Goal: Task Accomplishment & Management: Use online tool/utility

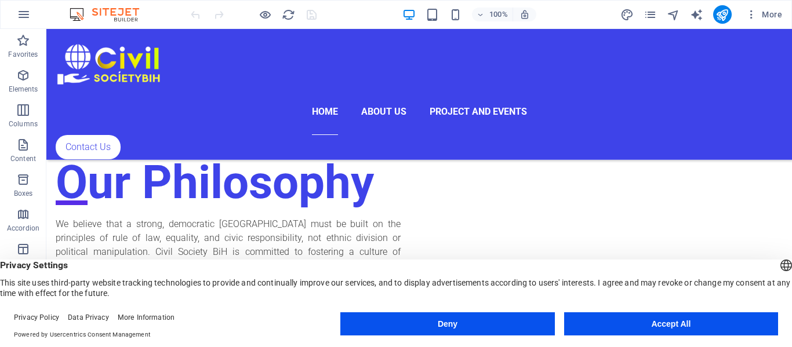
scroll to position [1939, 0]
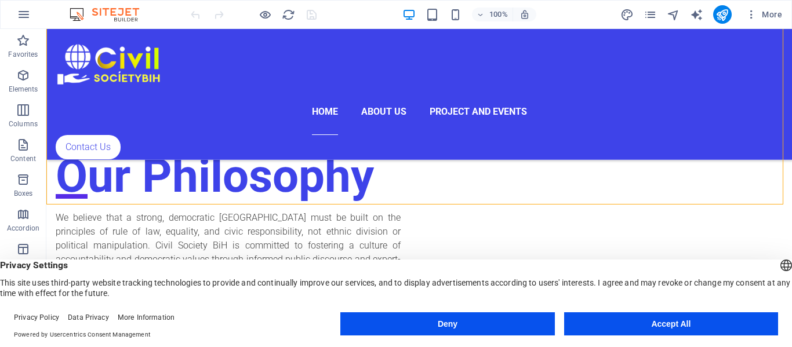
drag, startPoint x: 768, startPoint y: 196, endPoint x: 675, endPoint y: 128, distance: 115.2
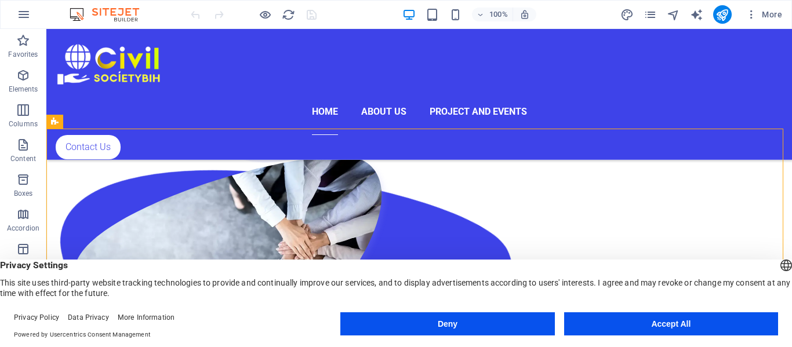
scroll to position [1480, 0]
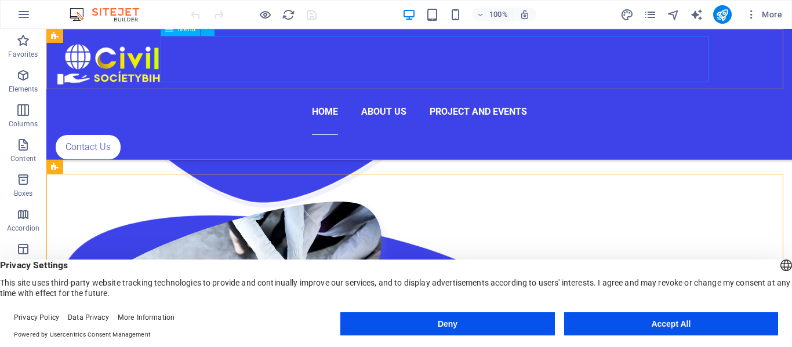
click at [477, 89] on nav "Home About us Project and events" at bounding box center [419, 112] width 727 height 46
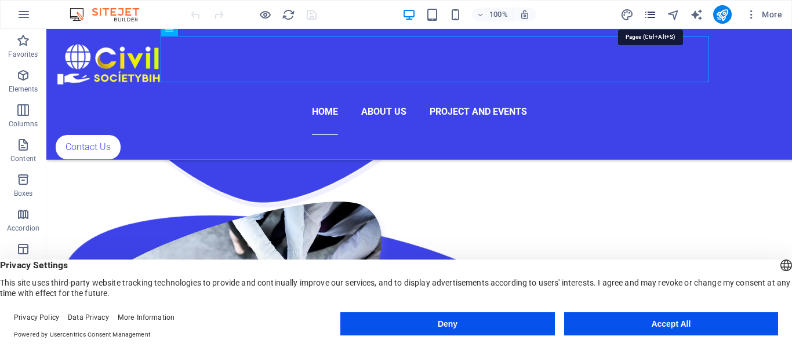
click at [657, 12] on icon "pages" at bounding box center [649, 14] width 13 height 13
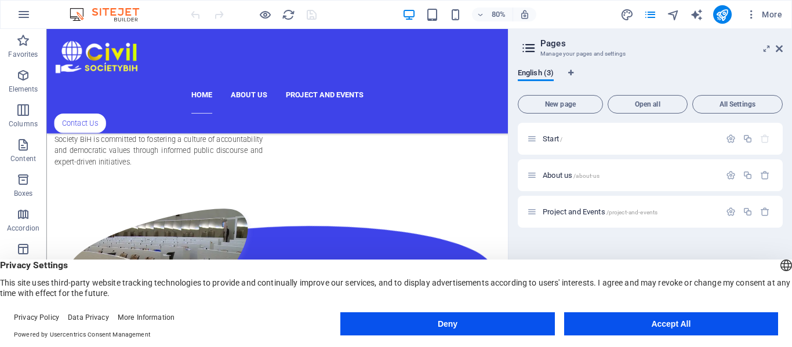
scroll to position [2183, 0]
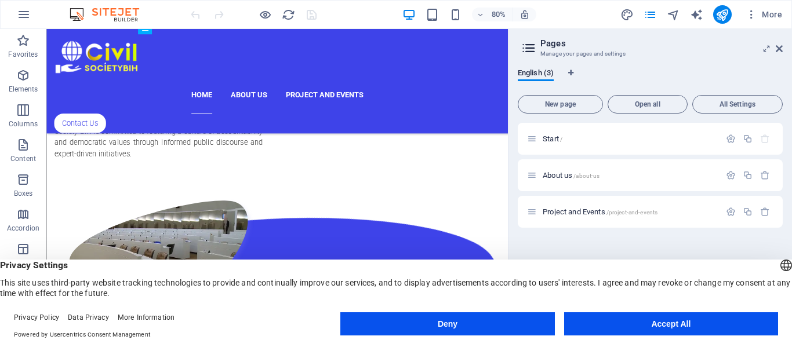
drag, startPoint x: 617, startPoint y: 219, endPoint x: 549, endPoint y: 275, distance: 88.1
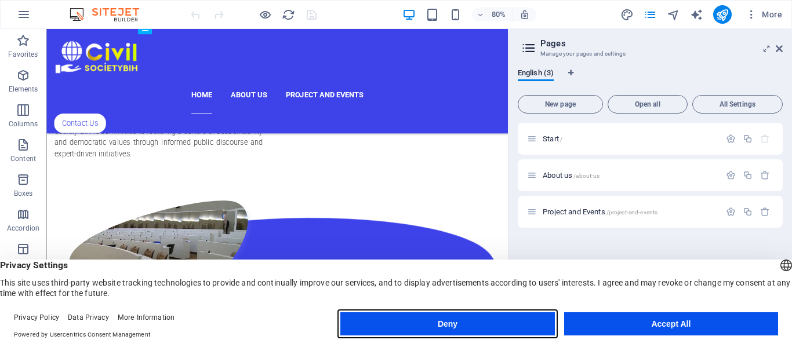
click at [497, 328] on button "Deny" at bounding box center [447, 323] width 214 height 23
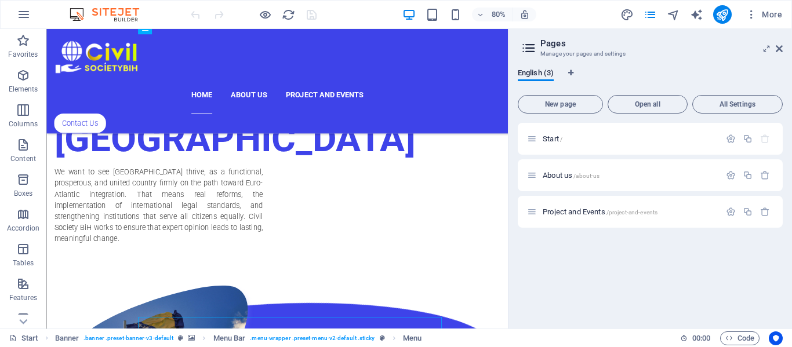
scroll to position [1076, 0]
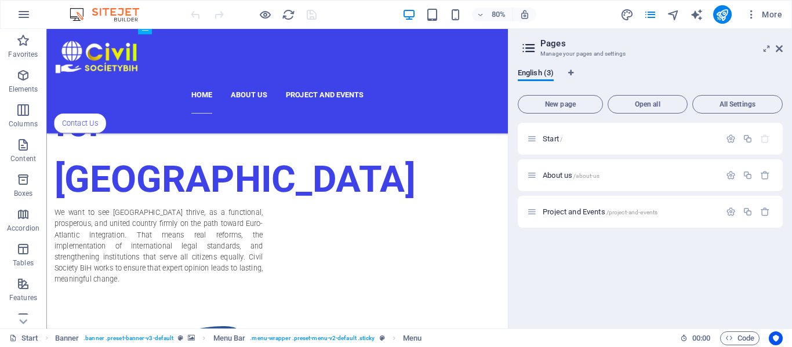
drag, startPoint x: 621, startPoint y: 297, endPoint x: 584, endPoint y: 170, distance: 132.2
click at [567, 219] on div "Project and Events /project-and-events" at bounding box center [650, 212] width 265 height 32
click at [600, 214] on span "Project and Events /project-and-events" at bounding box center [600, 212] width 115 height 9
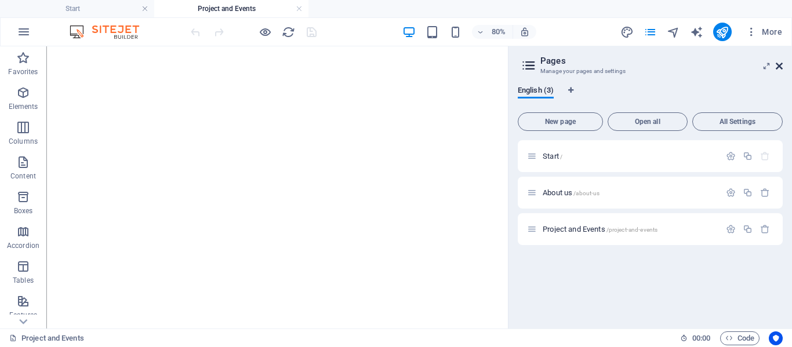
click at [781, 64] on icon at bounding box center [779, 65] width 7 height 9
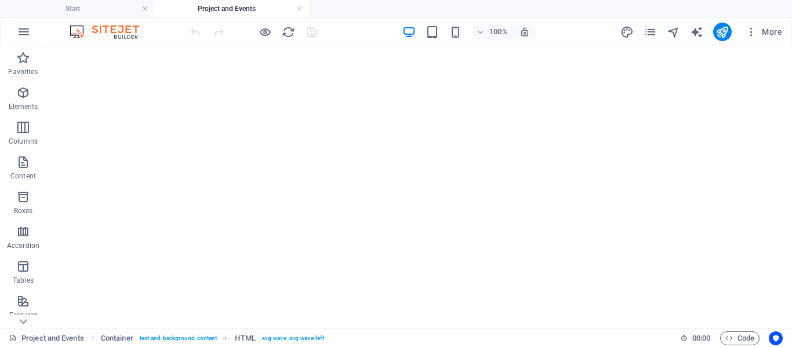
scroll to position [1756, 0]
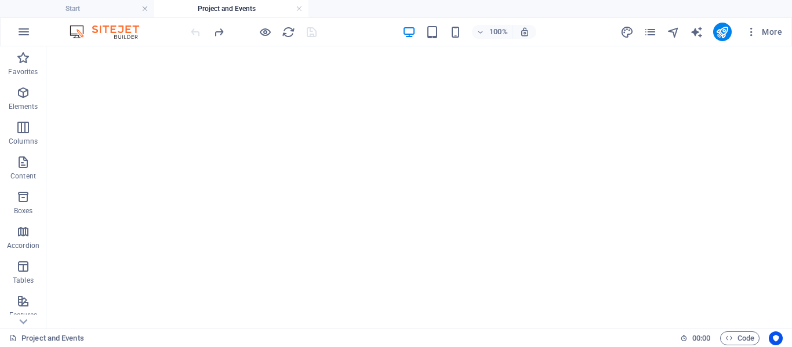
scroll to position [1750, 0]
click at [407, 213] on div "+ Add section" at bounding box center [419, 211] width 64 height 20
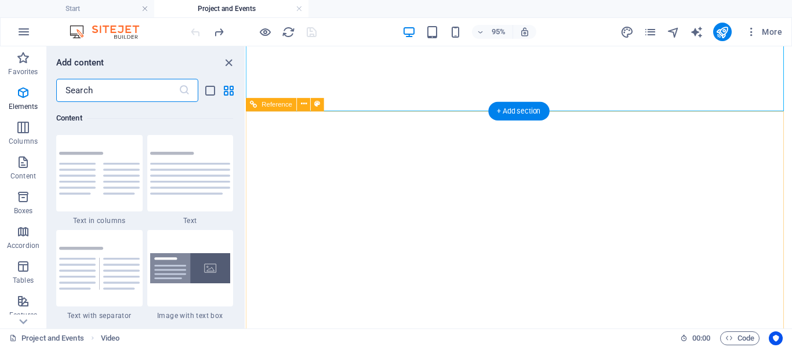
scroll to position [2028, 0]
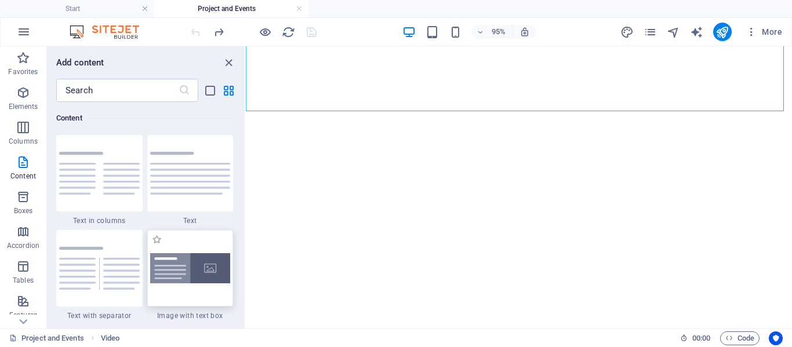
click at [160, 273] on img at bounding box center [190, 268] width 81 height 31
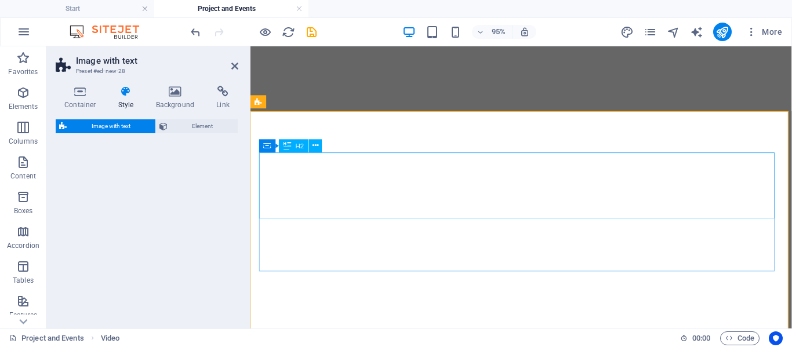
select select "rem"
select select "px"
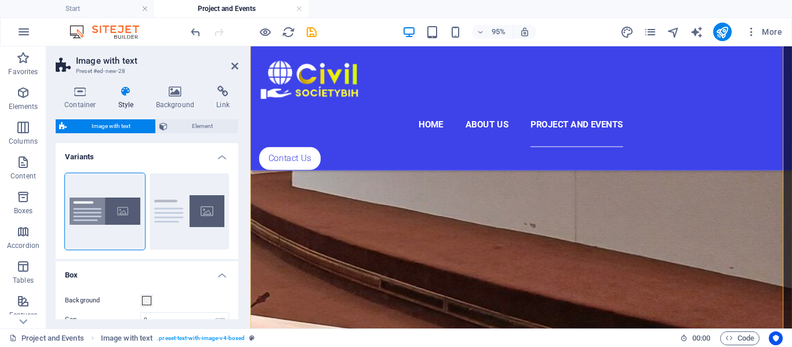
scroll to position [2304, 0]
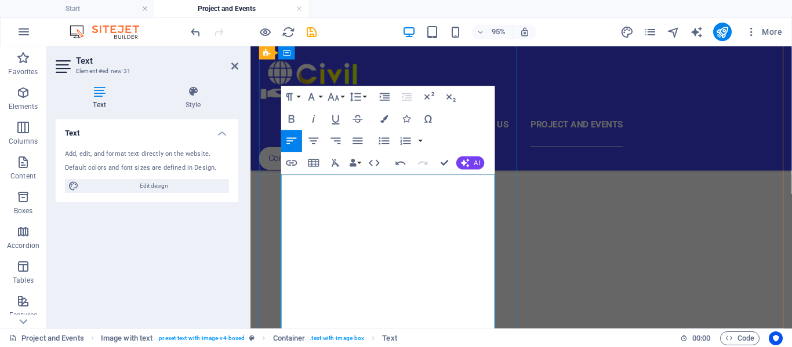
scroll to position [29806, 0]
drag, startPoint x: 421, startPoint y: 246, endPoint x: 282, endPoint y: 180, distance: 154.3
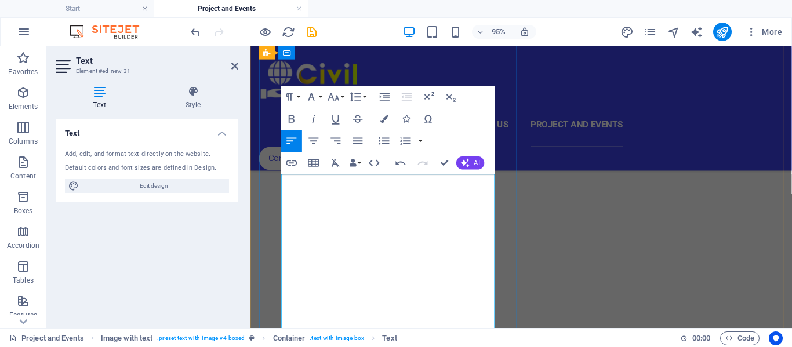
drag, startPoint x: 403, startPoint y: 212, endPoint x: 283, endPoint y: 211, distance: 119.4
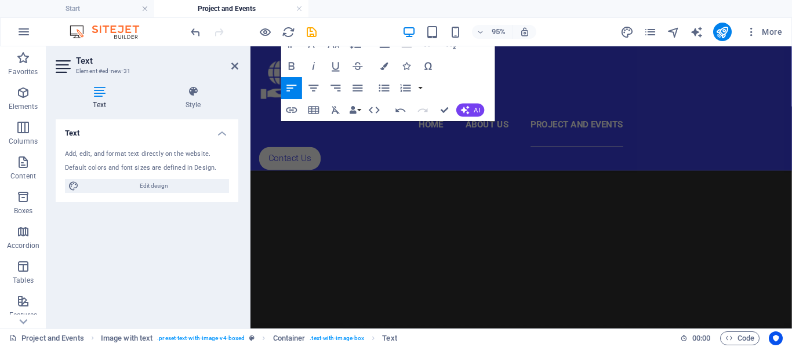
scroll to position [3570, 0]
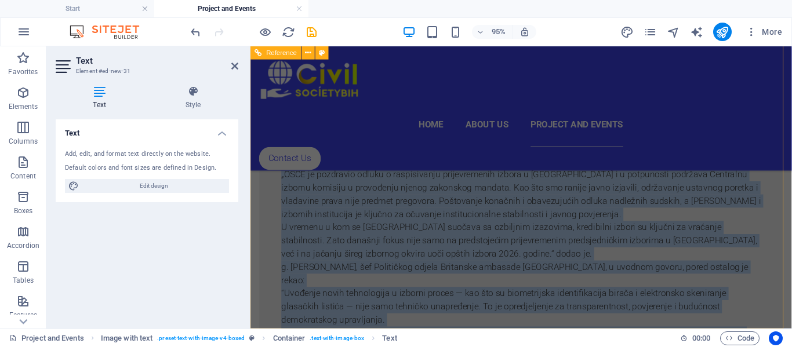
drag, startPoint x: 283, startPoint y: 211, endPoint x: 469, endPoint y: 142, distance: 198.4
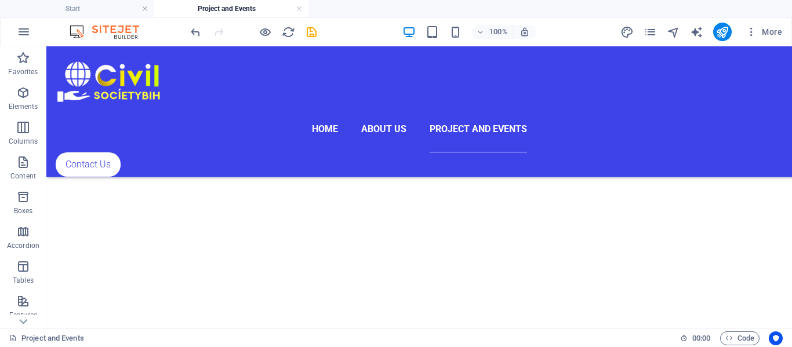
scroll to position [1983, 0]
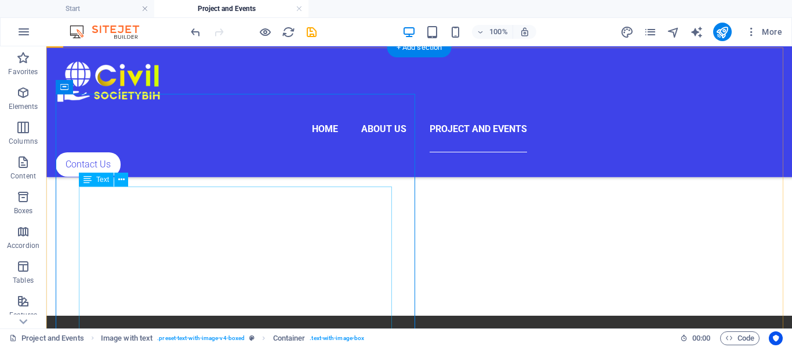
scroll to position [1913, 0]
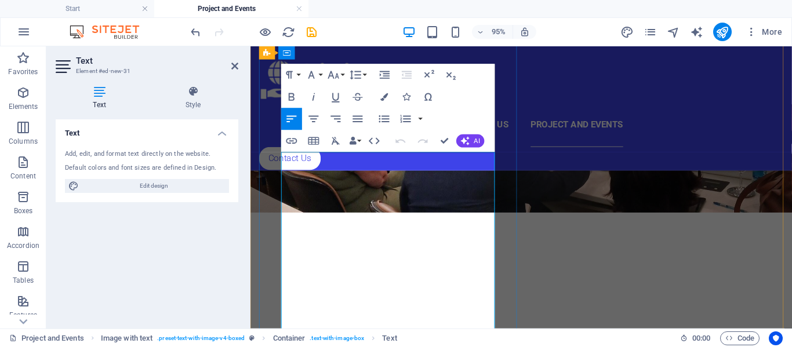
scroll to position [2327, 0]
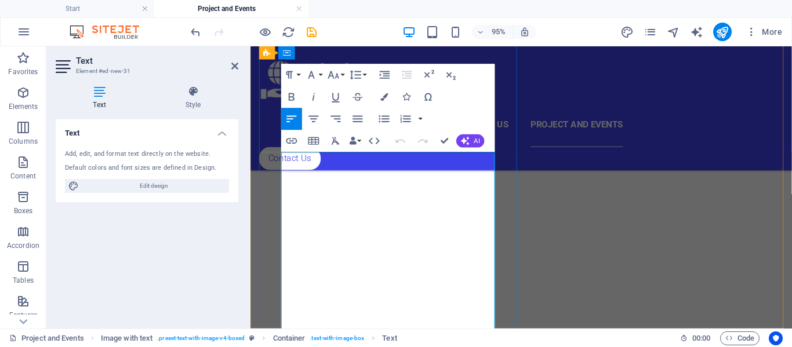
drag, startPoint x: 286, startPoint y: 200, endPoint x: 359, endPoint y: 265, distance: 97.3
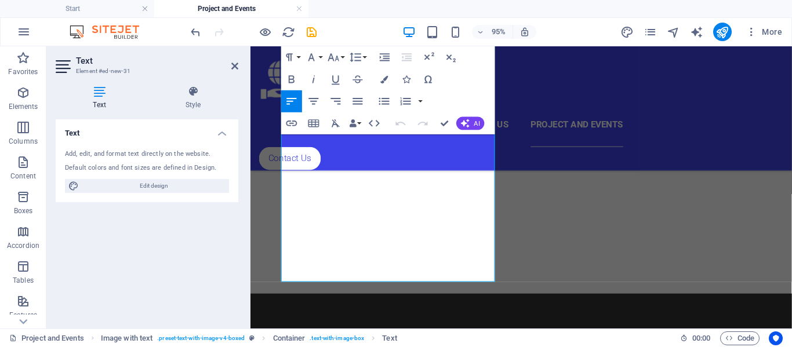
scroll to position [3067, 0]
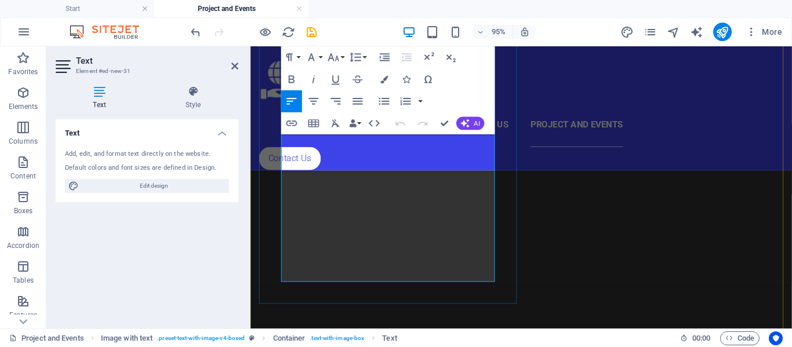
drag, startPoint x: 284, startPoint y: 203, endPoint x: 422, endPoint y: 292, distance: 163.7
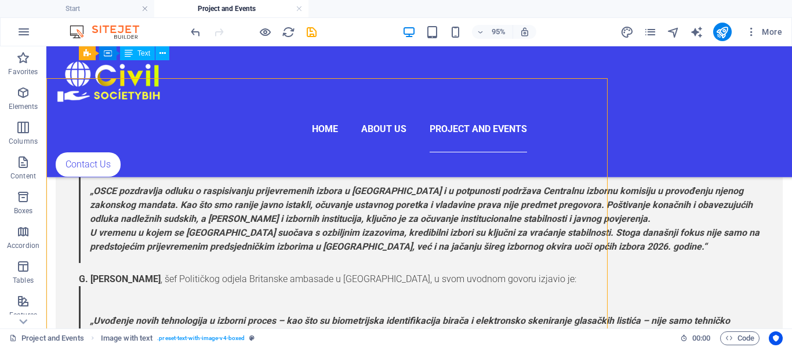
scroll to position [2198, 0]
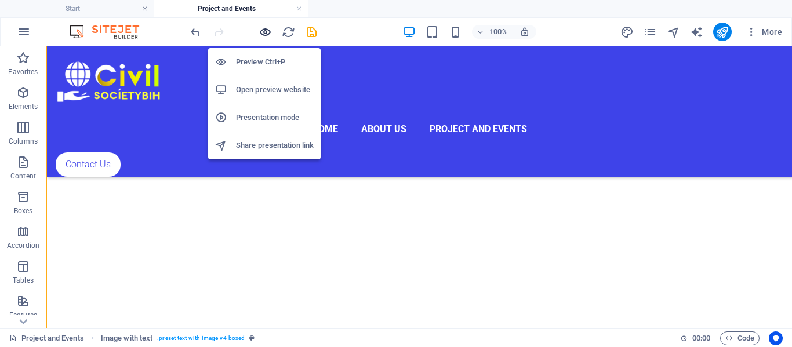
click at [271, 36] on icon "button" at bounding box center [265, 32] width 13 height 13
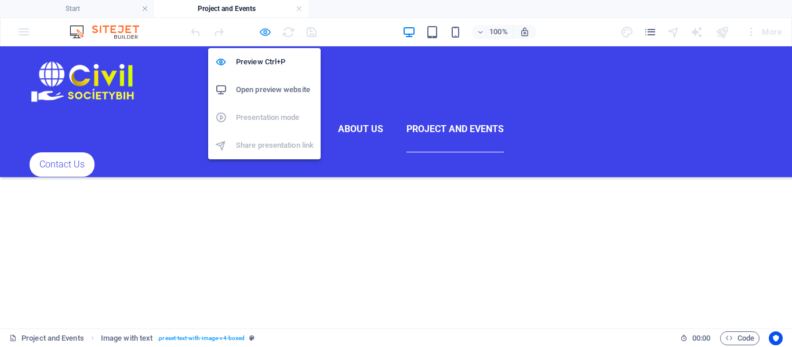
scroll to position [2154, 0]
click at [271, 64] on h6 "Preview Ctrl+P" at bounding box center [275, 62] width 78 height 14
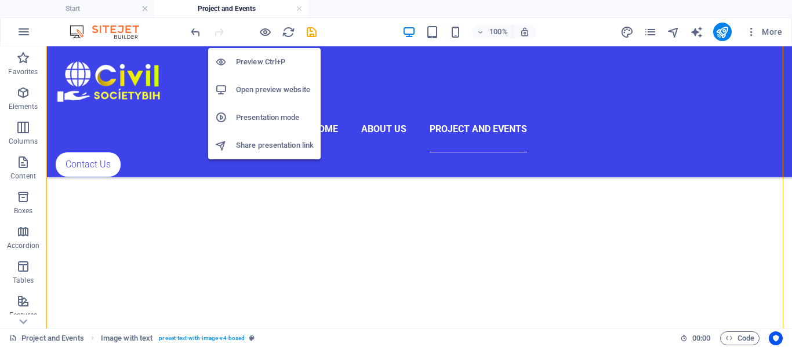
scroll to position [2198, 0]
click at [303, 58] on h6 "Preview Ctrl+P" at bounding box center [275, 62] width 78 height 14
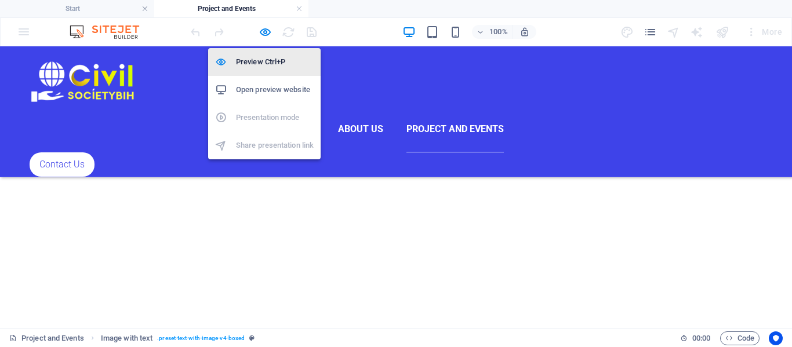
scroll to position [2154, 0]
click at [303, 58] on h6 "Preview Ctrl+P" at bounding box center [275, 62] width 78 height 14
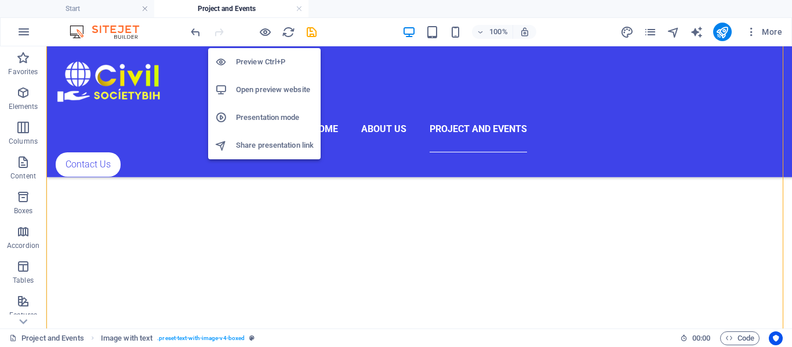
scroll to position [2198, 0]
click at [303, 58] on h6 "Preview Ctrl+P" at bounding box center [275, 62] width 78 height 14
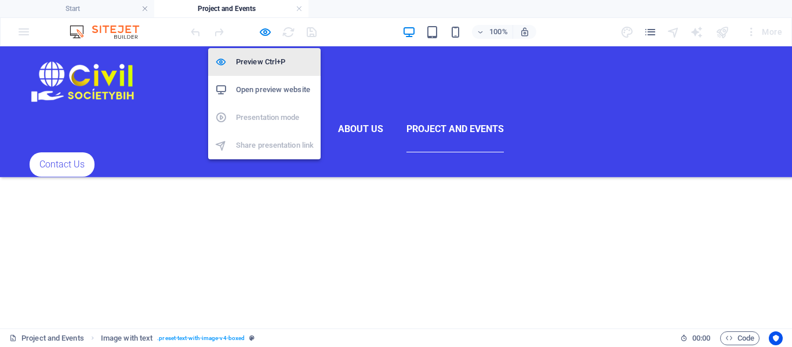
scroll to position [2154, 0]
click at [286, 87] on h6 "Open preview website" at bounding box center [275, 90] width 78 height 14
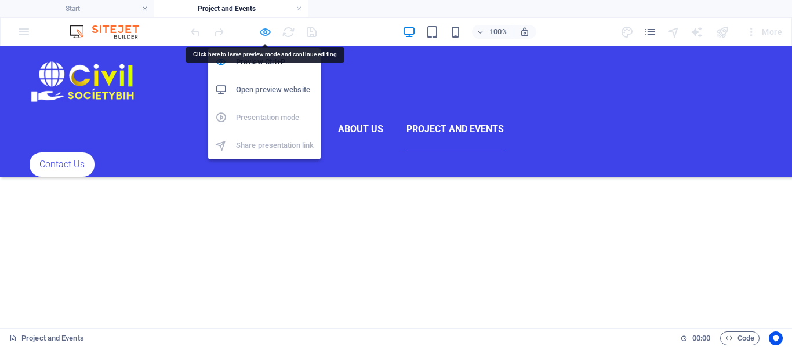
click at [267, 29] on icon "button" at bounding box center [265, 32] width 13 height 13
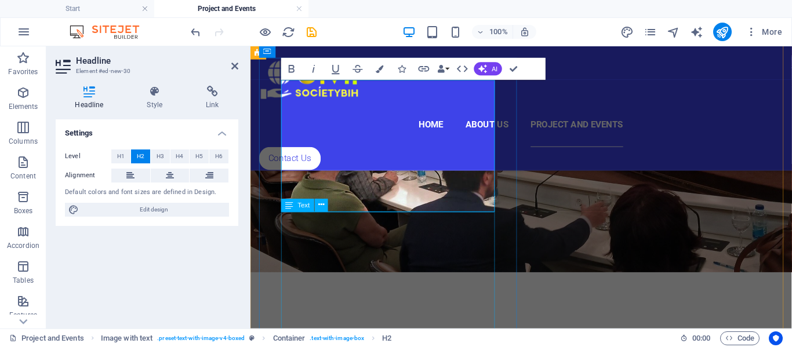
scroll to position [2264, 0]
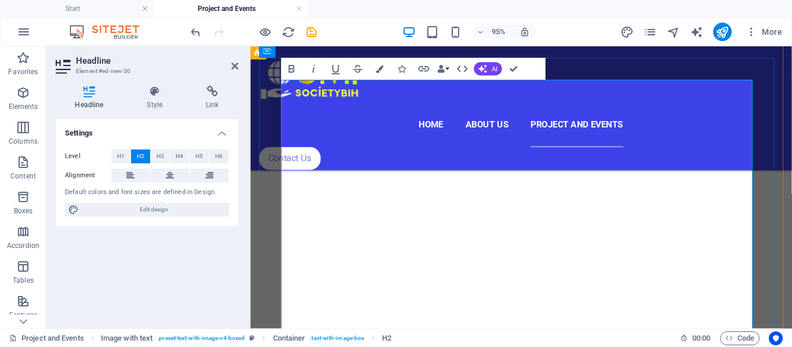
click at [119, 157] on span "H1" at bounding box center [121, 157] width 8 height 14
click at [173, 157] on button "H4" at bounding box center [179, 157] width 19 height 14
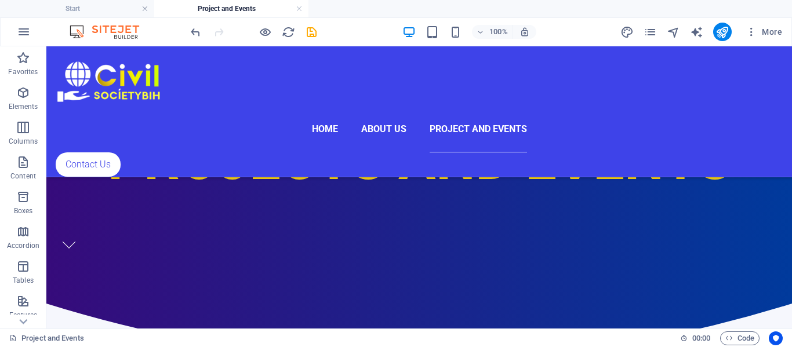
scroll to position [450, 0]
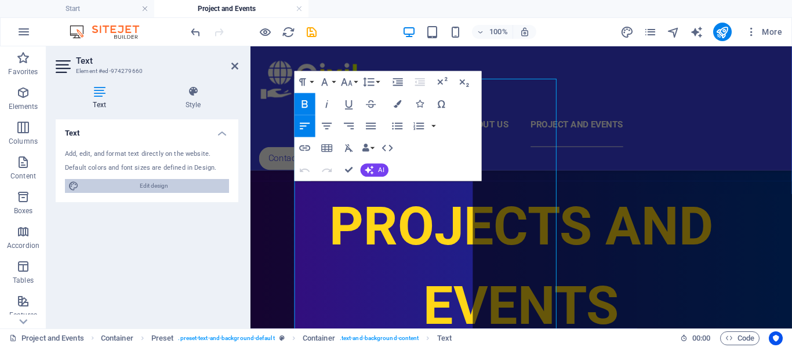
scroll to position [534, 0]
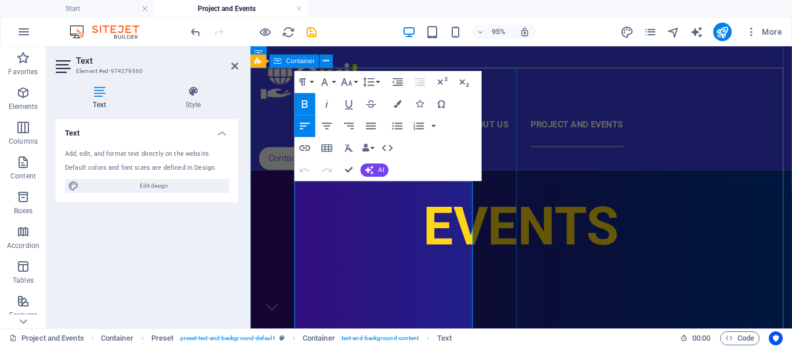
drag, startPoint x: 415, startPoint y: 224, endPoint x: 294, endPoint y: 190, distance: 125.3
copy p "Date: [DATE] Location: Parliamentary Assembly of [GEOGRAPHIC_DATA], [GEOGRAPHIC…"
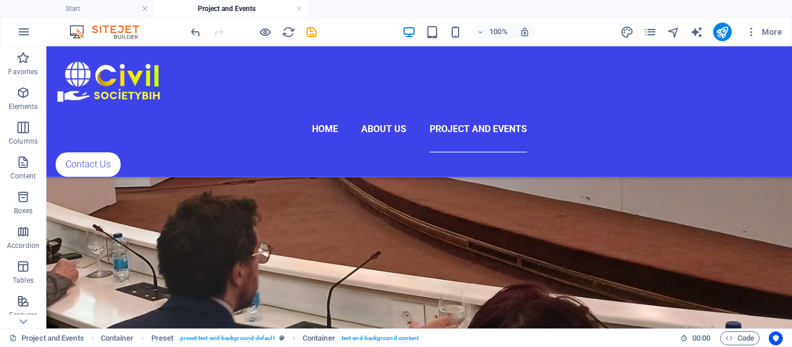
scroll to position [1881, 0]
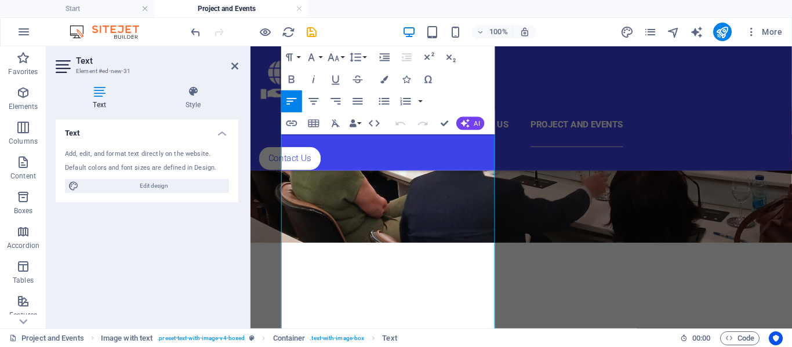
scroll to position [2295, 0]
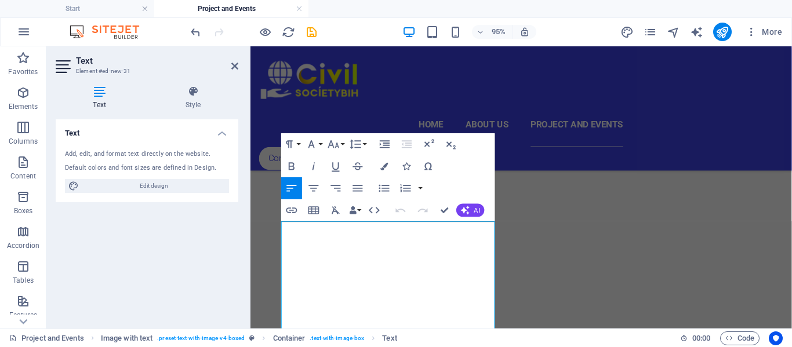
scroll to position [2178, 0]
drag, startPoint x: 384, startPoint y: 253, endPoint x: 283, endPoint y: 247, distance: 101.0
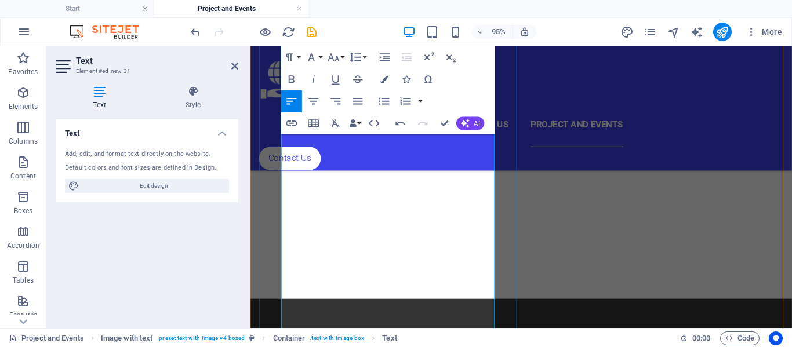
scroll to position [3024, 0]
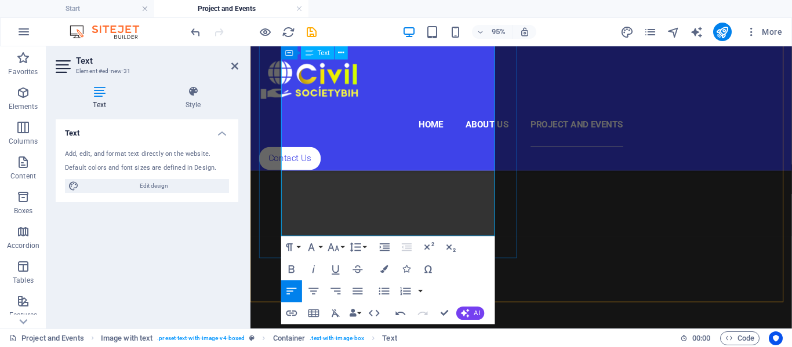
drag, startPoint x: 285, startPoint y: 303, endPoint x: 365, endPoint y: 239, distance: 101.9
copy div "Loremipsumdo s ametconsecte adipiscin elitseddoeiu TempoRincidi UtL e Doloremag…"
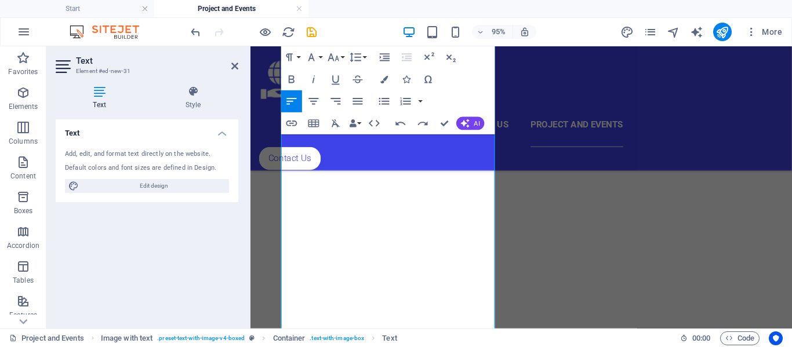
scroll to position [2204, 0]
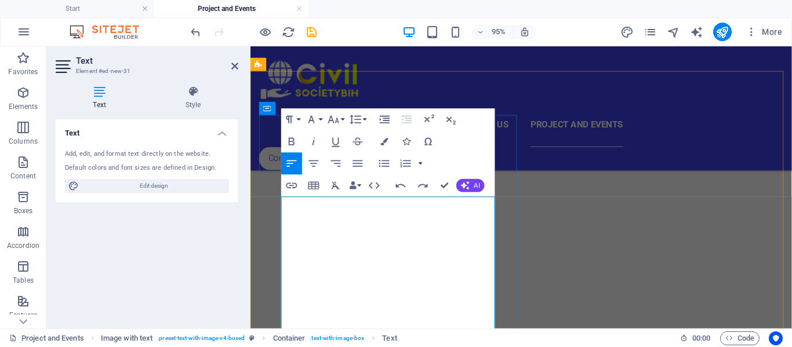
drag, startPoint x: 469, startPoint y: 297, endPoint x: 285, endPoint y: 279, distance: 185.2
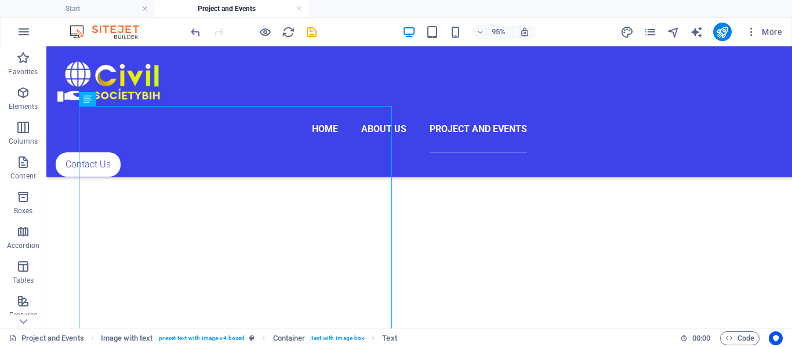
scroll to position [1966, 0]
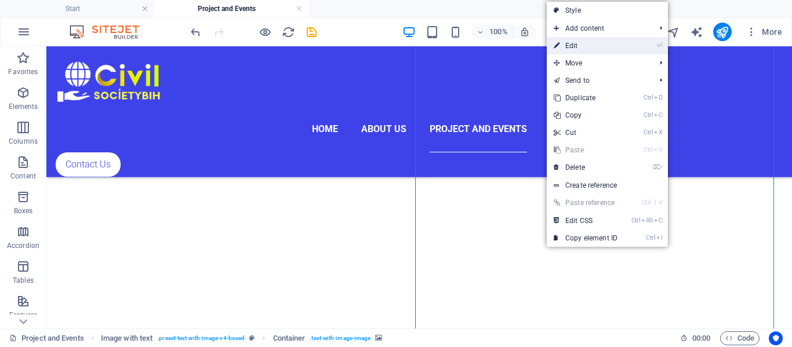
click at [597, 40] on link "⏎ Edit" at bounding box center [586, 45] width 78 height 17
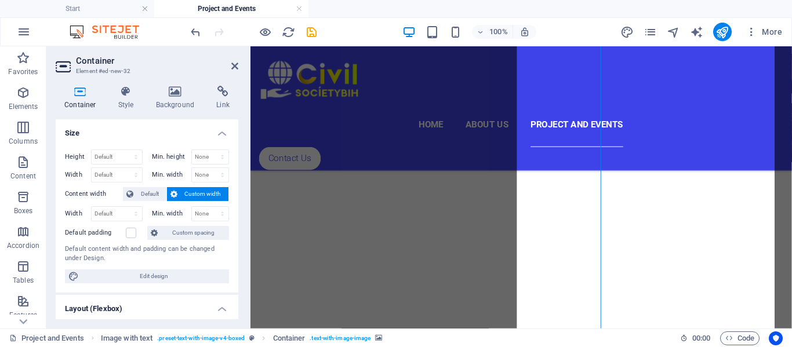
scroll to position [2281, 0]
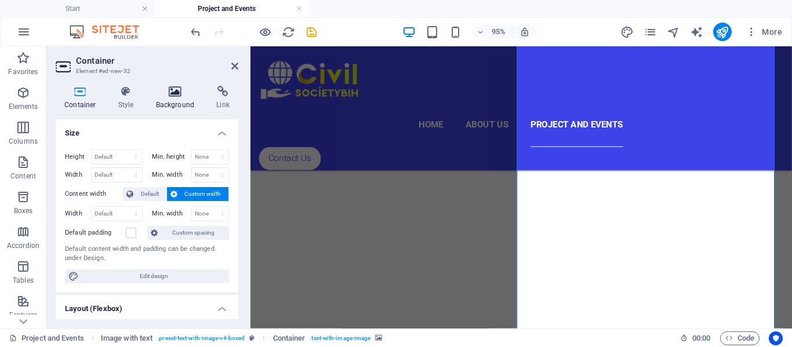
click at [167, 94] on icon at bounding box center [175, 92] width 56 height 12
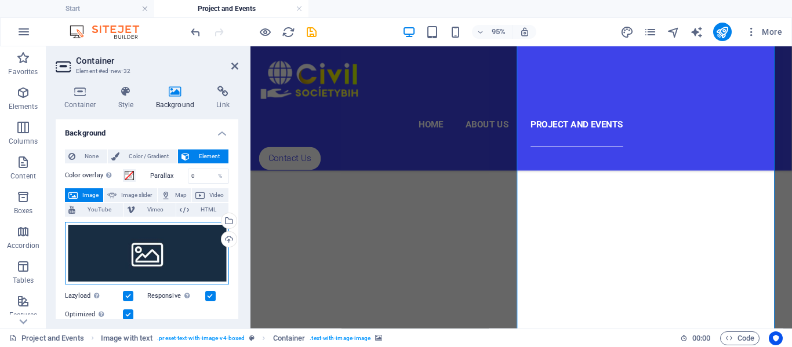
click at [169, 266] on div "Drag files here, click to choose files or select files from Files or our free s…" at bounding box center [147, 253] width 164 height 63
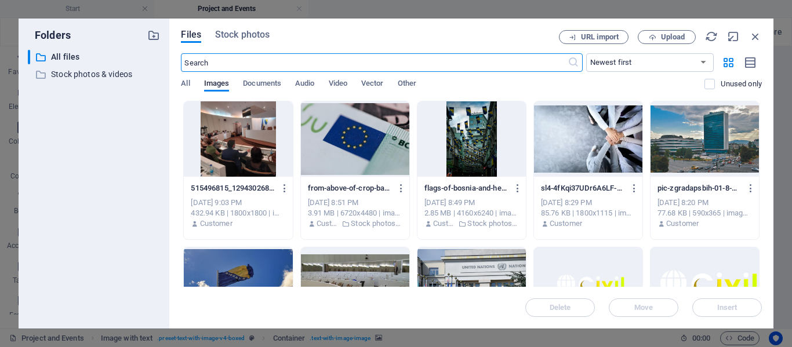
scroll to position [2356, 0]
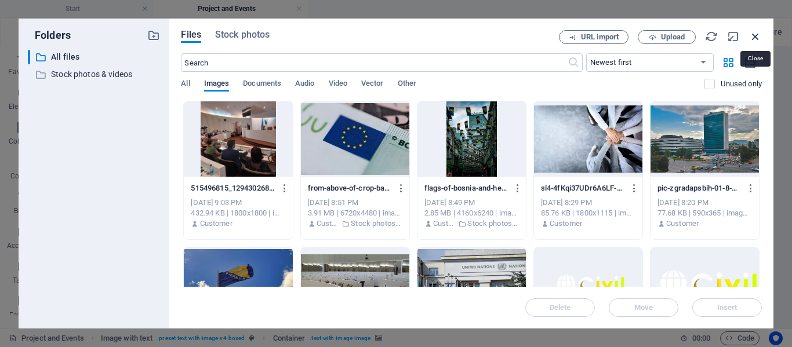
click at [756, 34] on icon "button" at bounding box center [755, 36] width 13 height 13
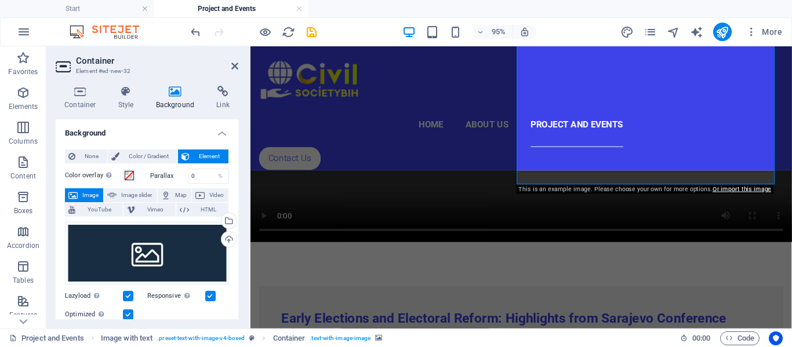
scroll to position [3193, 0]
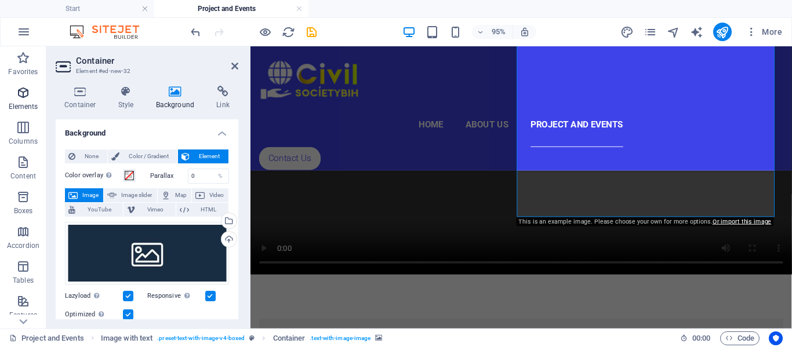
click at [27, 97] on icon "button" at bounding box center [23, 93] width 14 height 14
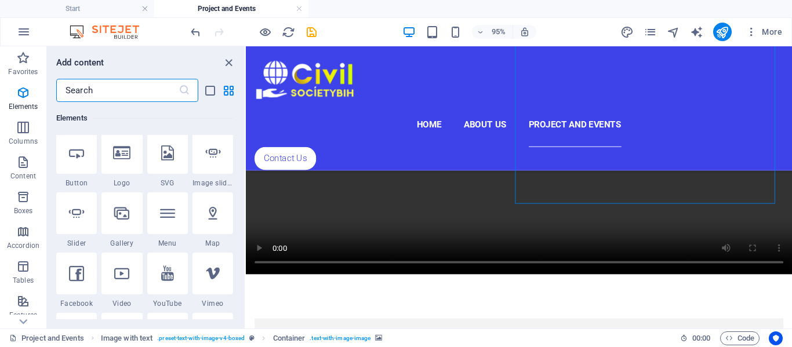
scroll to position [247, 0]
drag, startPoint x: 65, startPoint y: 216, endPoint x: 156, endPoint y: 163, distance: 104.7
click at [65, 216] on div at bounding box center [76, 213] width 41 height 42
select select "ms"
select select "s"
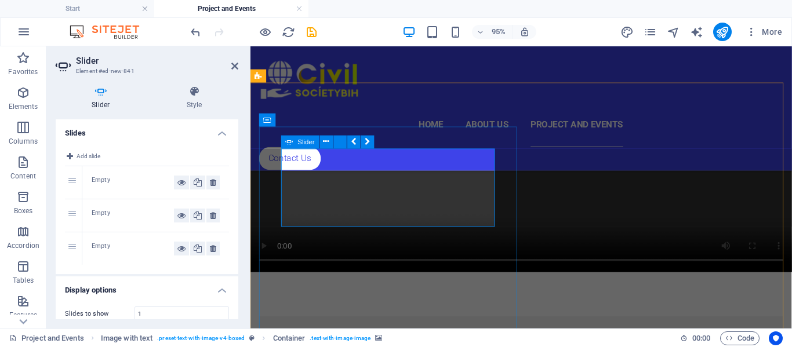
scroll to position [2192, 0]
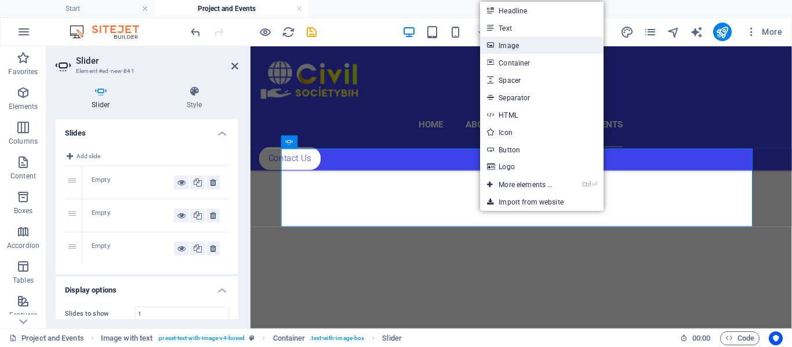
click at [558, 46] on link "Image" at bounding box center [541, 45] width 123 height 17
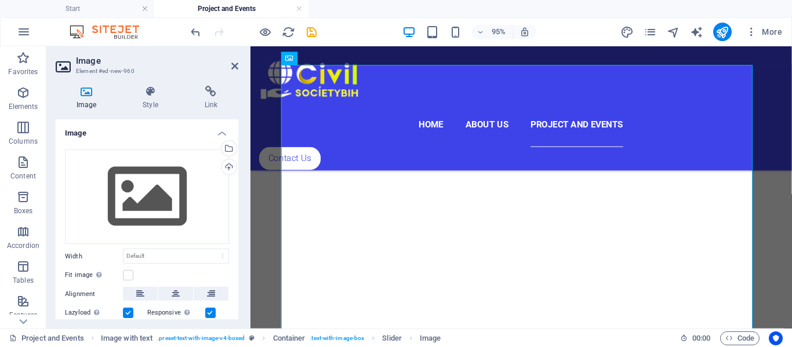
scroll to position [2280, 0]
click at [161, 195] on div "Drag files here, click to choose files or select files from Files or our free s…" at bounding box center [147, 197] width 164 height 95
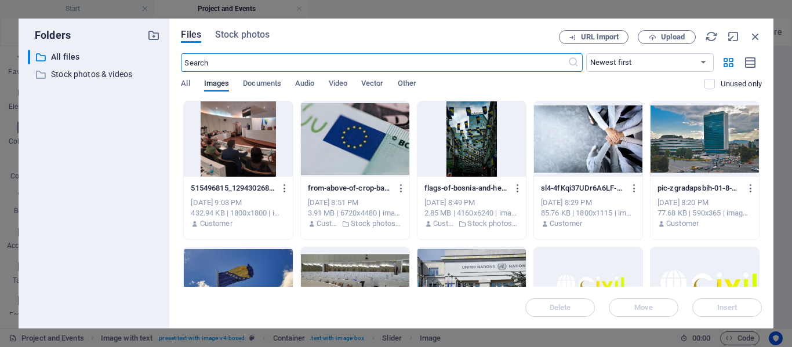
scroll to position [2354, 0]
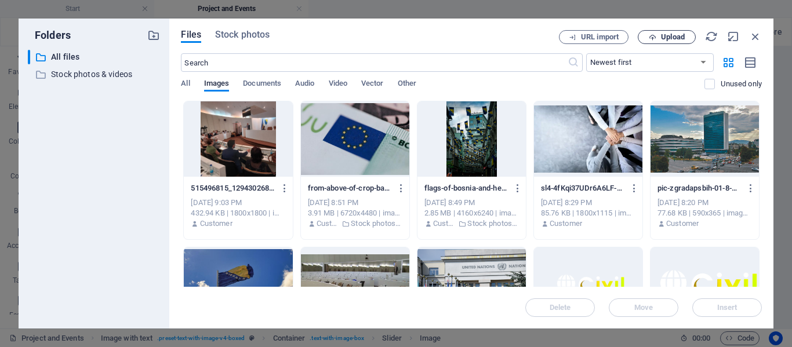
click at [675, 41] on button "Upload" at bounding box center [667, 37] width 58 height 14
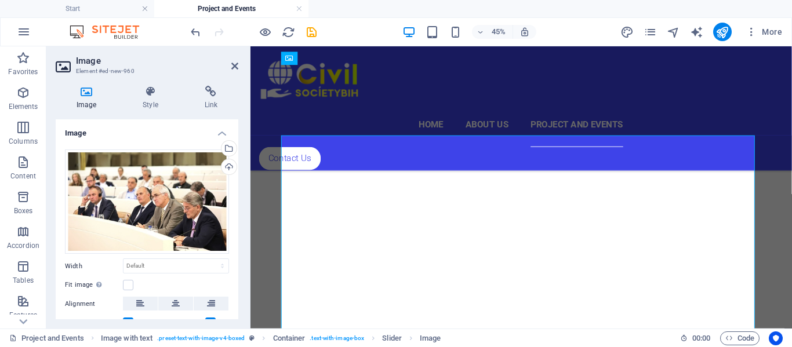
scroll to position [2280, 0]
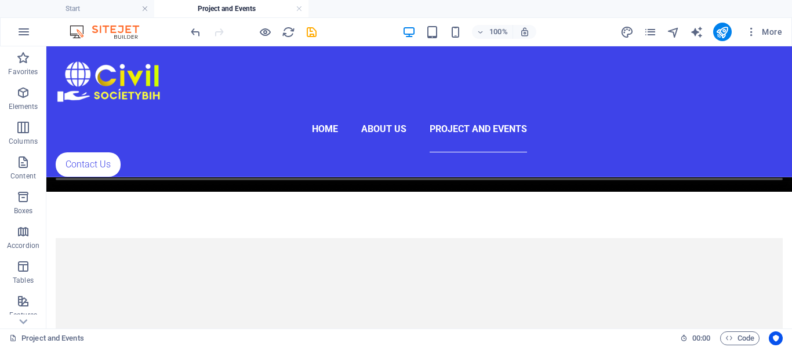
scroll to position [2725, 0]
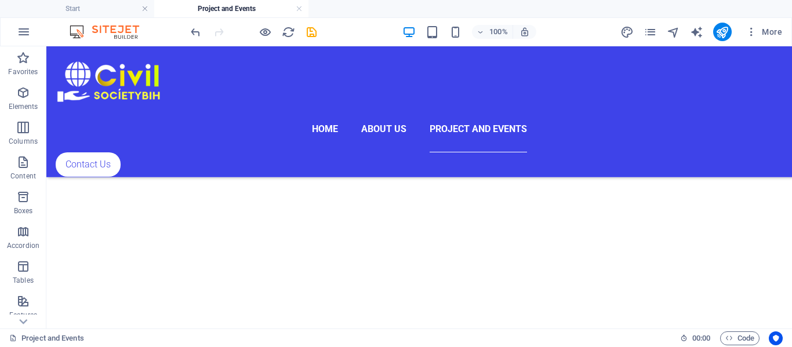
scroll to position [1929, 0]
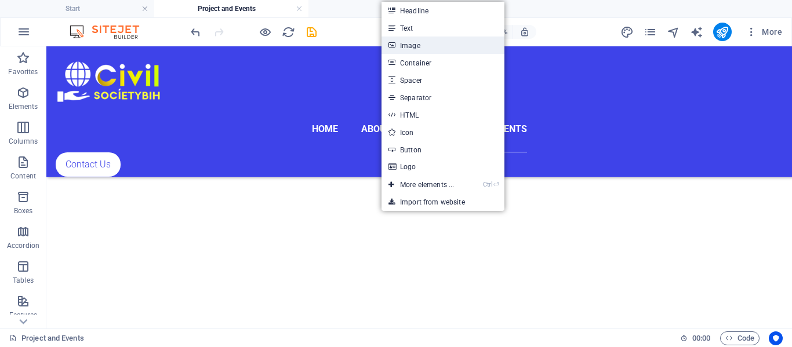
click at [427, 43] on link "Image" at bounding box center [442, 45] width 123 height 17
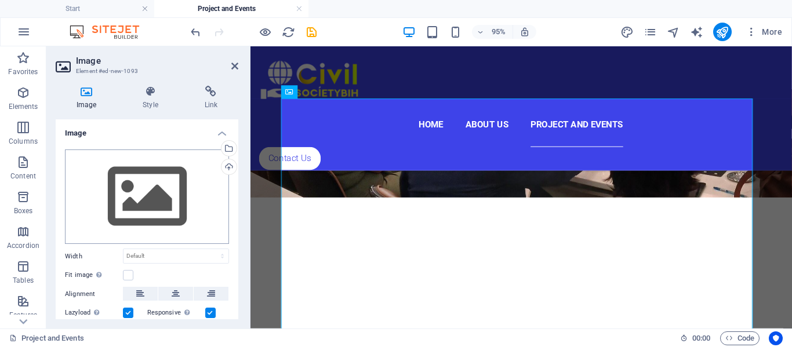
scroll to position [2244, 0]
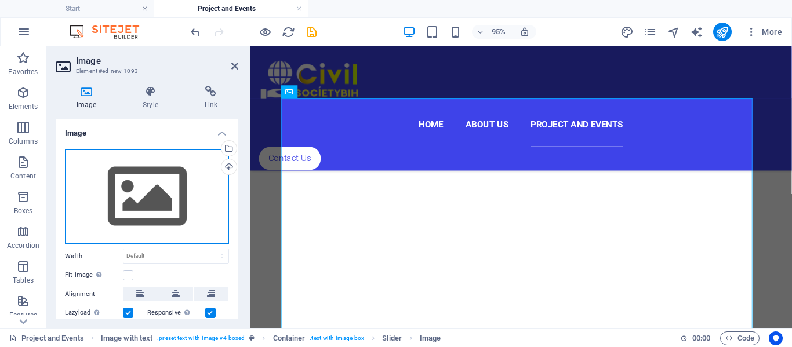
click at [133, 198] on div "Drag files here, click to choose files or select files from Files or our free s…" at bounding box center [147, 197] width 164 height 95
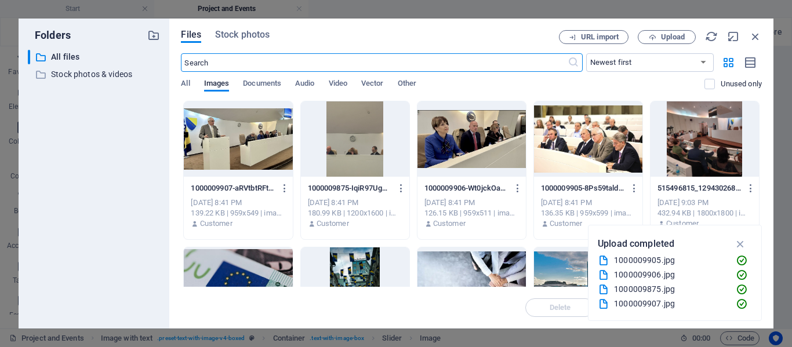
scroll to position [2318, 0]
click at [478, 146] on div at bounding box center [471, 138] width 108 height 75
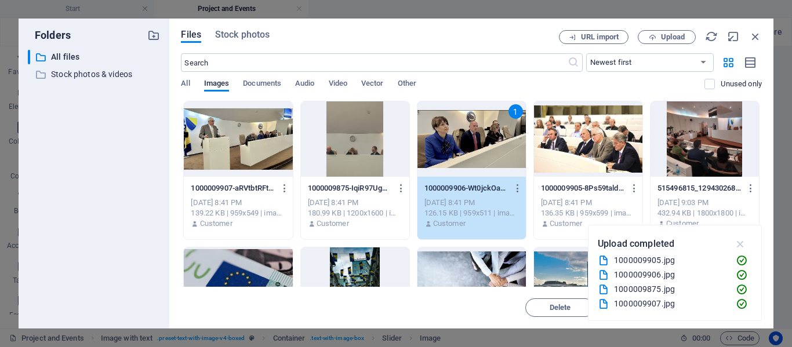
click at [745, 243] on icon "button" at bounding box center [740, 244] width 13 height 13
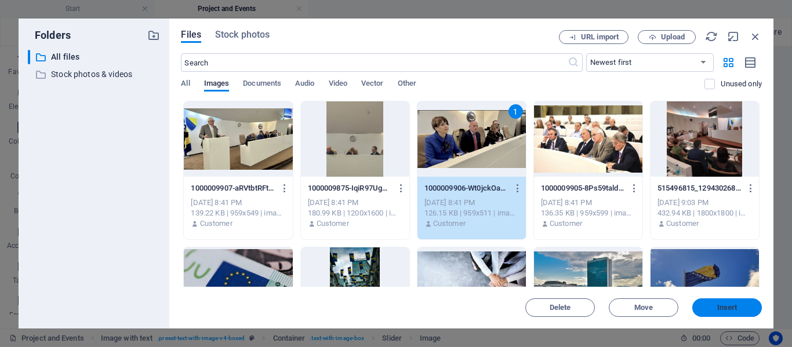
click at [729, 304] on span "Insert" at bounding box center [727, 307] width 20 height 7
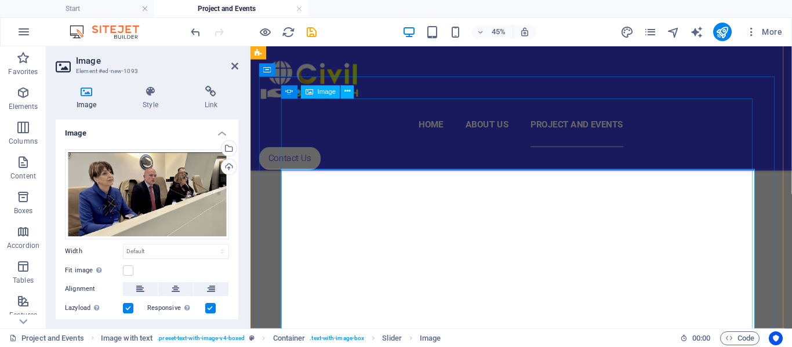
scroll to position [2244, 0]
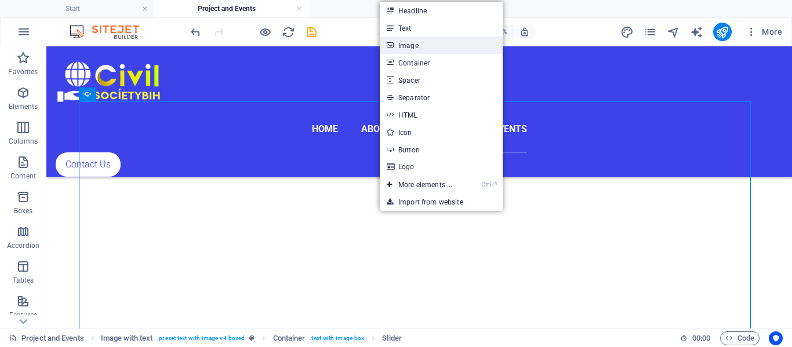
click at [431, 41] on link "Image" at bounding box center [441, 45] width 123 height 17
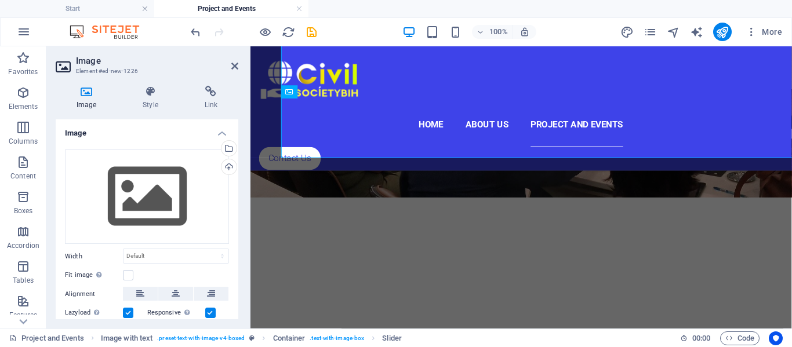
scroll to position [2244, 0]
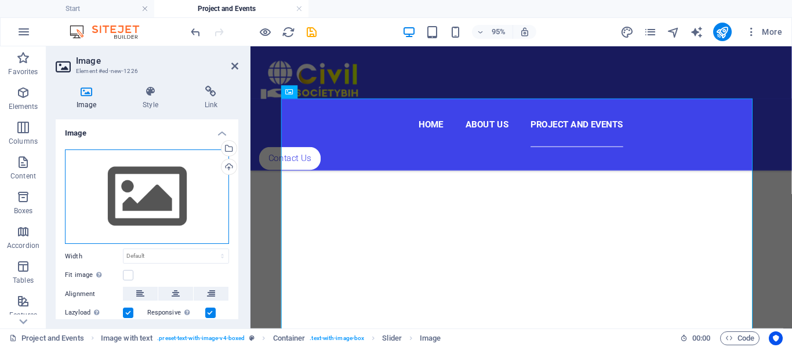
click at [159, 207] on div "Drag files here, click to choose files or select files from Files or our free s…" at bounding box center [147, 197] width 164 height 95
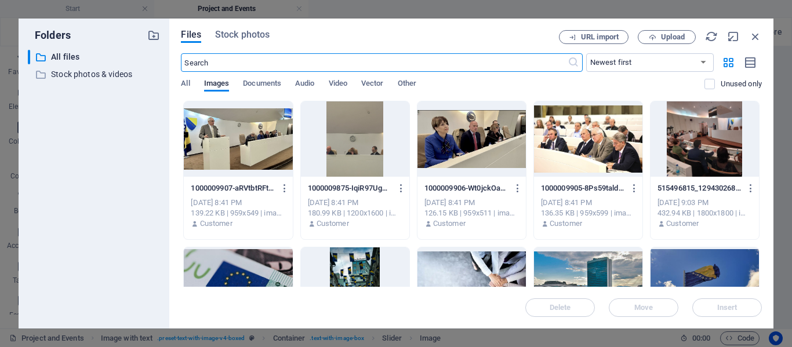
scroll to position [2318, 0]
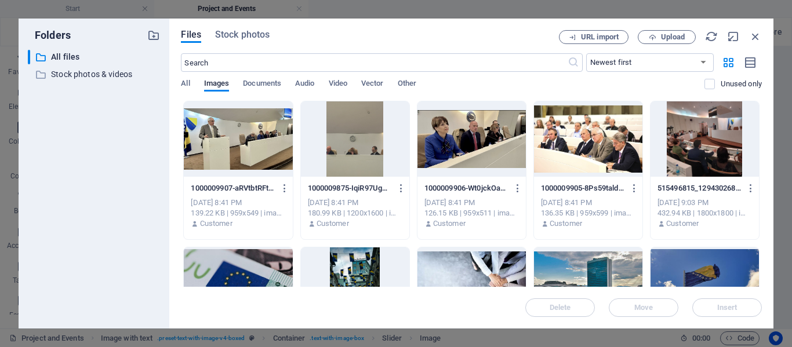
click at [270, 140] on div at bounding box center [238, 138] width 108 height 75
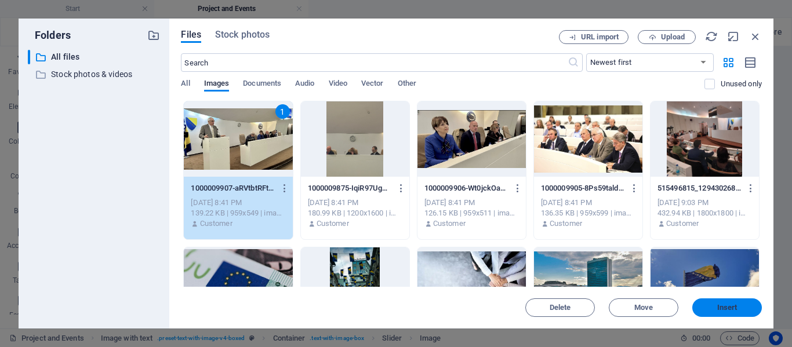
click at [709, 303] on button "Insert" at bounding box center [727, 308] width 70 height 19
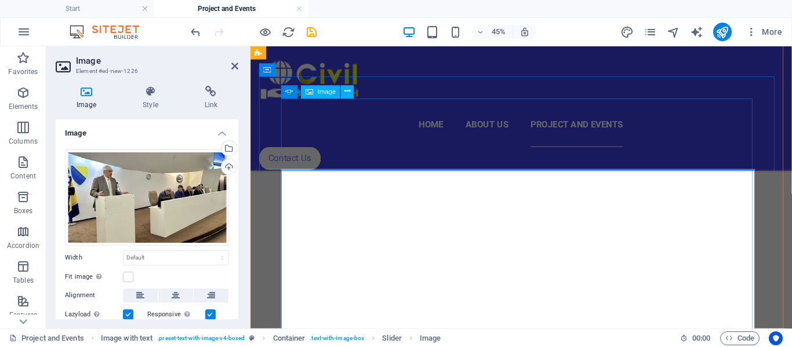
scroll to position [2244, 0]
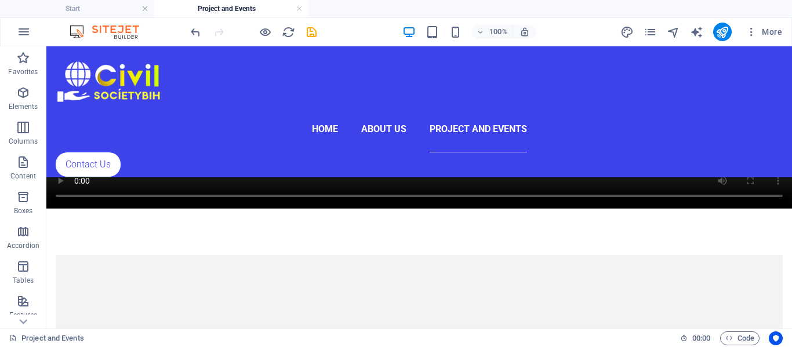
scroll to position [2854, 0]
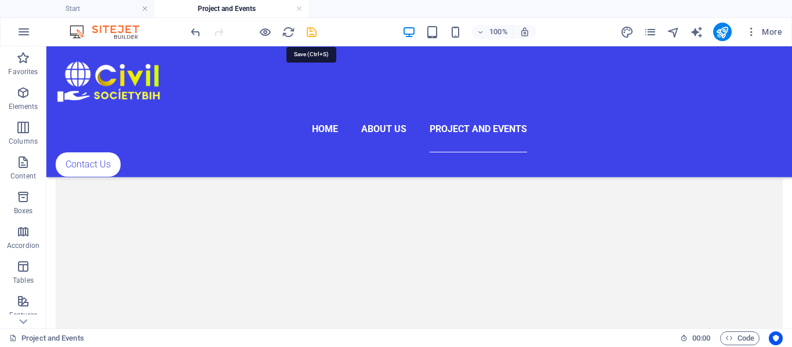
click at [308, 35] on icon "save" at bounding box center [311, 32] width 13 height 13
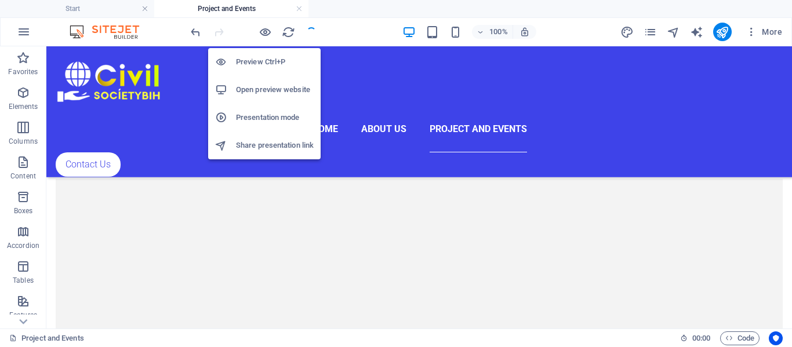
click at [268, 98] on li "Open preview website" at bounding box center [264, 90] width 112 height 28
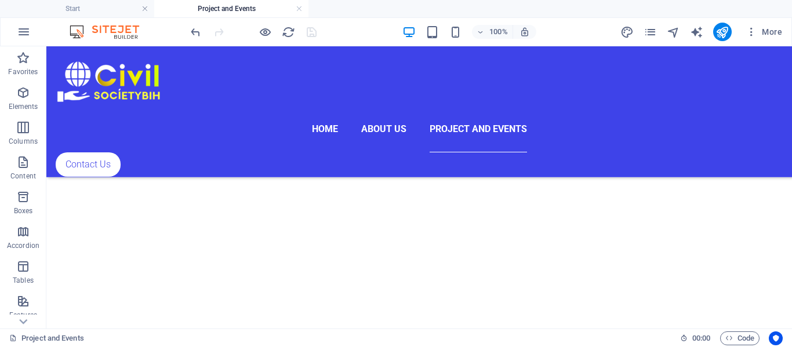
scroll to position [1755, 0]
click at [432, 201] on div "+ Add section" at bounding box center [419, 206] width 64 height 20
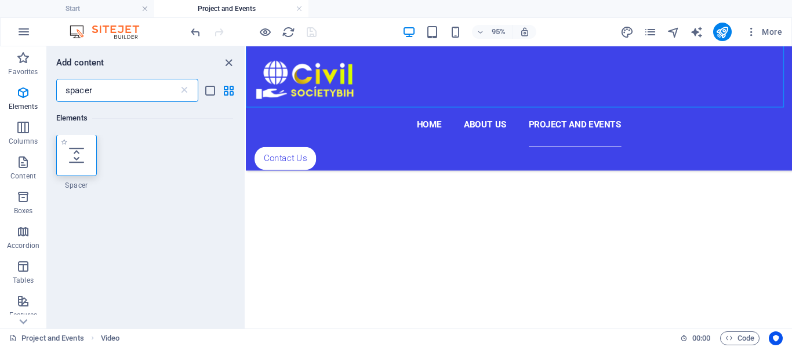
scroll to position [0, 0]
type input "spacer"
click at [69, 145] on div at bounding box center [76, 156] width 41 height 42
select select "px"
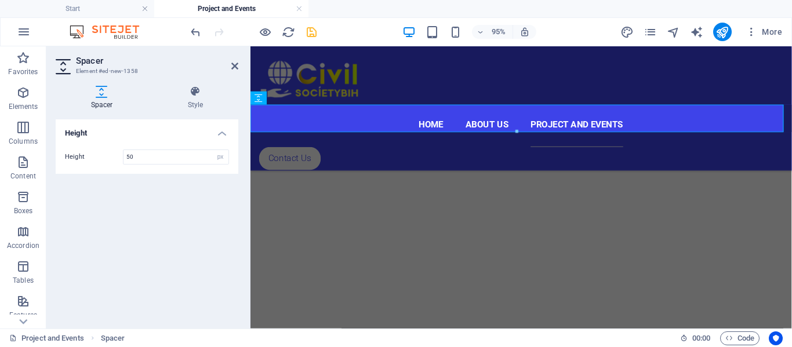
click at [223, 136] on h4 "Height" at bounding box center [147, 129] width 183 height 21
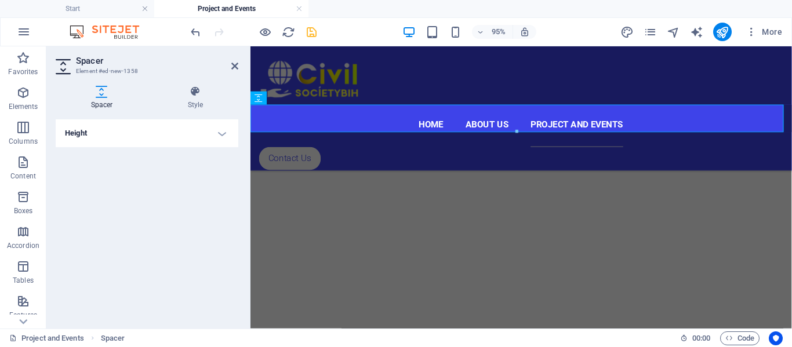
click at [223, 136] on h4 "Height" at bounding box center [147, 133] width 183 height 28
click at [145, 153] on input "50" at bounding box center [175, 157] width 105 height 14
type input "5"
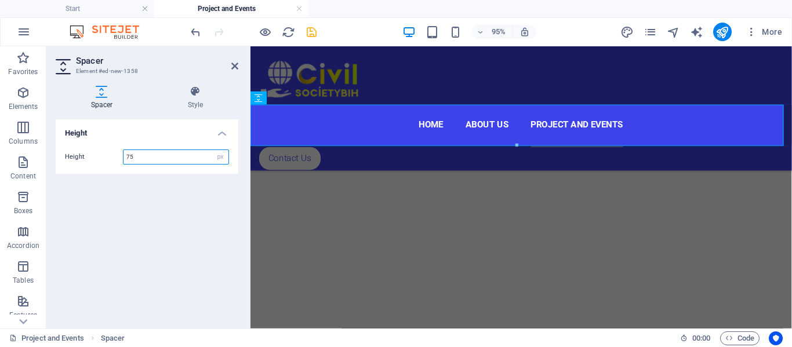
type input "75"
click at [197, 95] on icon at bounding box center [195, 92] width 86 height 12
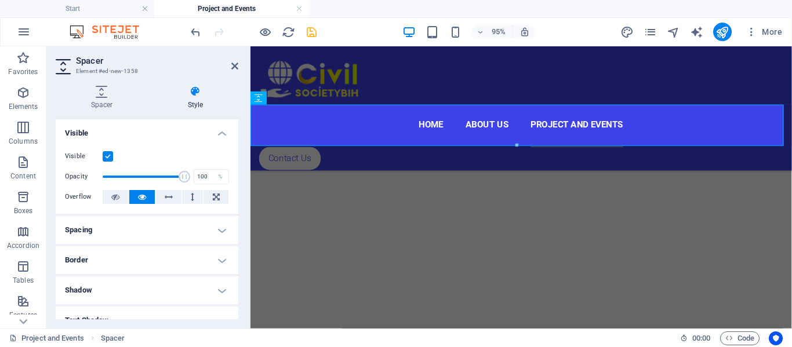
click at [158, 256] on h4 "Border" at bounding box center [147, 260] width 183 height 28
drag, startPoint x: 237, startPoint y: 158, endPoint x: 9, endPoint y: 98, distance: 235.6
click at [230, 67] on header "Spacer Element #ed-new-1358" at bounding box center [147, 61] width 183 height 30
click at [235, 66] on icon at bounding box center [234, 65] width 7 height 9
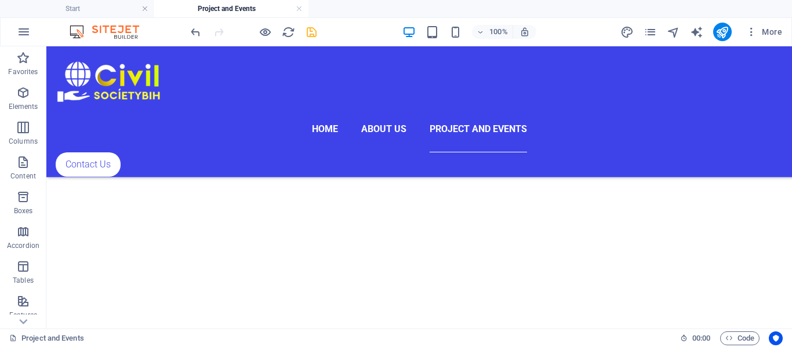
scroll to position [2008, 0]
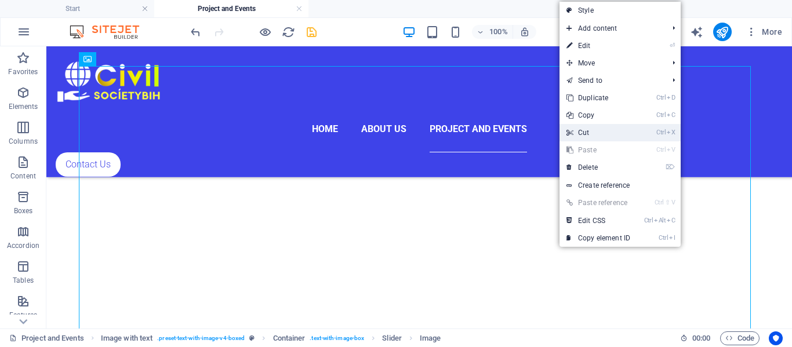
click at [605, 132] on link "Ctrl X Cut" at bounding box center [598, 132] width 78 height 17
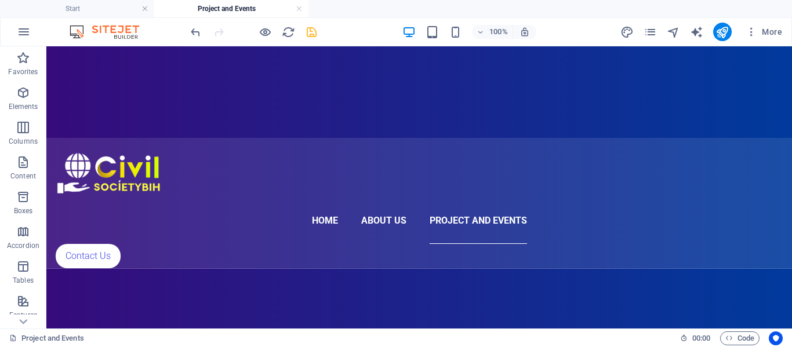
scroll to position [309, 0]
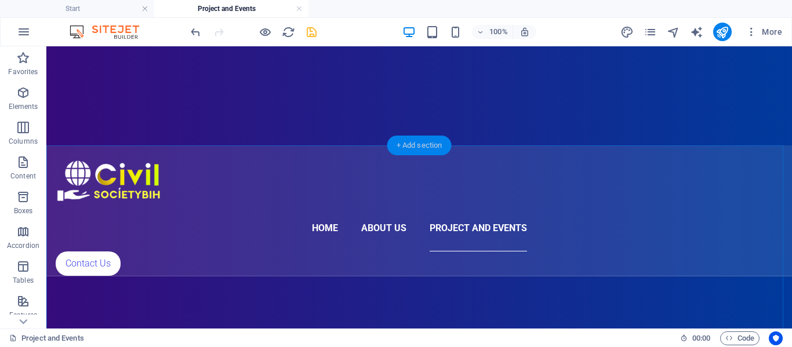
click at [425, 150] on div "+ Add section" at bounding box center [419, 146] width 64 height 20
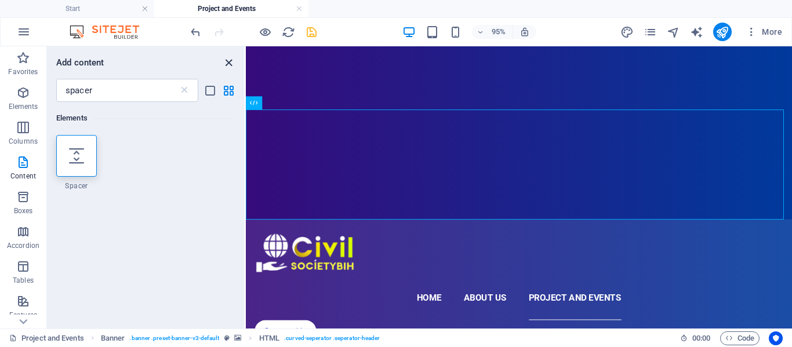
click at [225, 67] on icon "close panel" at bounding box center [228, 62] width 13 height 13
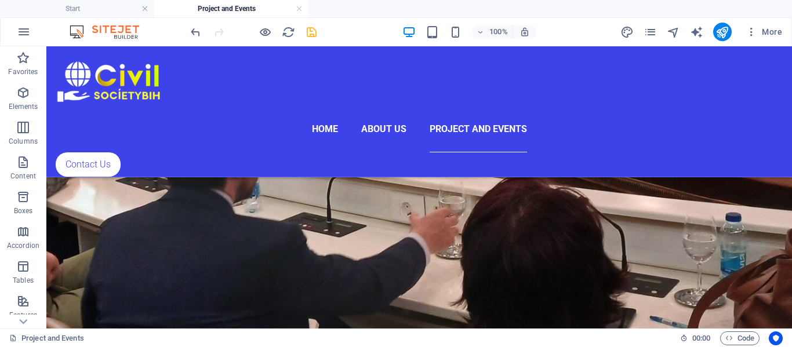
scroll to position [2652, 0]
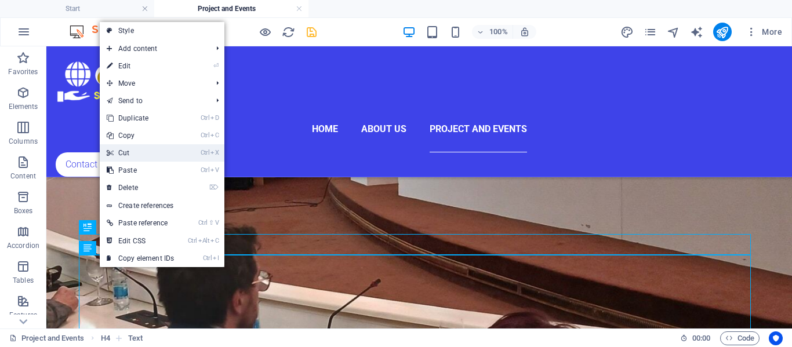
click at [151, 150] on link "Ctrl X Cut" at bounding box center [140, 152] width 81 height 17
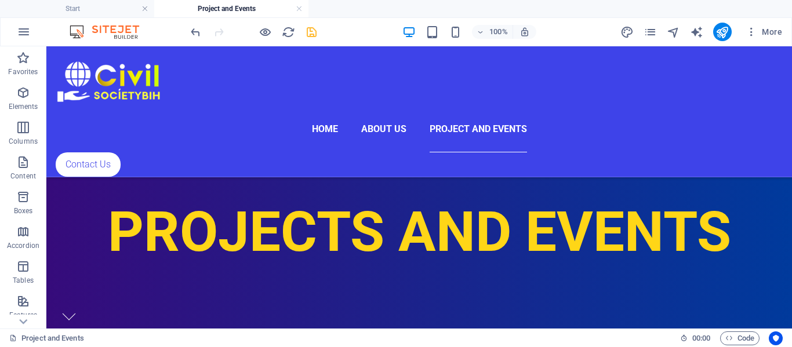
scroll to position [697, 0]
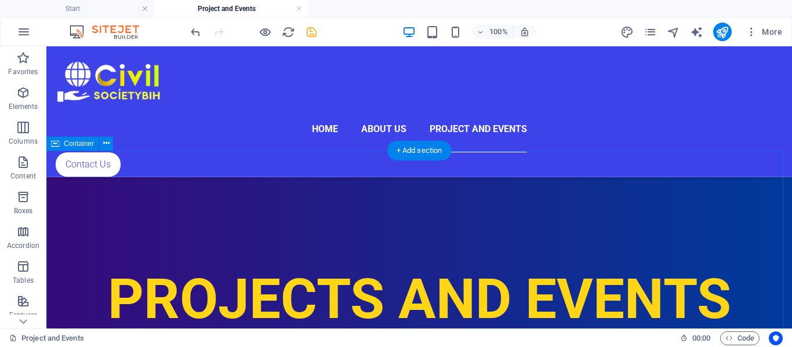
click at [425, 152] on div "+ Add section" at bounding box center [419, 151] width 64 height 20
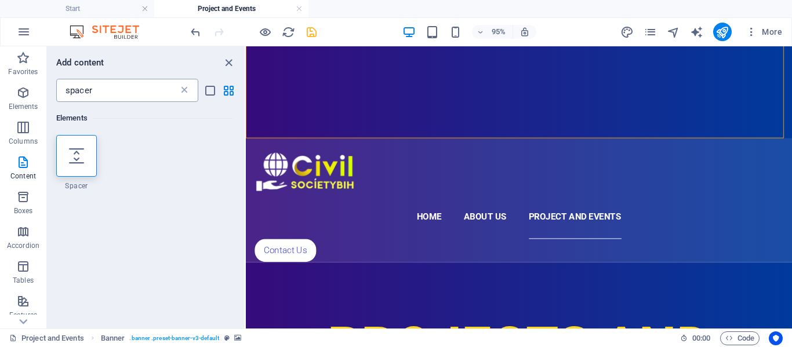
click at [183, 88] on icon at bounding box center [185, 91] width 12 height 12
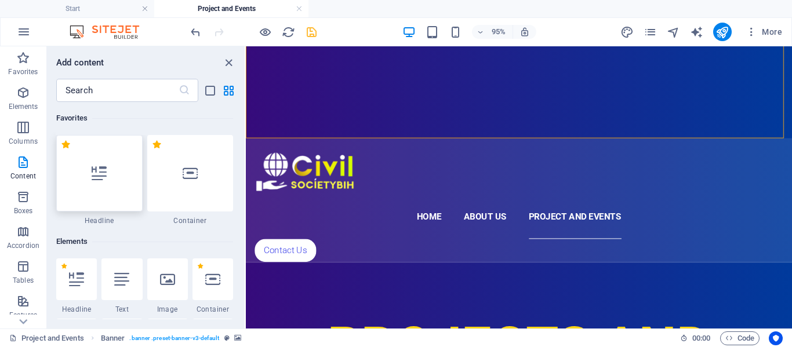
click at [117, 159] on div at bounding box center [99, 173] width 86 height 77
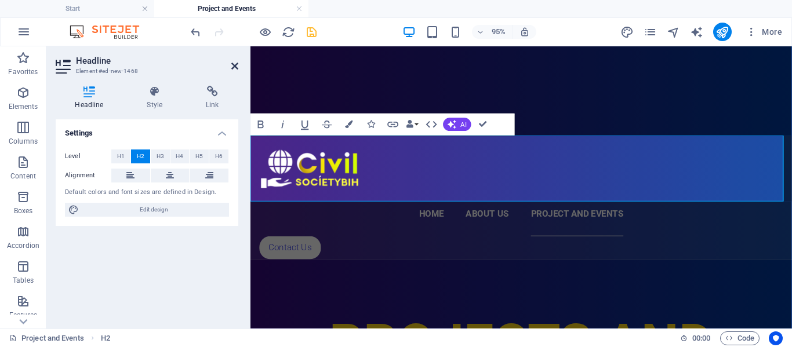
click at [234, 69] on icon at bounding box center [234, 65] width 7 height 9
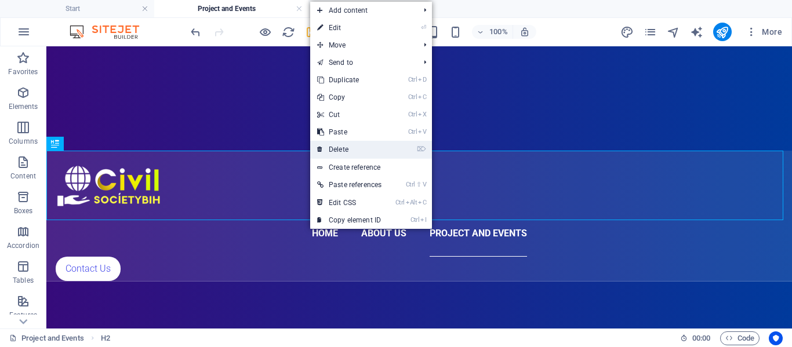
click at [365, 148] on link "⌦ Delete" at bounding box center [349, 149] width 78 height 17
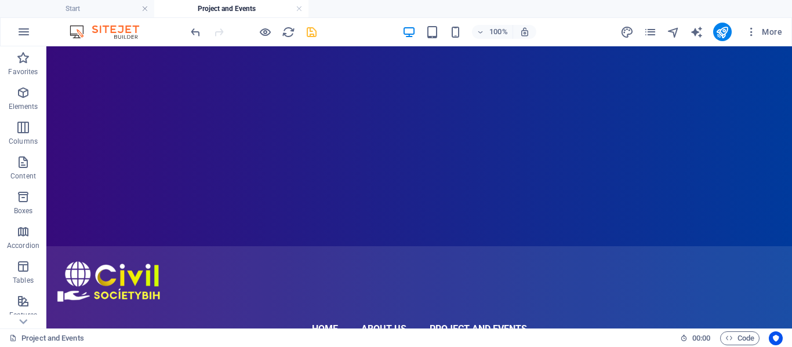
scroll to position [590, 0]
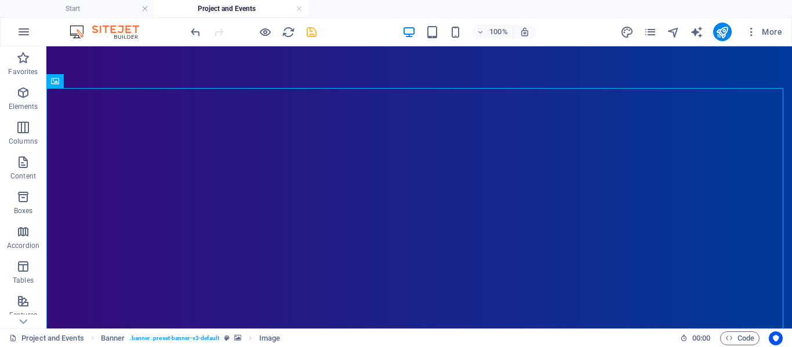
scroll to position [377, 0]
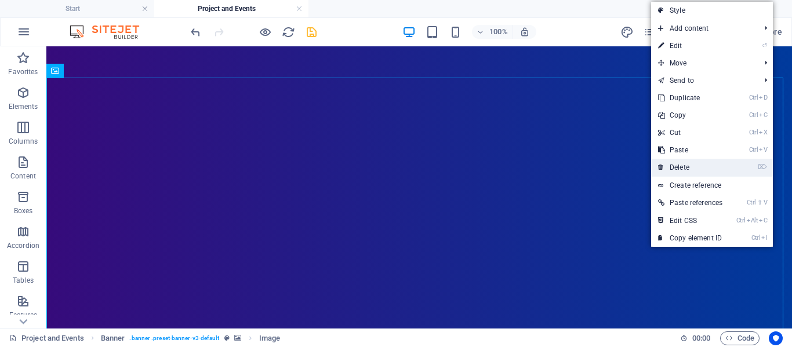
click at [697, 172] on link "⌦ Delete" at bounding box center [690, 167] width 78 height 17
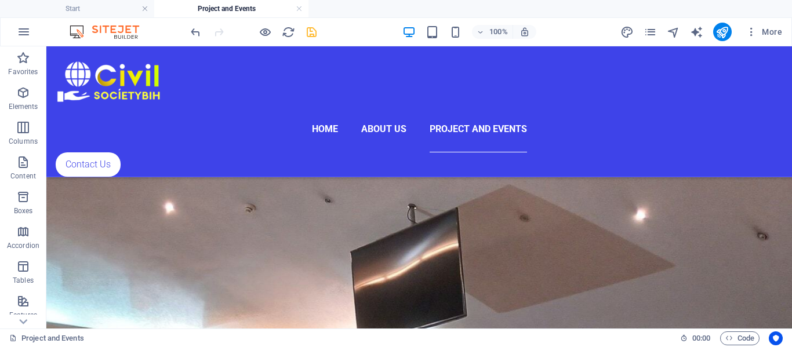
scroll to position [1881, 0]
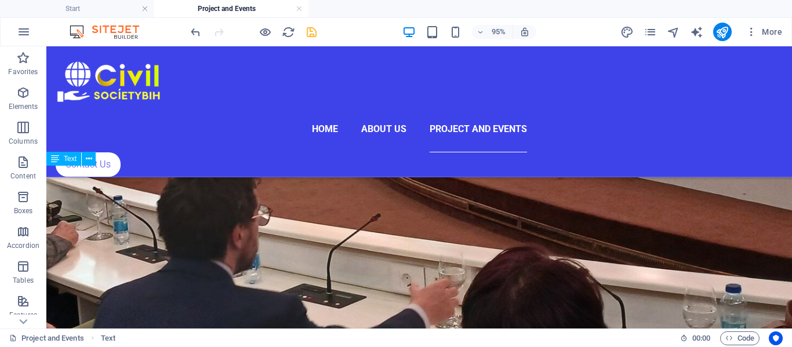
scroll to position [1881, 0]
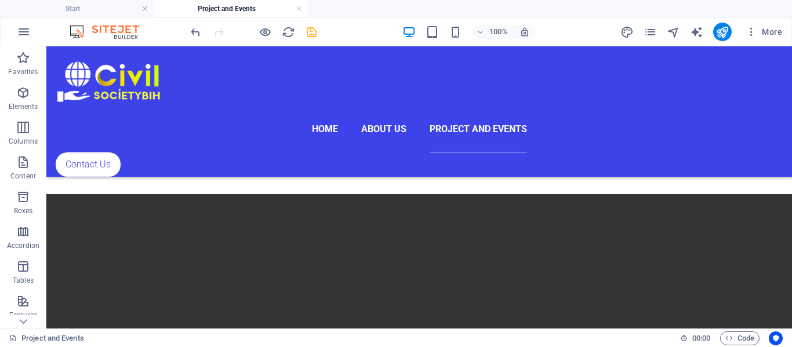
scroll to position [2754, 0]
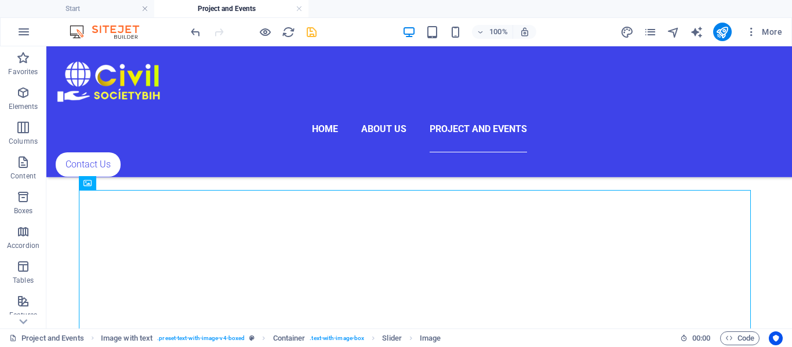
scroll to position [2356, 0]
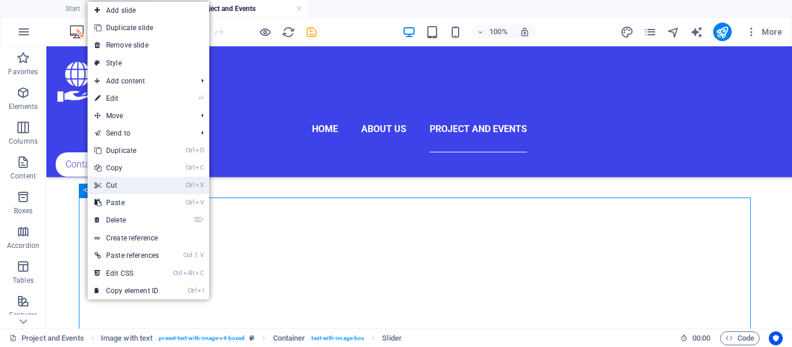
click at [136, 181] on link "Ctrl X Cut" at bounding box center [127, 185] width 78 height 17
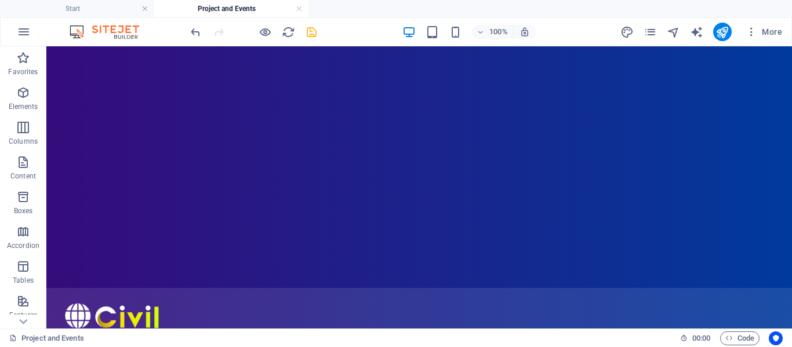
scroll to position [187, 0]
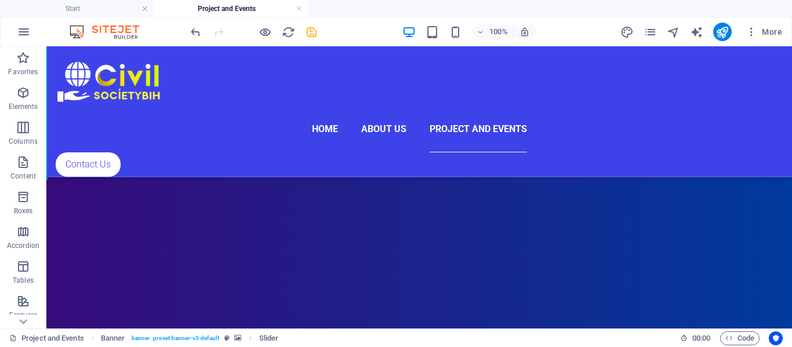
scroll to position [416, 0]
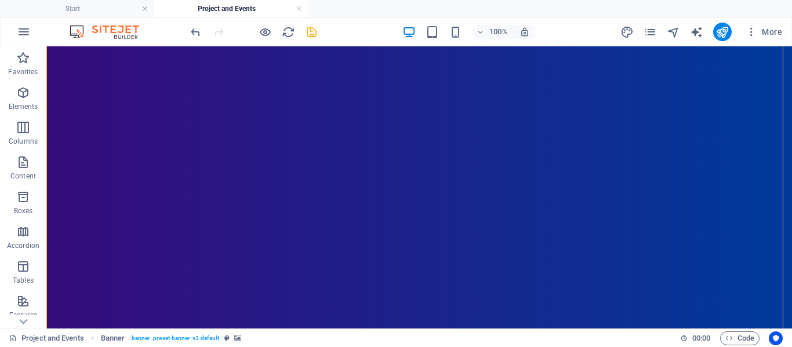
scroll to position [401, 0]
click at [483, 32] on icon "button" at bounding box center [480, 32] width 8 height 8
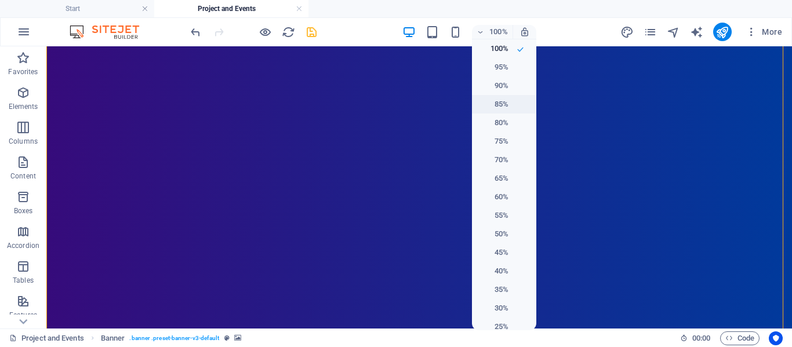
click at [501, 112] on li "85%" at bounding box center [504, 104] width 64 height 19
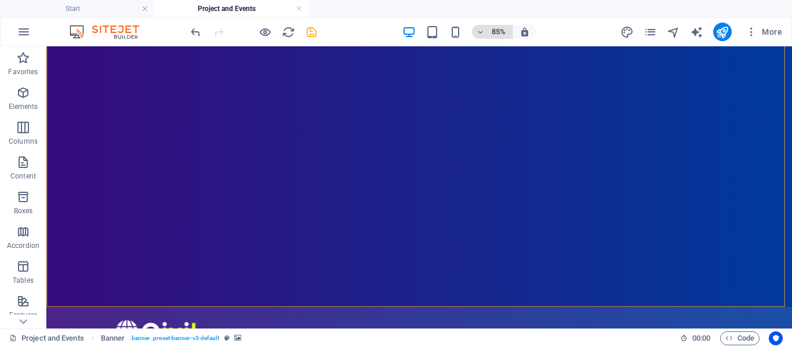
click at [492, 25] on h6 "85%" at bounding box center [498, 32] width 19 height 14
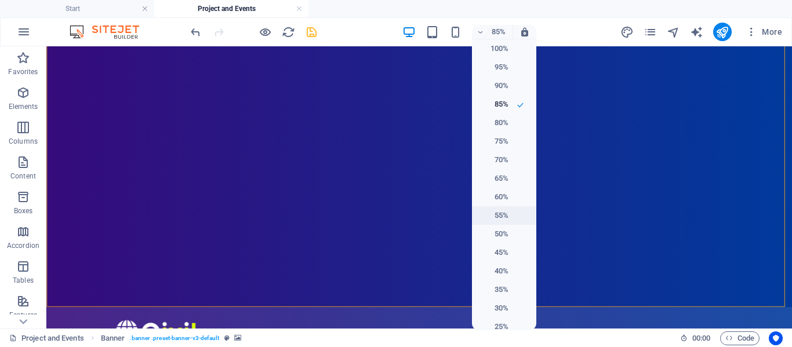
click at [500, 216] on h6 "55%" at bounding box center [494, 216] width 30 height 14
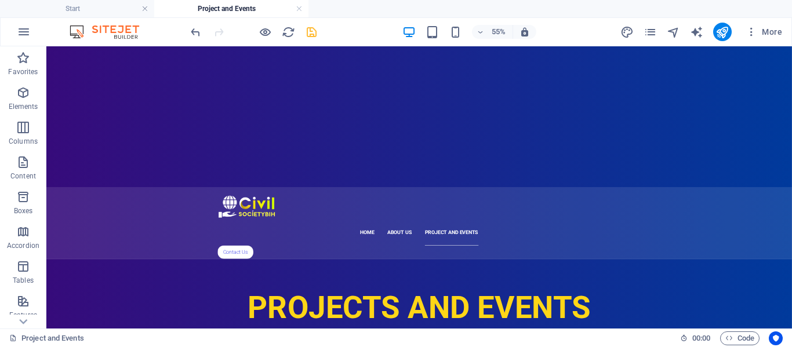
scroll to position [314, 0]
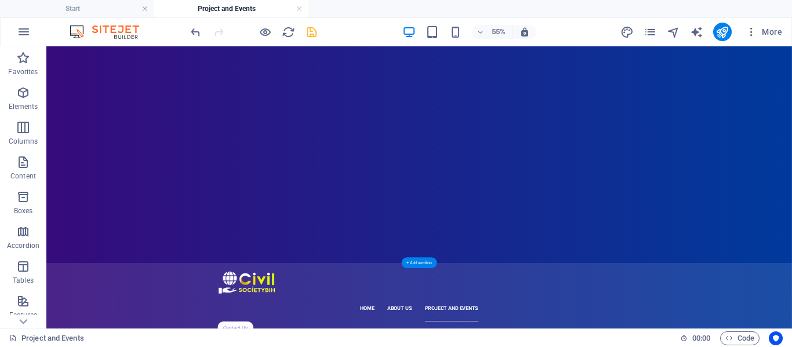
click at [791, 162] on div at bounding box center [723, 86] width 1355 height 707
click at [418, 260] on div "+ Add section" at bounding box center [419, 262] width 35 height 11
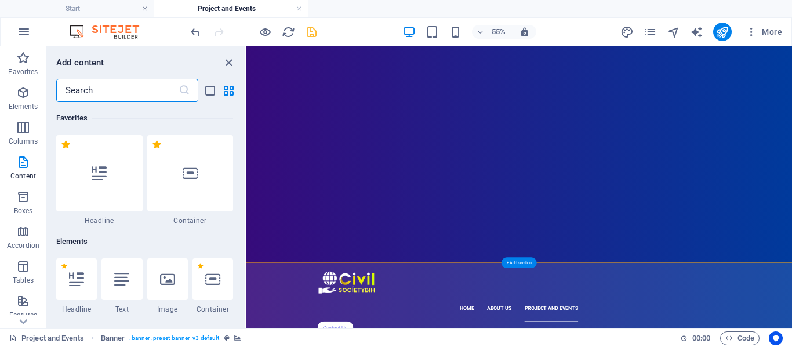
scroll to position [2028, 0]
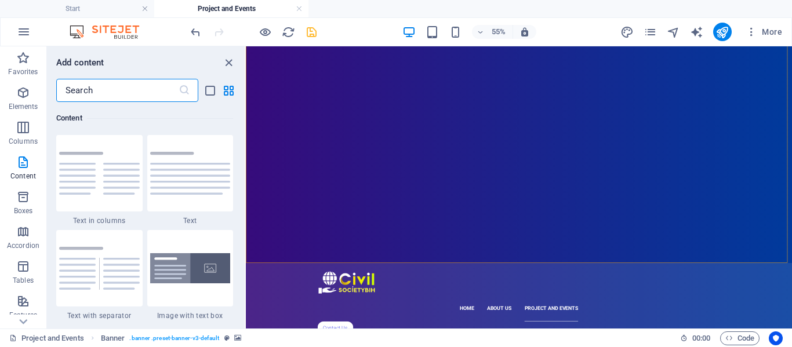
click at [104, 82] on input "text" at bounding box center [117, 90] width 122 height 23
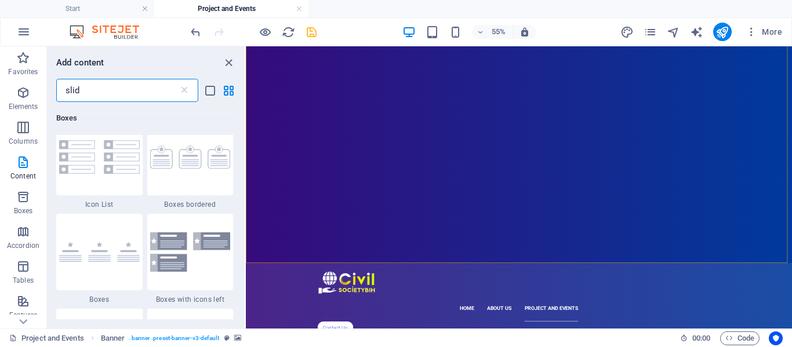
type input "slide"
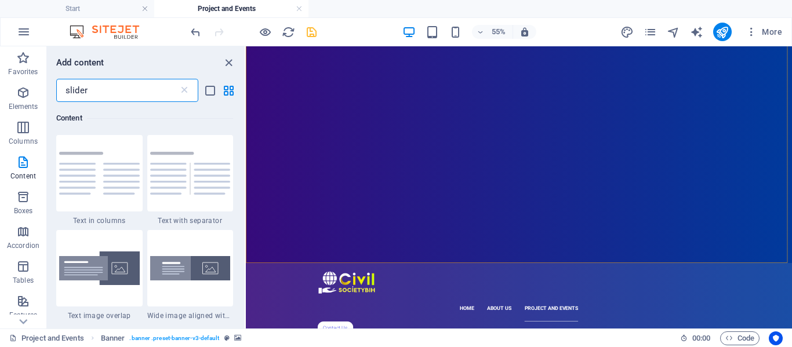
select select "ms"
select select "s"
select select "progressive"
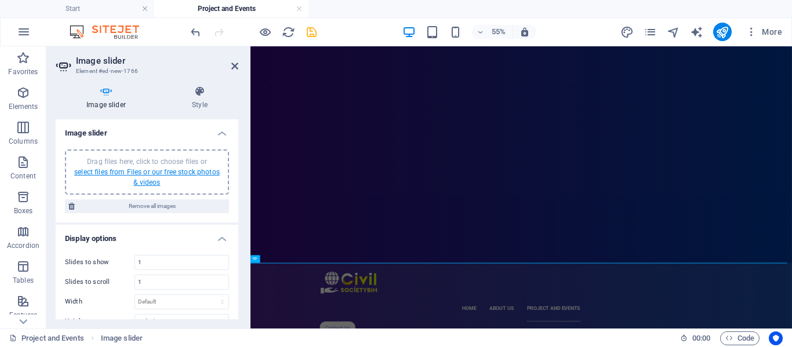
click at [150, 173] on link "select files from Files or our free stock photos & videos" at bounding box center [146, 177] width 145 height 19
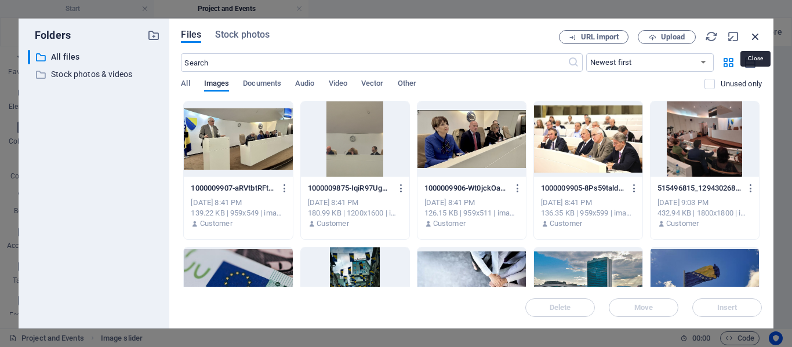
click at [752, 37] on icon "button" at bounding box center [755, 36] width 13 height 13
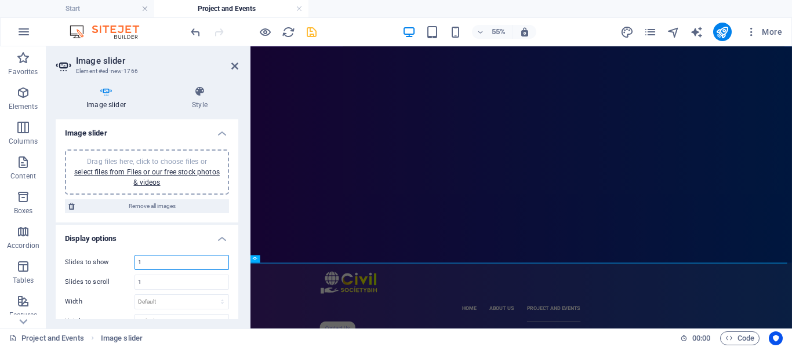
click at [155, 265] on input "1" at bounding box center [181, 263] width 93 height 14
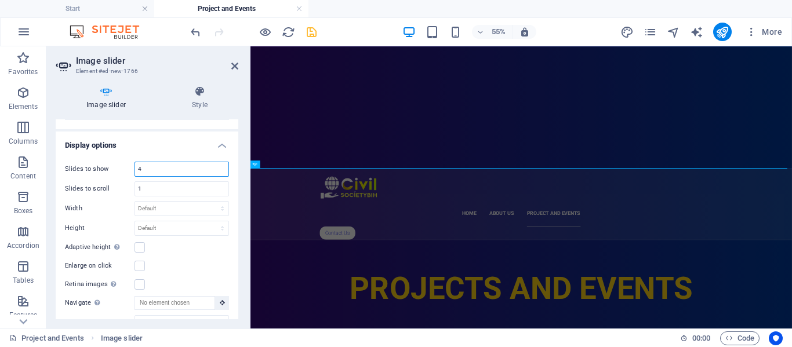
scroll to position [95, 0]
type input "4"
click at [136, 243] on label at bounding box center [139, 246] width 10 height 10
click at [0, 0] on input "Adaptive height Automatically adjust the height for single slide horizontal sli…" at bounding box center [0, 0] width 0 height 0
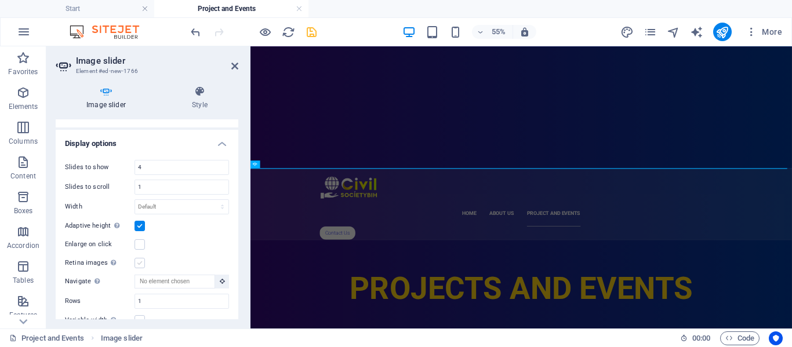
click at [138, 265] on label at bounding box center [139, 263] width 10 height 10
click at [0, 0] on input "Retina images Automatically load retina image and smartphone optimized sizes." at bounding box center [0, 0] width 0 height 0
drag, startPoint x: 235, startPoint y: 202, endPoint x: 235, endPoint y: 228, distance: 26.7
click at [235, 228] on div "Slides to show 4 Slides to scroll 1 Width Default px % rem em vw vh Height Defa…" at bounding box center [147, 253] width 183 height 205
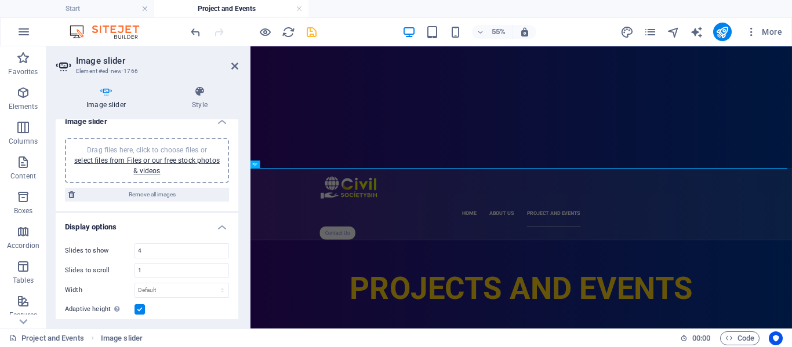
scroll to position [0, 0]
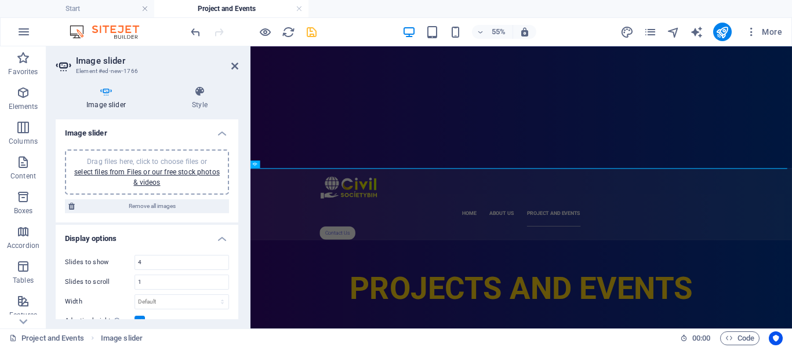
click at [183, 166] on div "Drag files here, click to choose files or select files from Files or our free s…" at bounding box center [147, 171] width 150 height 31
click at [141, 172] on link "select files from Files or our free stock photos & videos" at bounding box center [146, 177] width 145 height 19
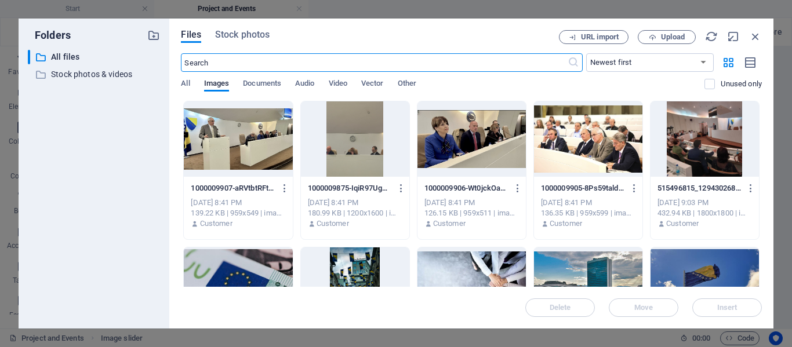
click at [257, 141] on div at bounding box center [238, 138] width 108 height 75
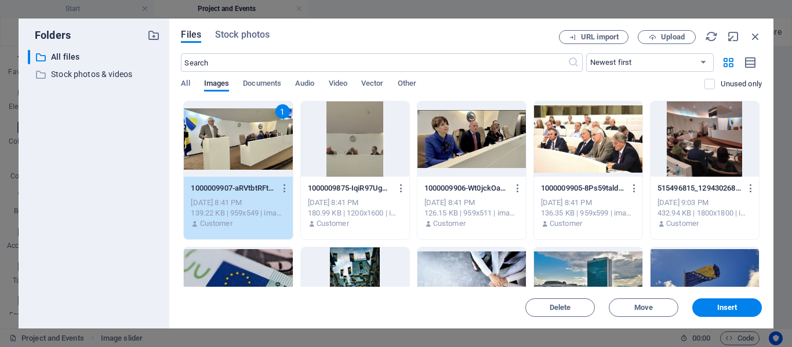
click at [491, 148] on div at bounding box center [471, 138] width 108 height 75
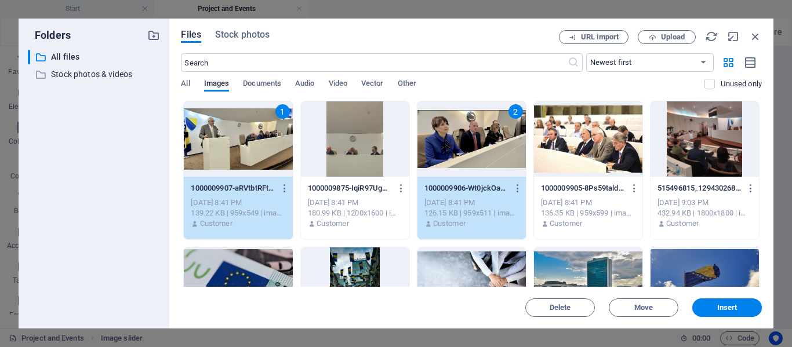
click at [586, 155] on div at bounding box center [588, 138] width 108 height 75
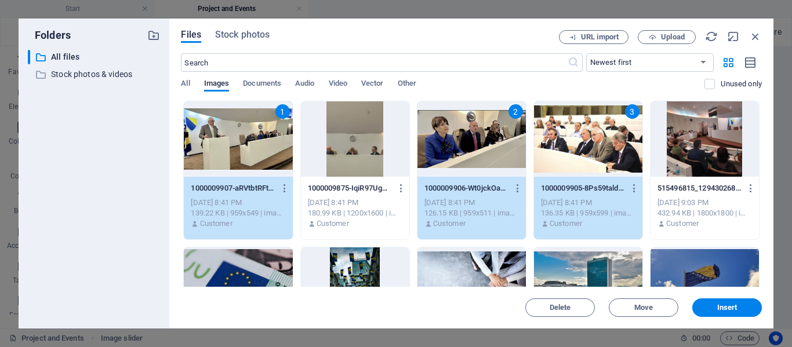
click at [361, 133] on div at bounding box center [355, 138] width 108 height 75
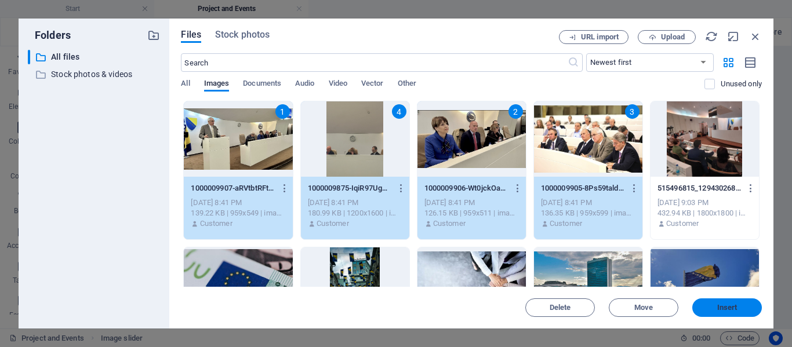
click at [722, 312] on button "Insert" at bounding box center [727, 308] width 70 height 19
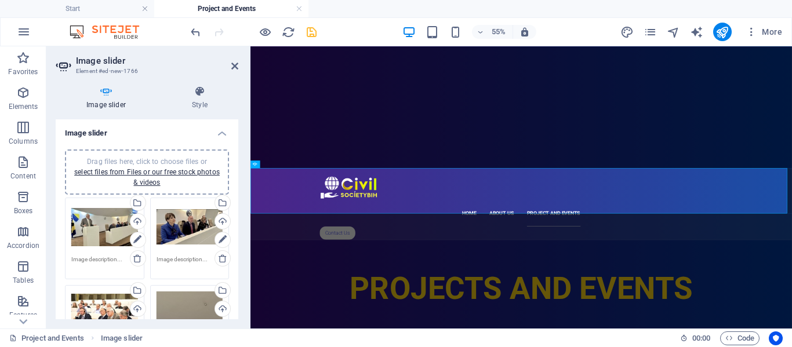
click at [236, 72] on header "Image slider Element #ed-new-1766" at bounding box center [147, 61] width 183 height 30
click at [234, 68] on icon at bounding box center [234, 65] width 7 height 9
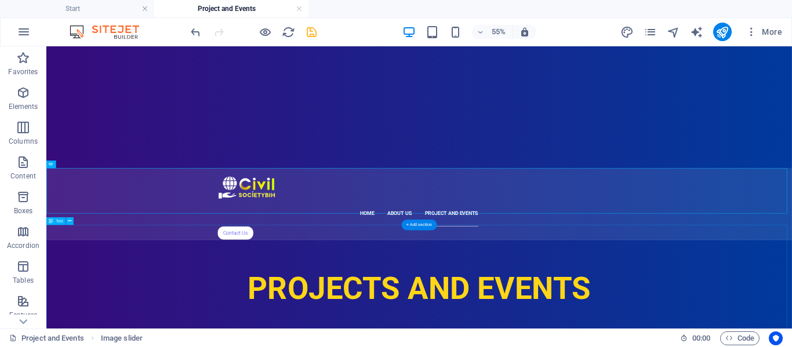
click at [305, 30] on icon "save" at bounding box center [311, 32] width 13 height 13
click at [482, 28] on icon "button" at bounding box center [480, 32] width 8 height 8
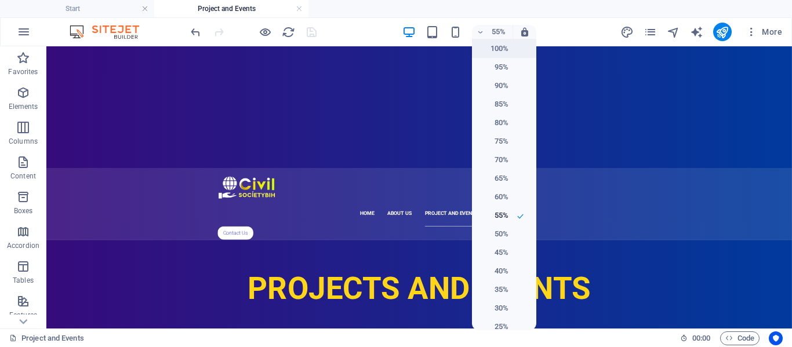
click at [503, 46] on h6 "100%" at bounding box center [494, 49] width 30 height 14
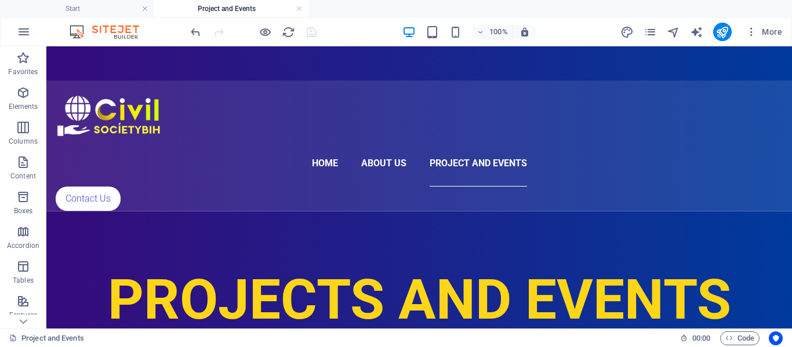
scroll to position [595, 0]
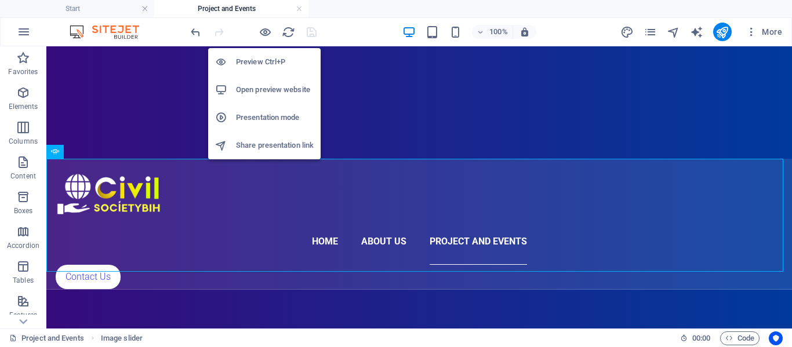
click at [259, 89] on h6 "Open preview website" at bounding box center [275, 90] width 78 height 14
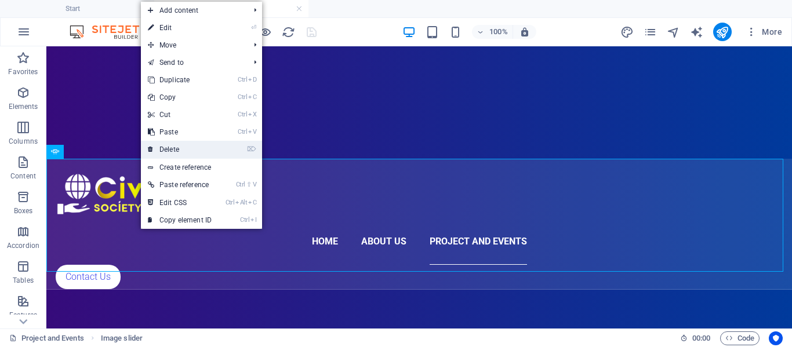
click at [185, 148] on link "⌦ Delete" at bounding box center [180, 149] width 78 height 17
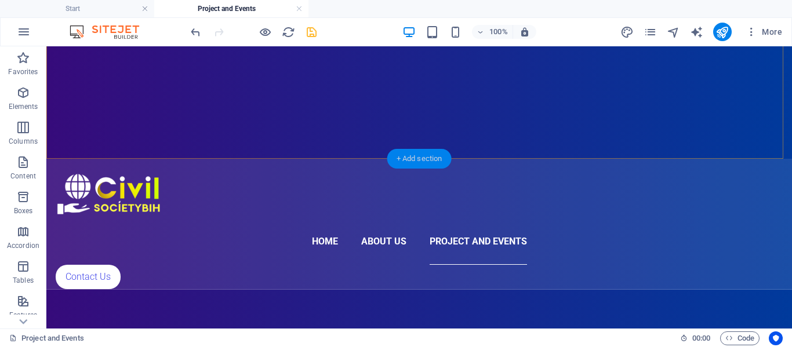
click at [414, 157] on div "+ Add section" at bounding box center [419, 159] width 64 height 20
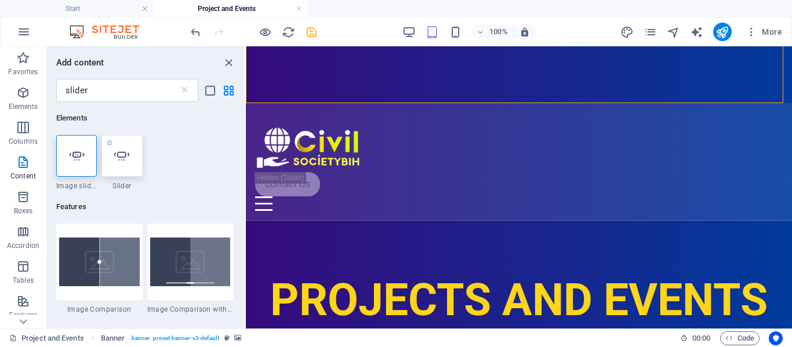
click at [122, 158] on icon at bounding box center [121, 155] width 15 height 15
select select "ms"
select select "s"
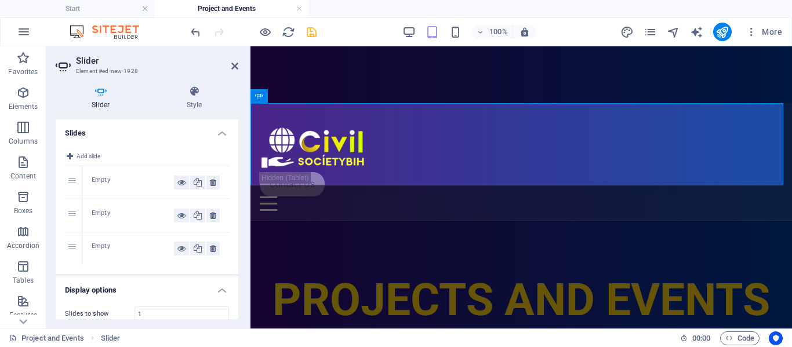
click at [107, 184] on div "Empty" at bounding box center [133, 183] width 82 height 14
click at [179, 183] on icon at bounding box center [181, 183] width 8 height 14
drag, startPoint x: 141, startPoint y: 174, endPoint x: 86, endPoint y: 174, distance: 55.6
click at [86, 174] on div "Empty" at bounding box center [155, 182] width 147 height 32
click at [75, 177] on div "1" at bounding box center [73, 182] width 17 height 32
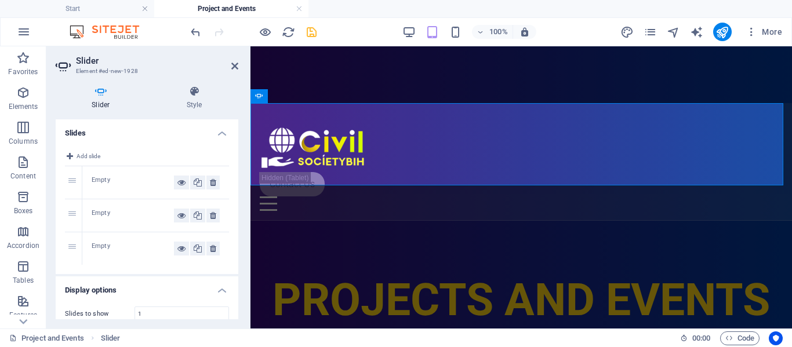
click at [75, 177] on div "1" at bounding box center [73, 182] width 17 height 32
click at [102, 176] on div "Empty" at bounding box center [133, 183] width 82 height 14
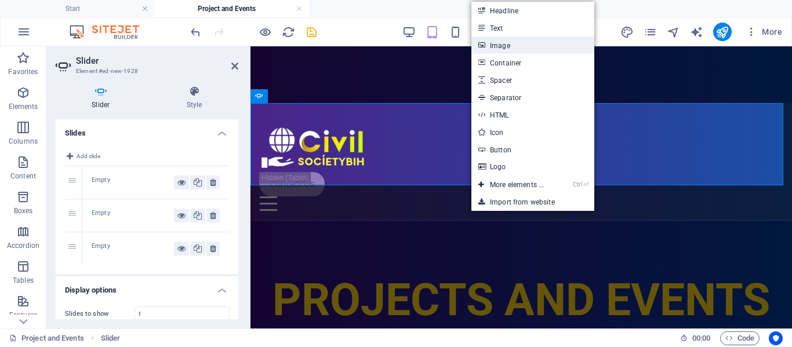
click at [520, 47] on link "Image" at bounding box center [532, 45] width 123 height 17
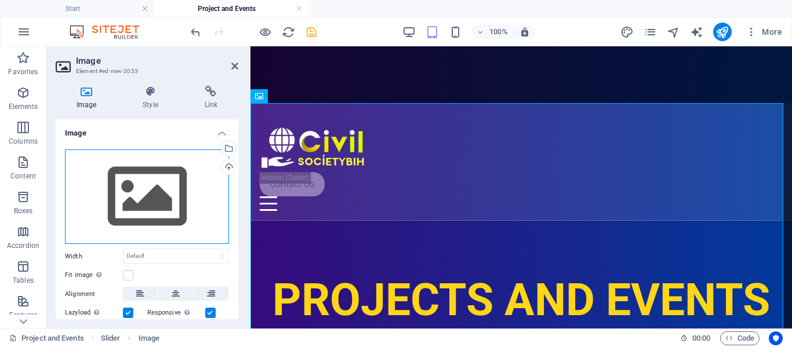
click at [156, 198] on div "Drag files here, click to choose files or select files from Files or our free s…" at bounding box center [147, 197] width 164 height 95
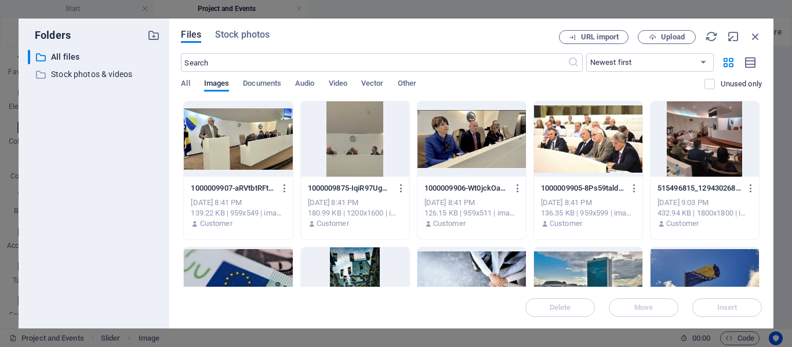
click at [608, 145] on div at bounding box center [588, 138] width 108 height 75
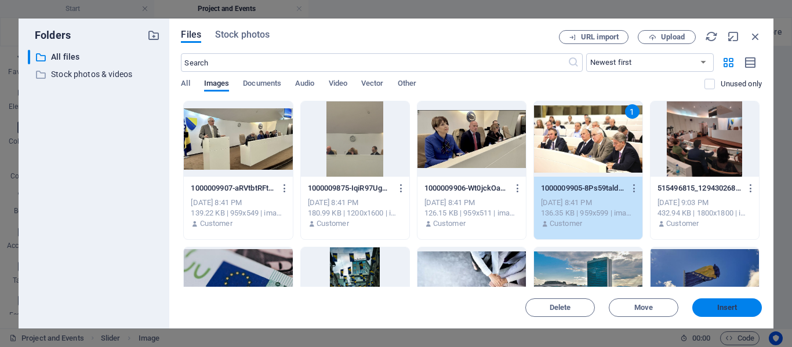
click at [712, 311] on span "Insert" at bounding box center [727, 307] width 60 height 7
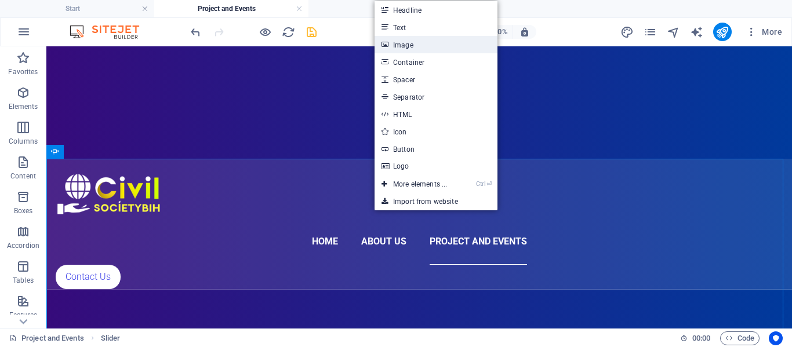
click at [414, 50] on link "Image" at bounding box center [435, 44] width 123 height 17
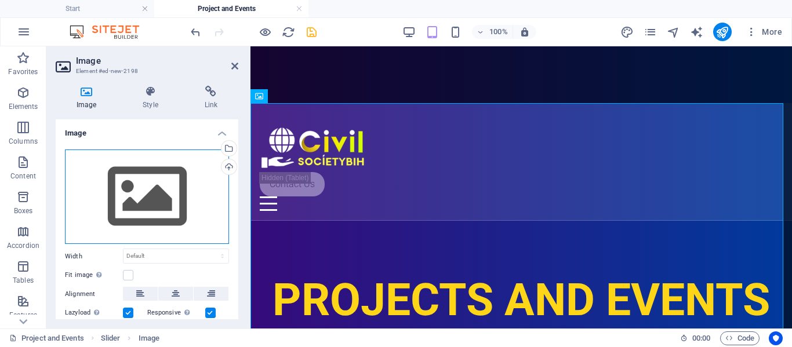
click at [106, 188] on div "Drag files here, click to choose files or select files from Files or our free s…" at bounding box center [147, 197] width 164 height 95
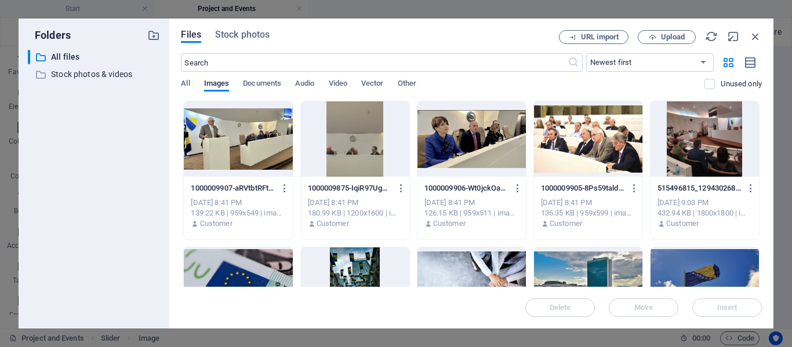
click at [465, 129] on div at bounding box center [471, 138] width 108 height 75
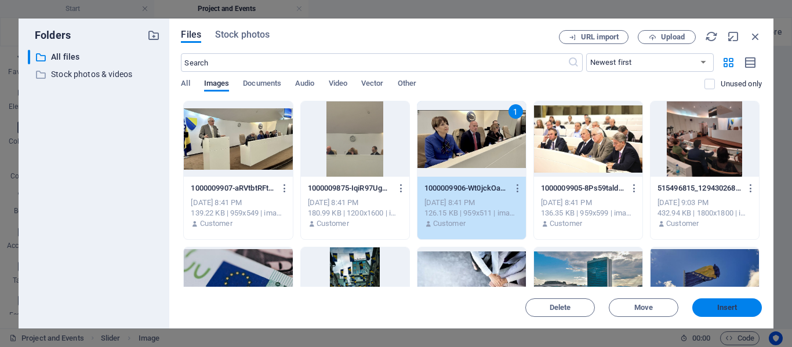
click at [733, 299] on button "Insert" at bounding box center [727, 308] width 70 height 19
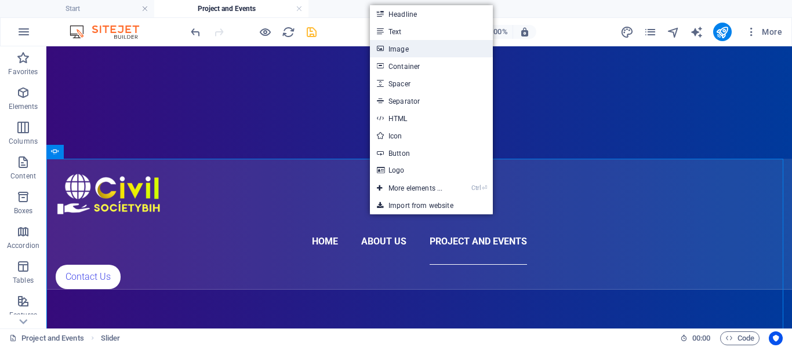
click at [400, 45] on link "Image" at bounding box center [431, 48] width 123 height 17
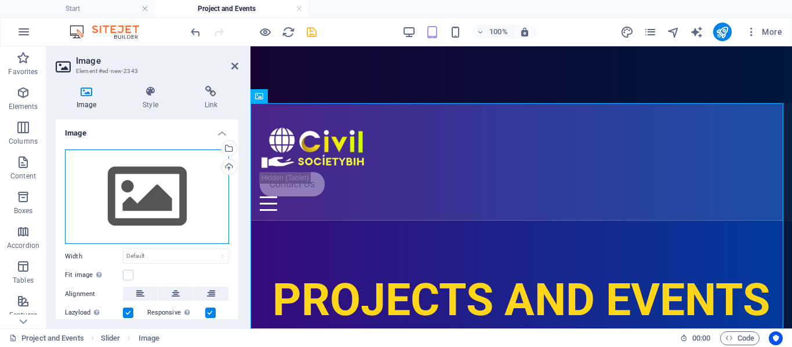
click at [165, 204] on div "Drag files here, click to choose files or select files from Files or our free s…" at bounding box center [147, 197] width 164 height 95
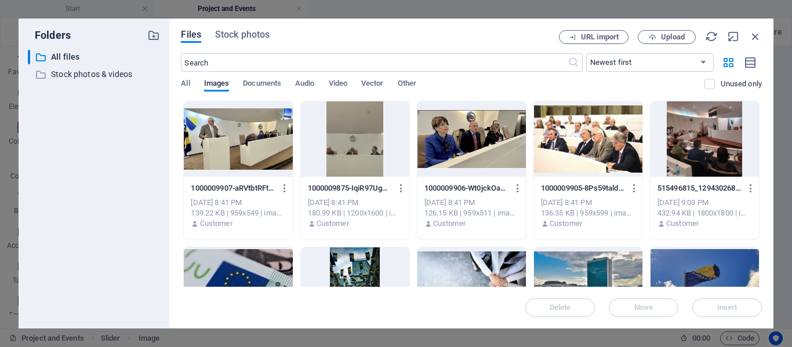
click at [219, 147] on div at bounding box center [238, 138] width 108 height 75
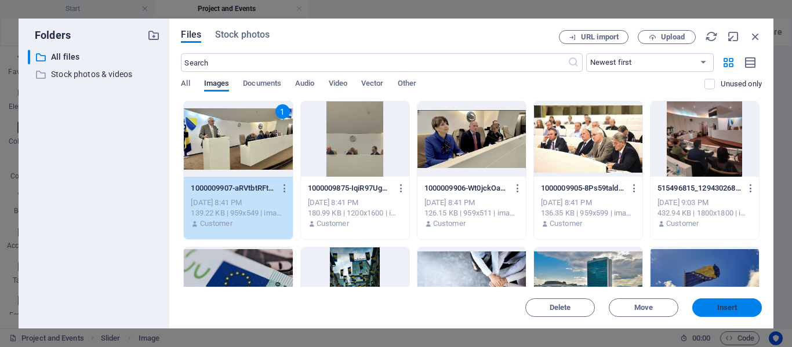
click at [724, 311] on span "Insert" at bounding box center [727, 307] width 20 height 7
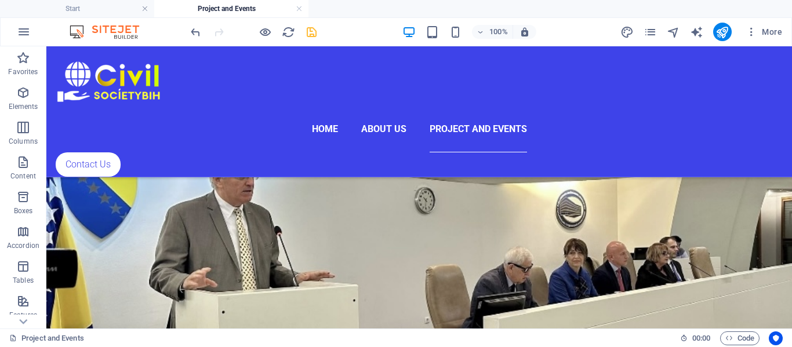
scroll to position [3061, 0]
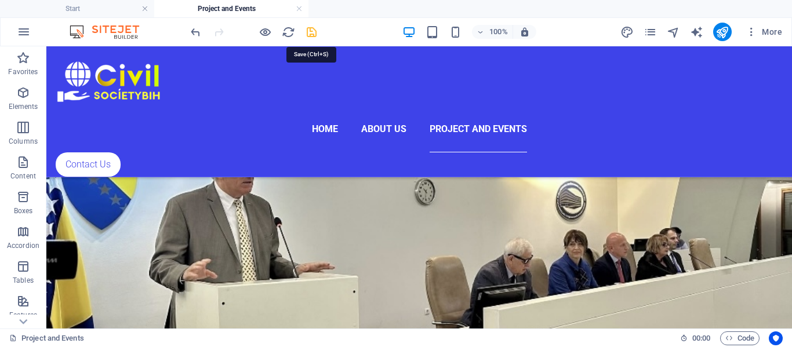
click at [309, 29] on icon "save" at bounding box center [311, 32] width 13 height 13
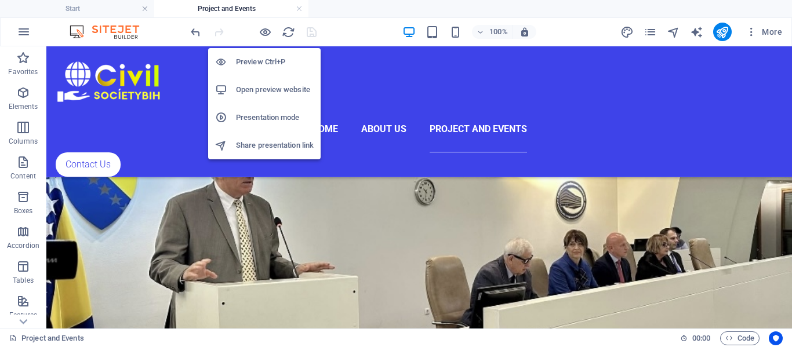
click at [264, 90] on h6 "Open preview website" at bounding box center [275, 90] width 78 height 14
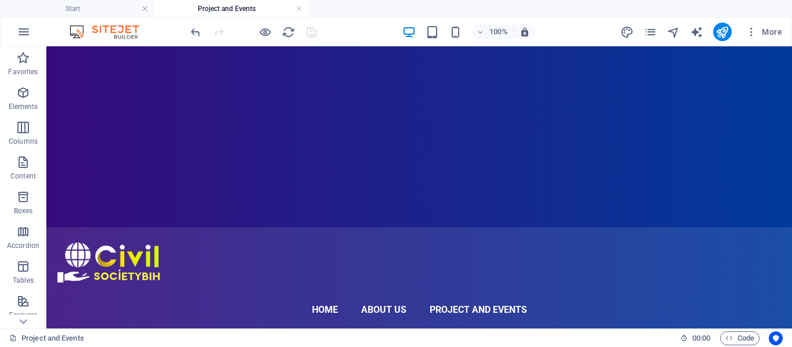
scroll to position [518, 0]
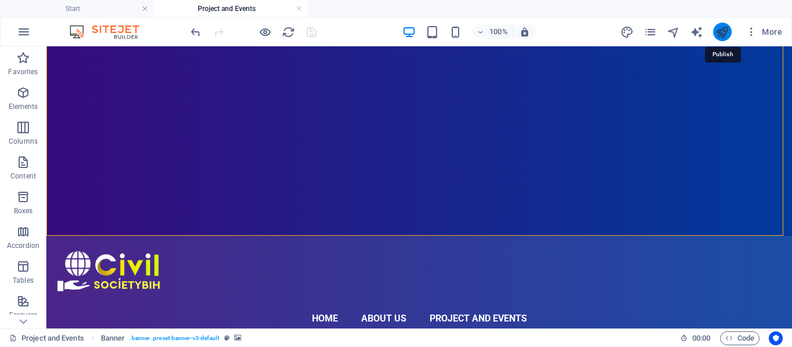
click at [719, 35] on icon "publish" at bounding box center [721, 32] width 13 height 13
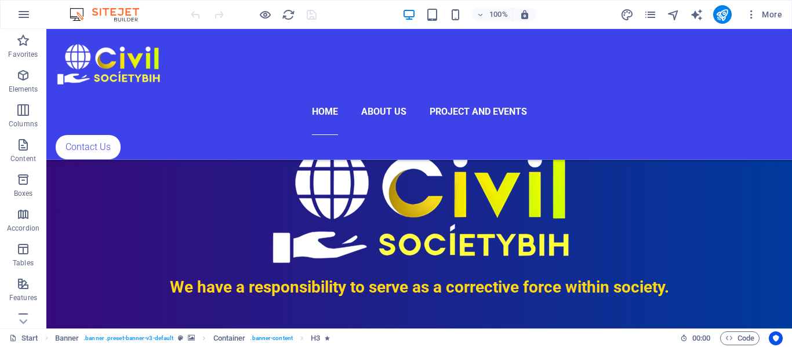
scroll to position [627, 0]
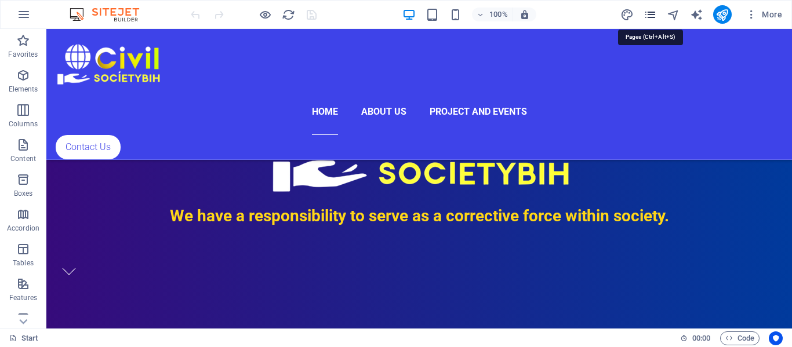
click at [651, 13] on icon "pages" at bounding box center [649, 14] width 13 height 13
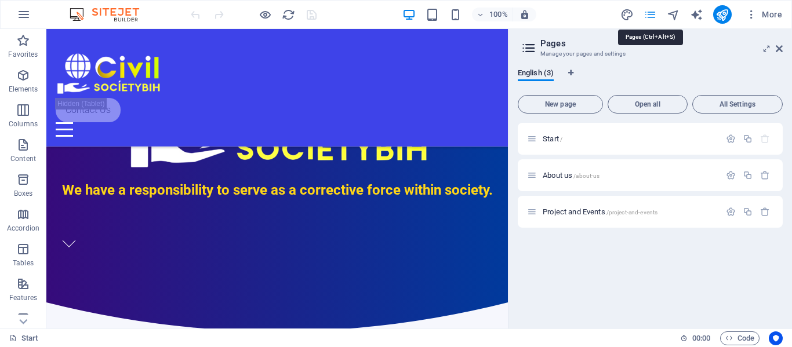
scroll to position [646, 0]
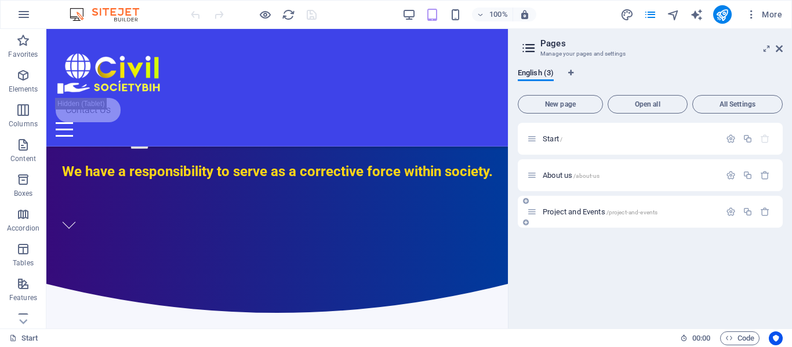
click at [619, 206] on div "Project and Events /project-and-events" at bounding box center [623, 211] width 193 height 13
click at [584, 214] on span "Project and Events /project-and-events" at bounding box center [600, 212] width 115 height 9
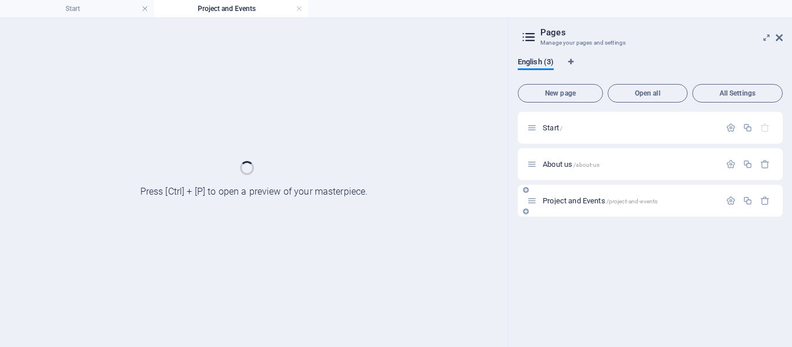
scroll to position [0, 0]
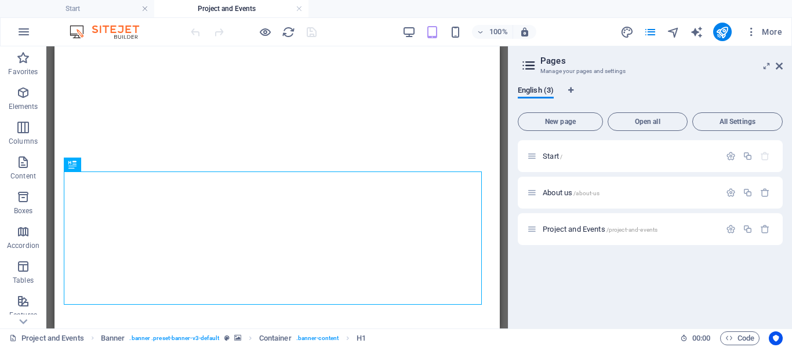
click at [501, 61] on div "Drag here to replace the existing content. Press “Ctrl” if you want to create a…" at bounding box center [276, 187] width 461 height 282
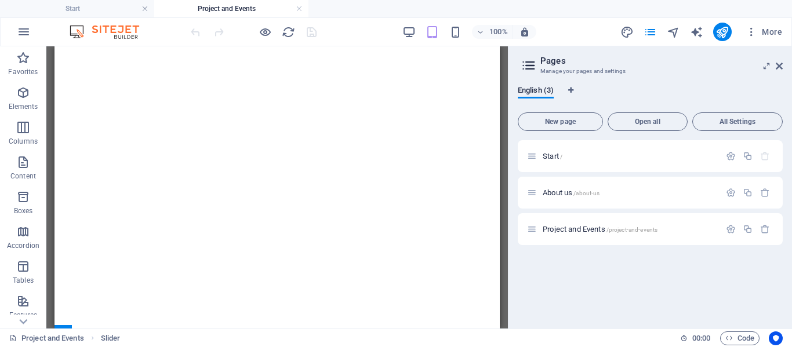
scroll to position [1658, 0]
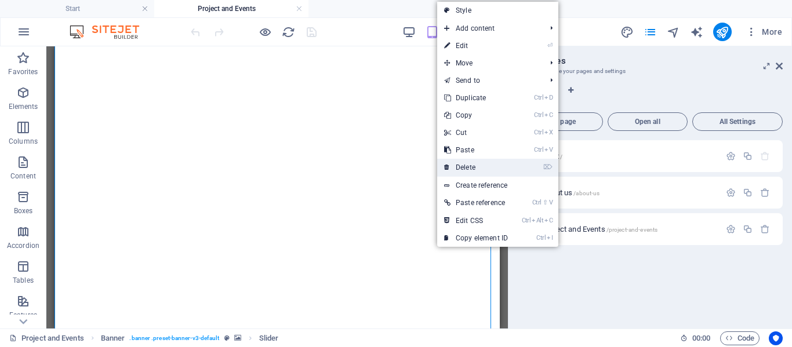
click at [463, 170] on link "⌦ Delete" at bounding box center [476, 167] width 78 height 17
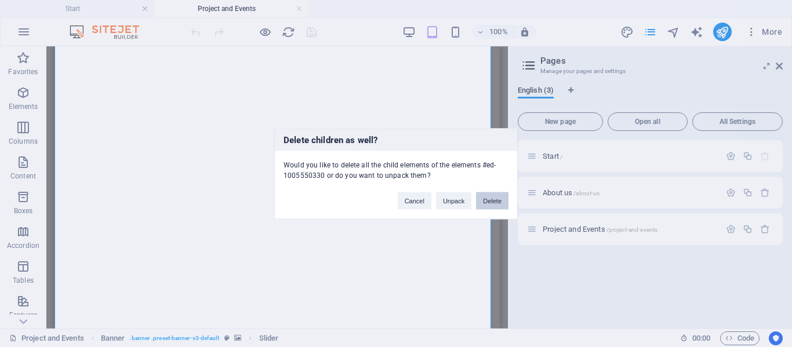
click at [498, 195] on button "Delete" at bounding box center [492, 200] width 32 height 17
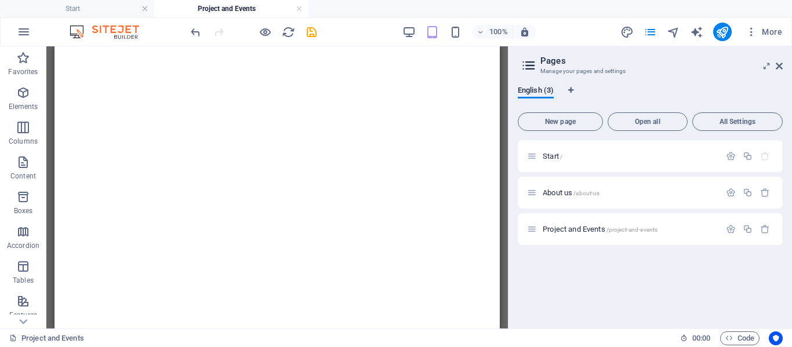
scroll to position [325, 0]
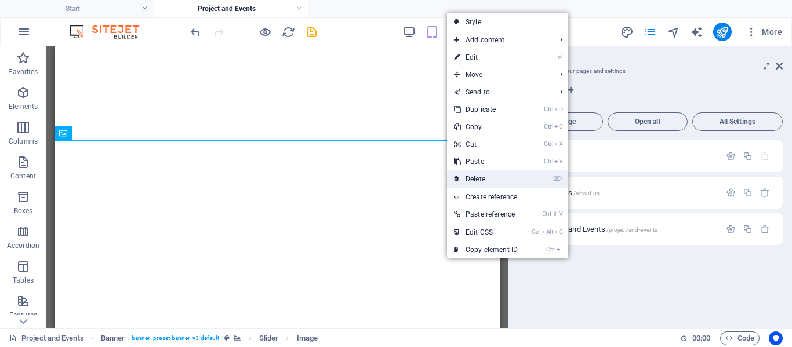
click at [493, 179] on link "⌦ Delete" at bounding box center [486, 178] width 78 height 17
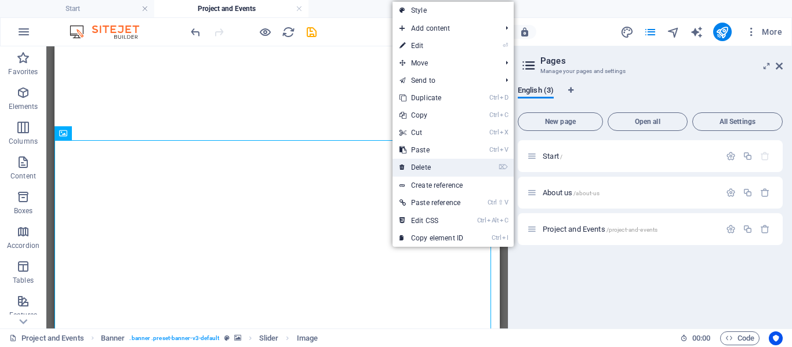
click at [427, 169] on link "⌦ Delete" at bounding box center [431, 167] width 78 height 17
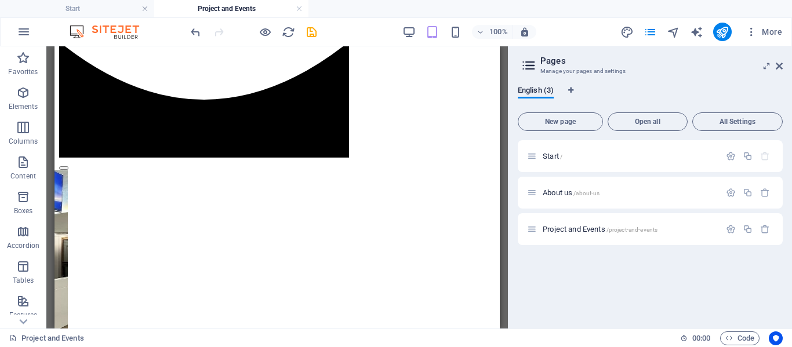
scroll to position [782, 0]
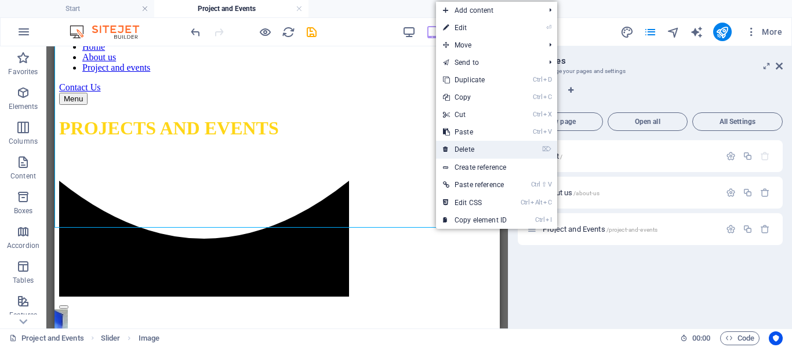
click at [459, 147] on link "⌦ Delete" at bounding box center [475, 149] width 78 height 17
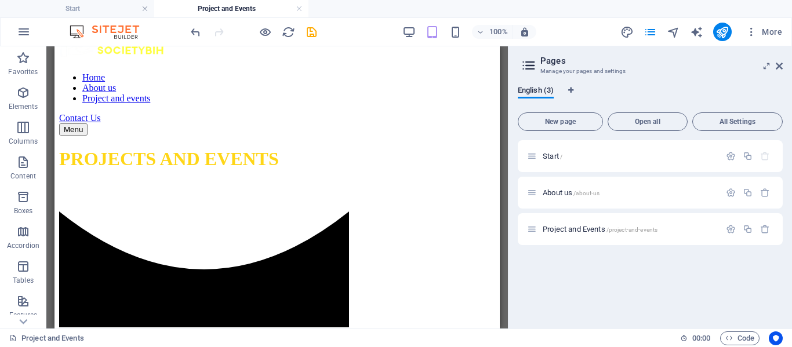
scroll to position [700, 0]
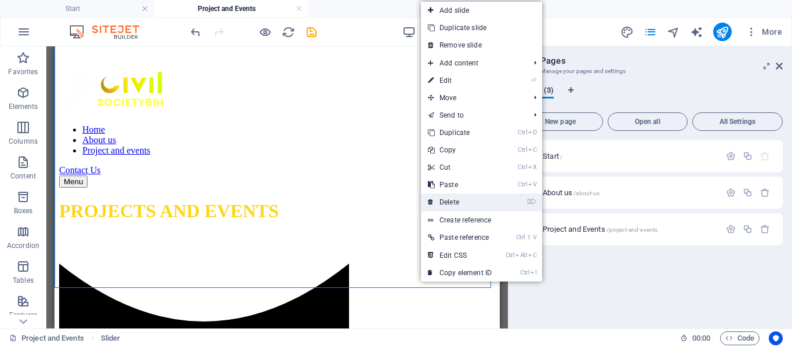
click at [464, 202] on link "⌦ Delete" at bounding box center [460, 202] width 78 height 17
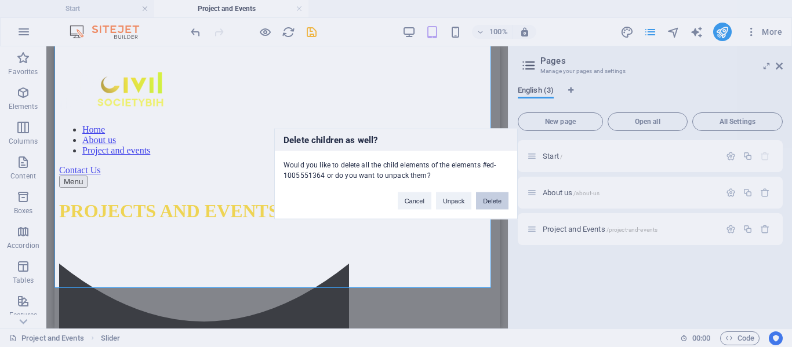
click at [494, 204] on button "Delete" at bounding box center [492, 200] width 32 height 17
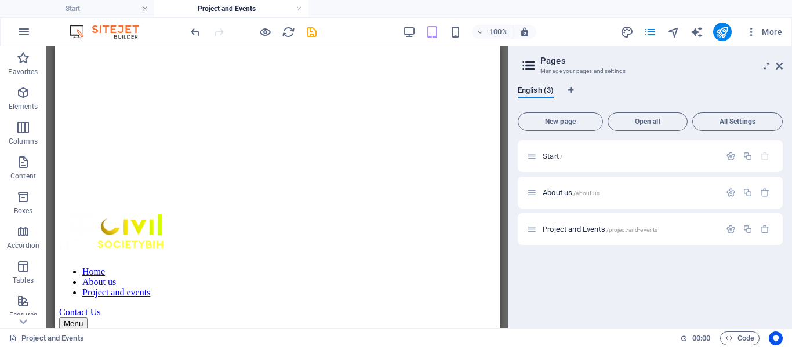
scroll to position [566, 0]
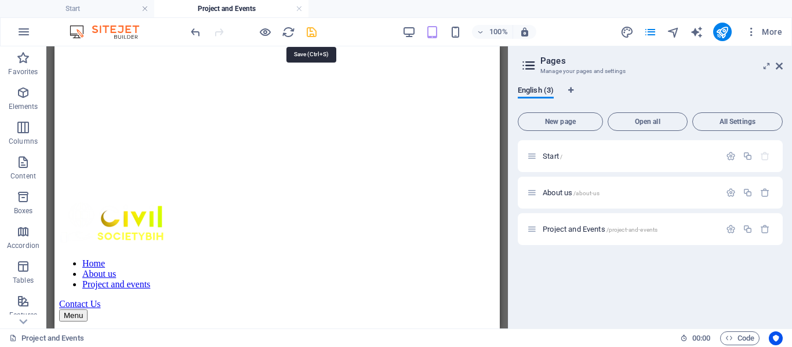
click at [314, 30] on icon "save" at bounding box center [311, 32] width 13 height 13
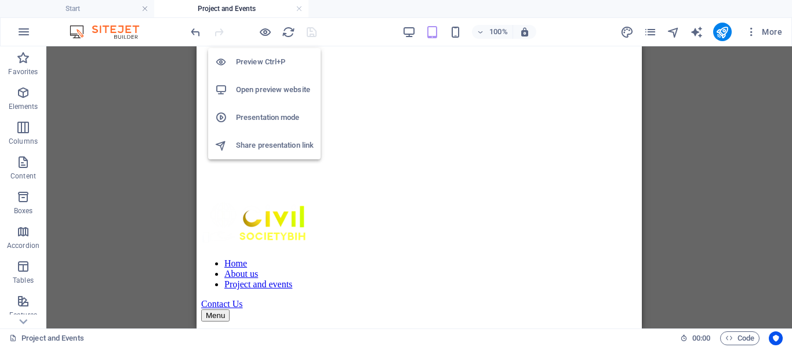
click at [262, 84] on h6 "Open preview website" at bounding box center [275, 90] width 78 height 14
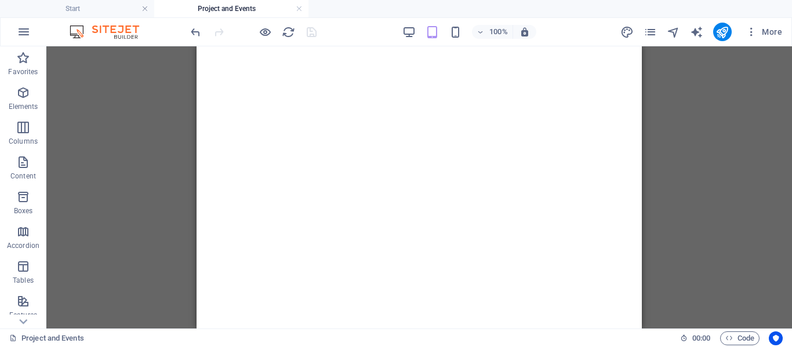
scroll to position [461, 0]
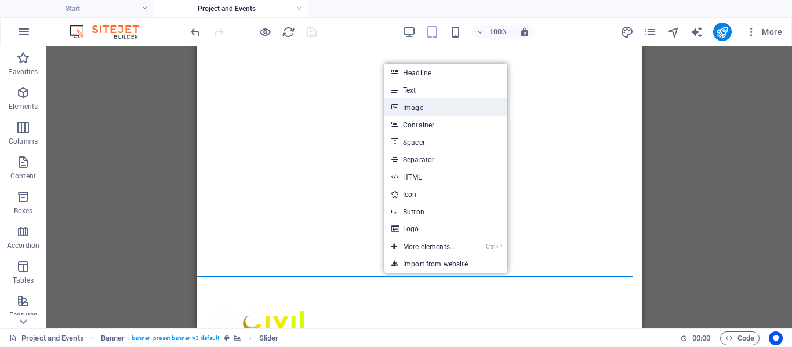
click at [430, 109] on link "Image" at bounding box center [445, 107] width 123 height 17
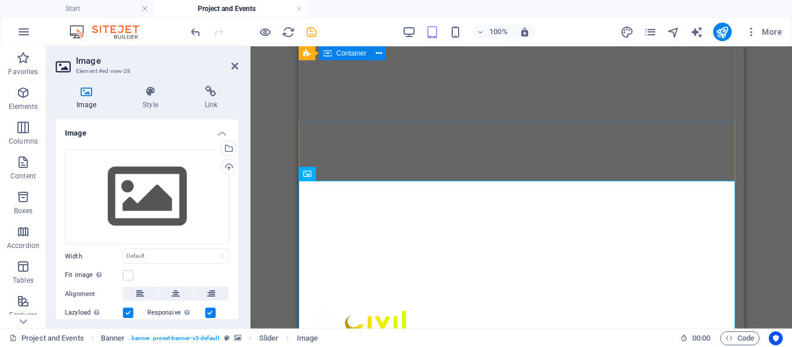
scroll to position [285, 0]
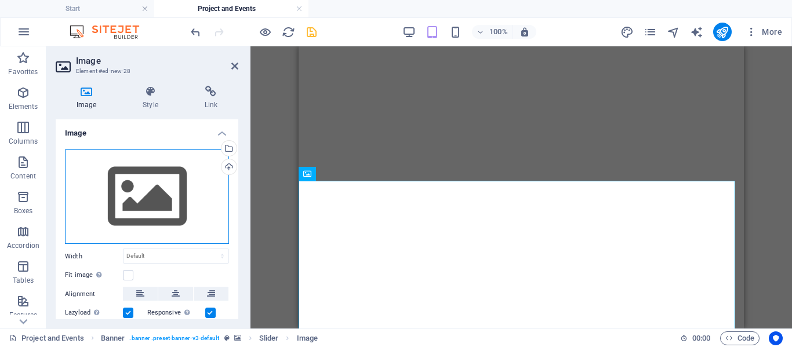
click at [137, 183] on div "Drag files here, click to choose files or select files from Files or our free s…" at bounding box center [147, 197] width 164 height 95
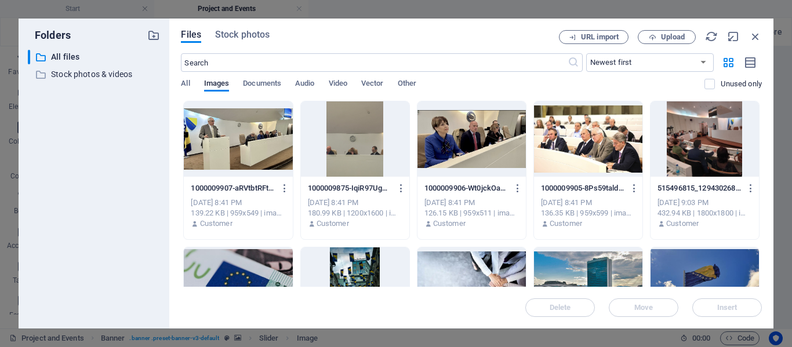
click at [486, 138] on div at bounding box center [471, 138] width 108 height 75
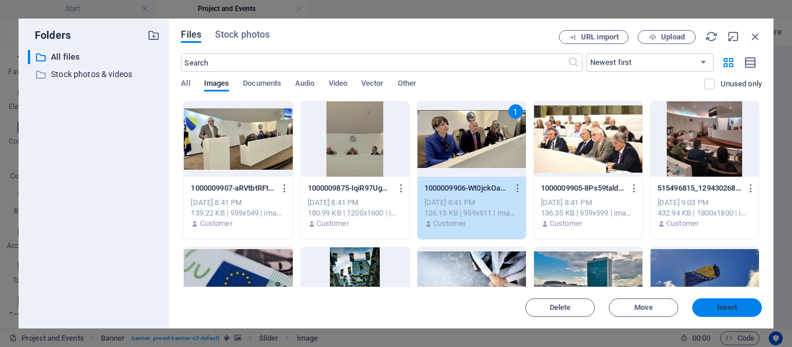
click at [723, 305] on span "Insert" at bounding box center [727, 307] width 20 height 7
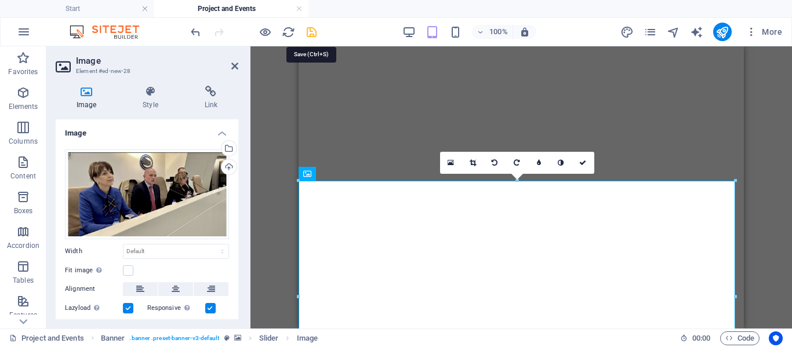
click at [310, 35] on icon "save" at bounding box center [311, 32] width 13 height 13
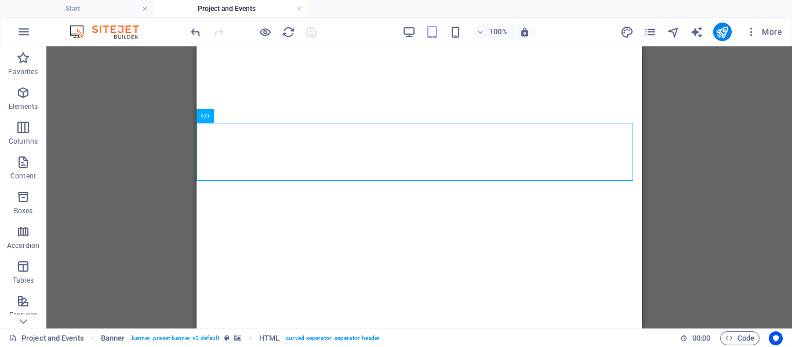
drag, startPoint x: 442, startPoint y: 35, endPoint x: 707, endPoint y: 94, distance: 270.7
click at [707, 94] on div "Drag here to replace the existing content. Press “Ctrl” if you want to create a…" at bounding box center [418, 187] width 745 height 282
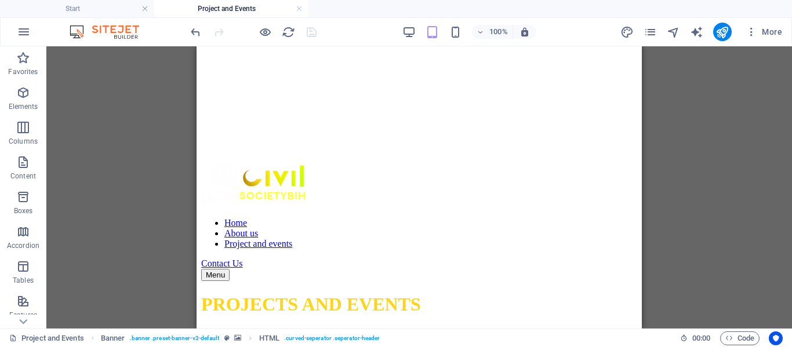
scroll to position [574, 0]
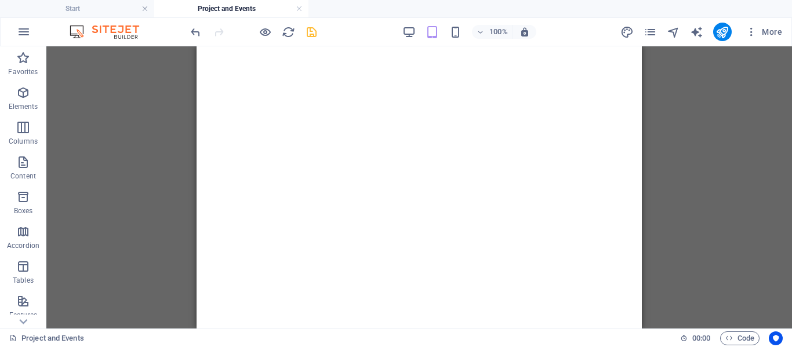
scroll to position [325, 0]
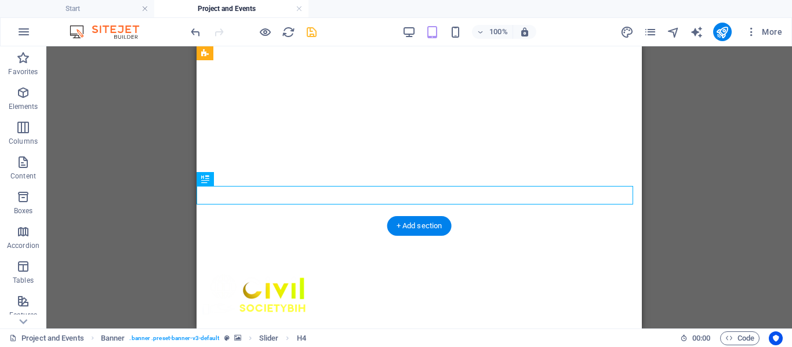
scroll to position [519, 0]
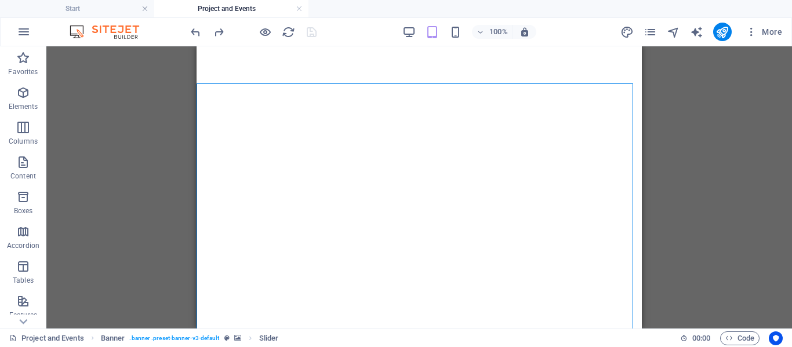
scroll to position [568, 0]
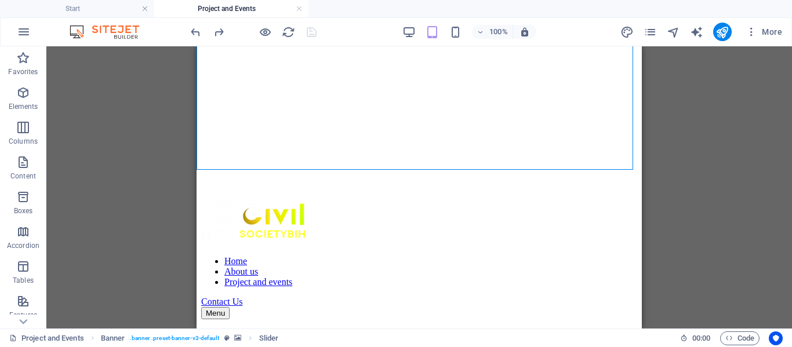
click at [647, 105] on div "Drag here to replace the existing content. Press “Ctrl” if you want to create a…" at bounding box center [418, 187] width 745 height 282
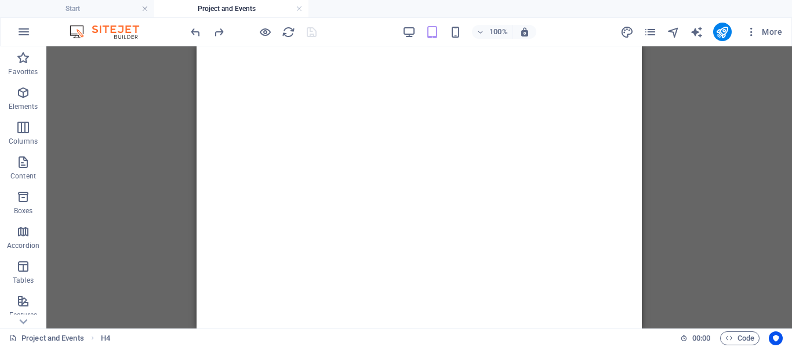
scroll to position [275, 0]
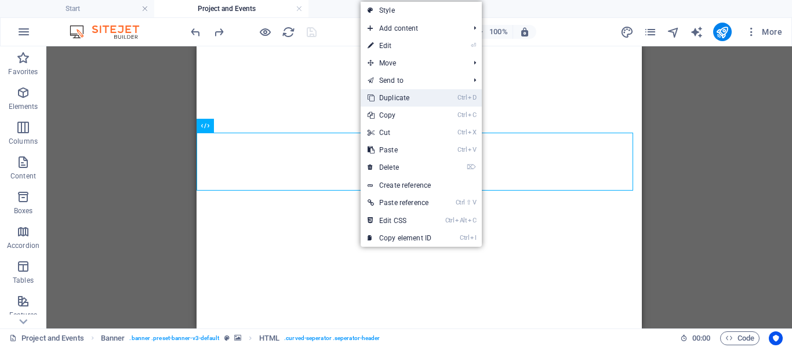
click at [415, 102] on link "Ctrl D Duplicate" at bounding box center [400, 97] width 78 height 17
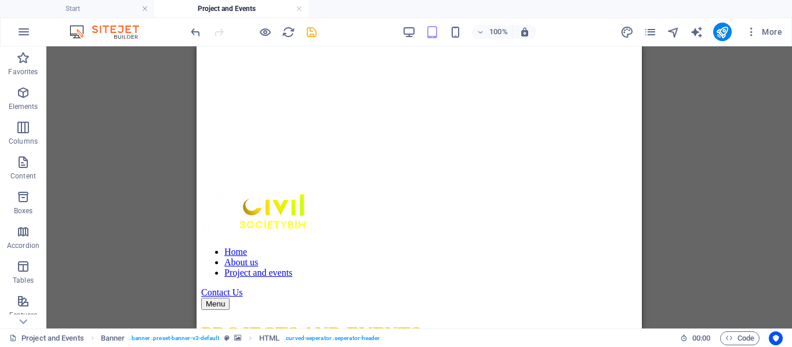
scroll to position [627, 0]
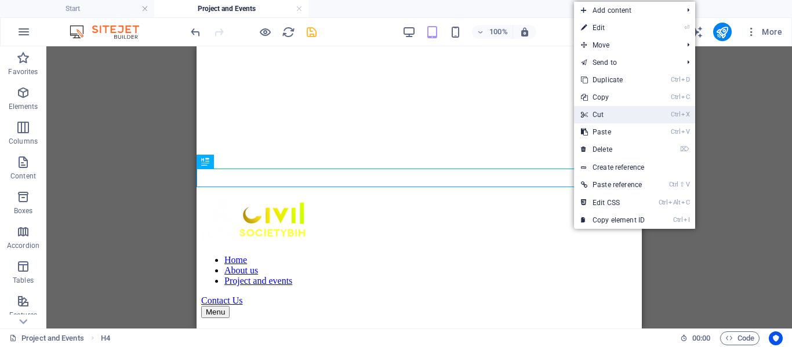
click at [612, 113] on link "Ctrl X Cut" at bounding box center [613, 114] width 78 height 17
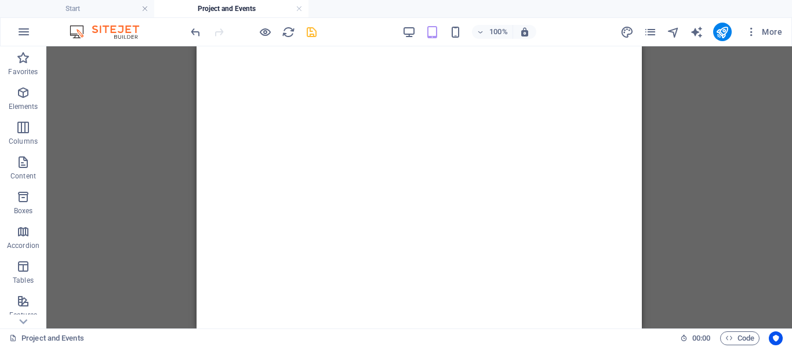
scroll to position [358, 0]
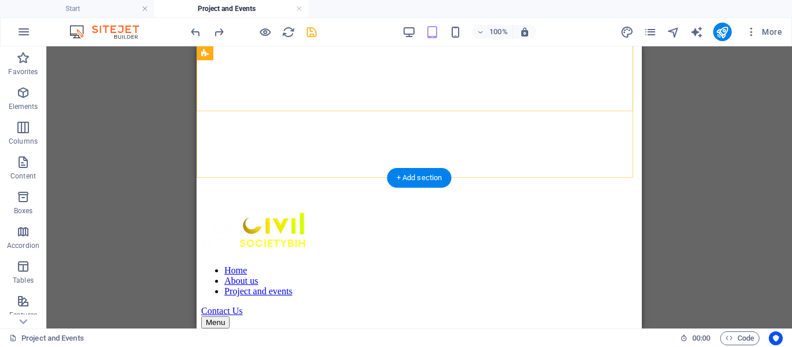
scroll to position [618, 0]
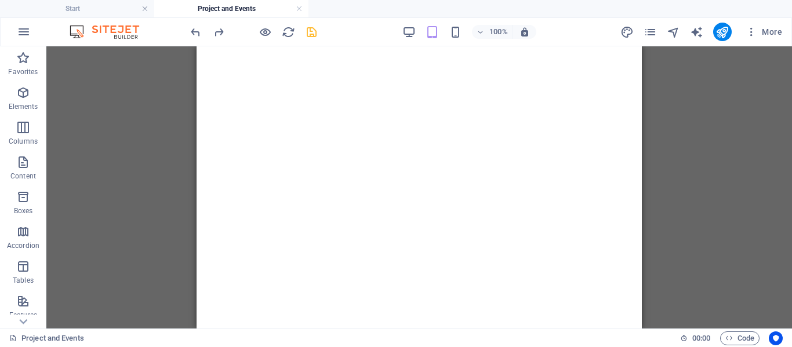
drag, startPoint x: 637, startPoint y: 110, endPoint x: 844, endPoint y: 127, distance: 207.6
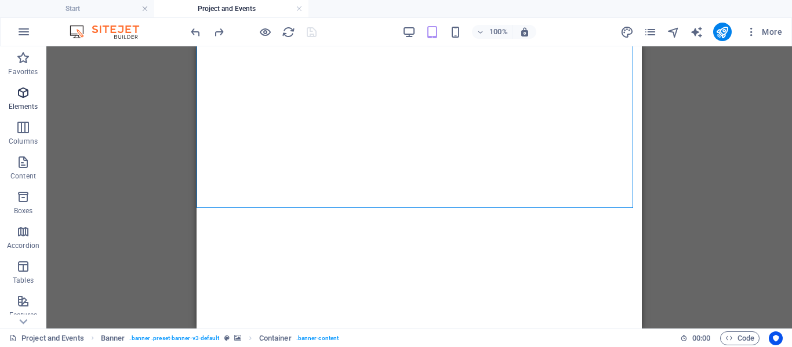
click at [31, 94] on span "Elements" at bounding box center [23, 100] width 46 height 28
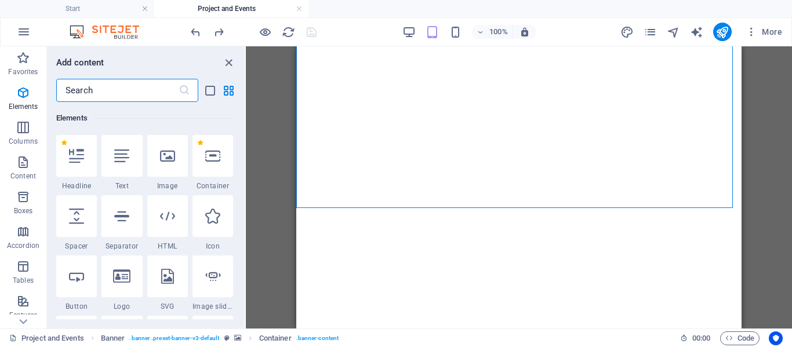
scroll to position [123, 0]
click at [92, 215] on div at bounding box center [76, 216] width 41 height 42
select select "px"
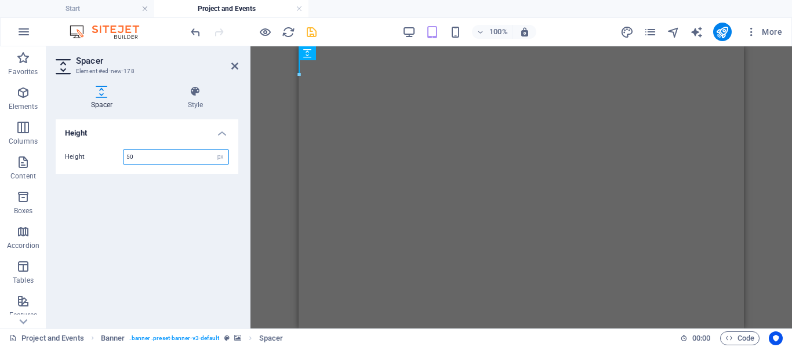
scroll to position [0, 0]
click at [234, 68] on icon at bounding box center [234, 65] width 7 height 9
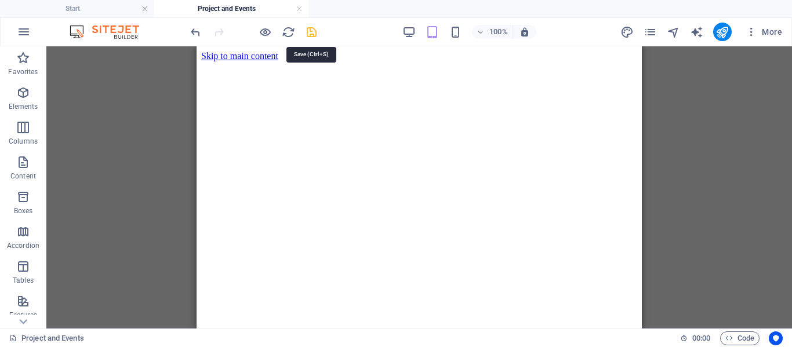
click at [307, 38] on icon "save" at bounding box center [311, 32] width 13 height 13
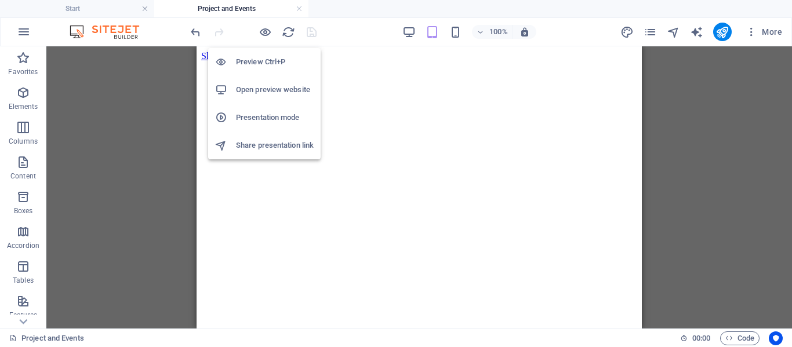
click at [274, 86] on h6 "Open preview website" at bounding box center [275, 90] width 78 height 14
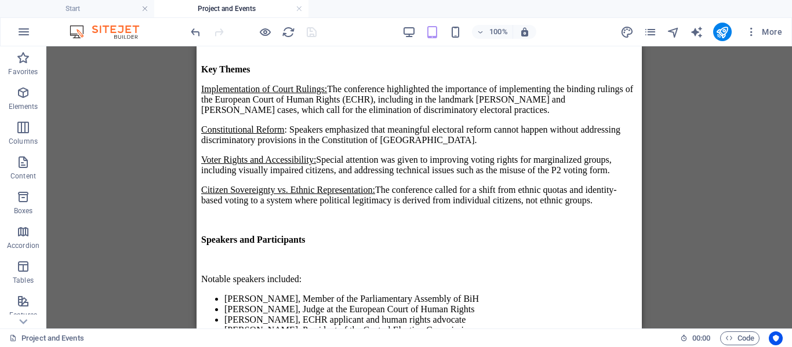
scroll to position [2983, 0]
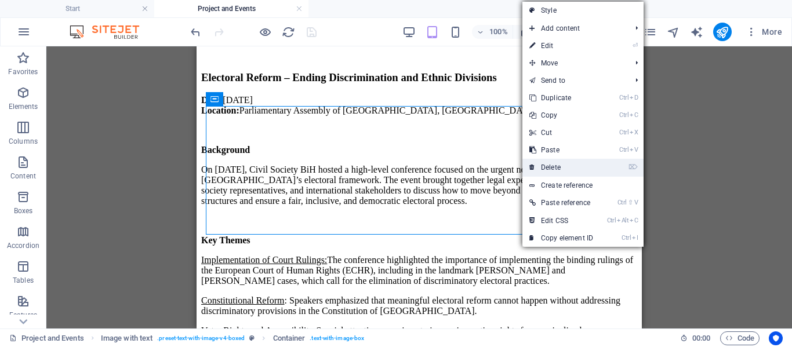
click at [550, 163] on link "⌦ Delete" at bounding box center [561, 167] width 78 height 17
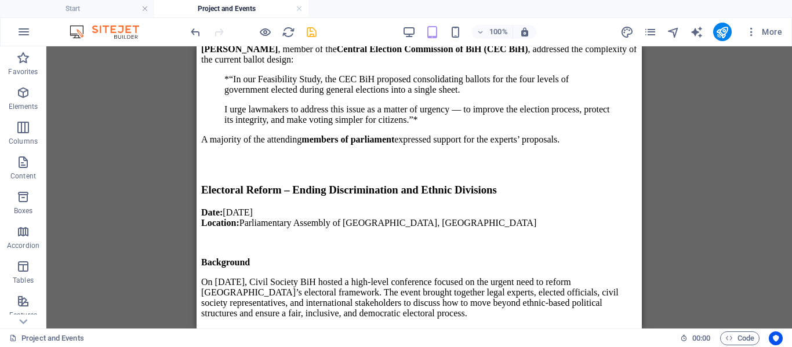
drag, startPoint x: 634, startPoint y: 283, endPoint x: 838, endPoint y: 322, distance: 208.3
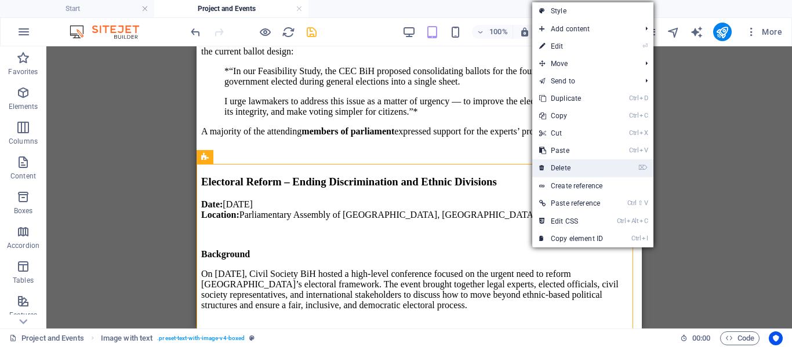
click at [578, 163] on link "⌦ Delete" at bounding box center [571, 167] width 78 height 17
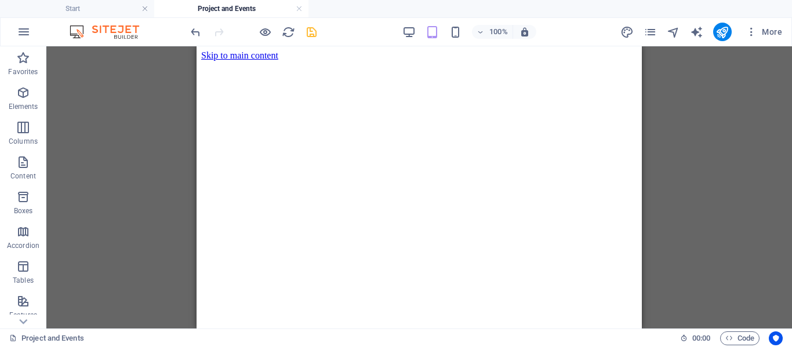
scroll to position [0, 0]
click at [308, 32] on icon "save" at bounding box center [311, 32] width 13 height 13
click at [92, 5] on h4 "Start" at bounding box center [77, 8] width 154 height 13
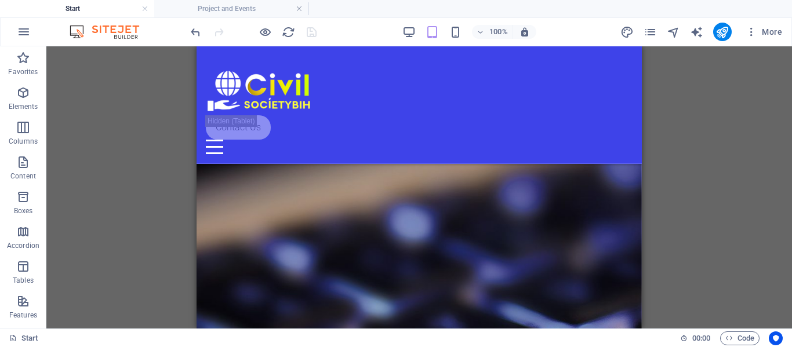
scroll to position [2351, 0]
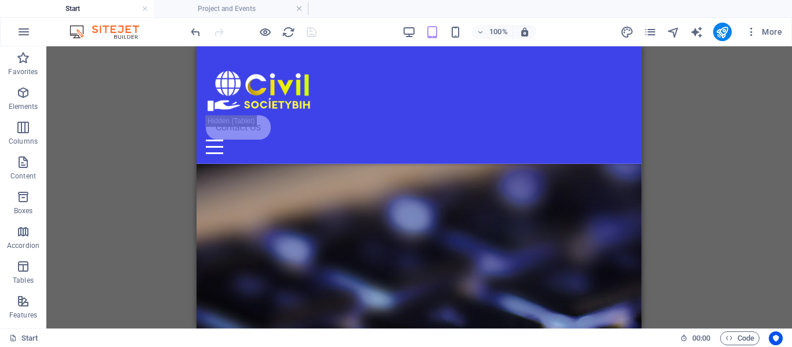
drag, startPoint x: 636, startPoint y: 117, endPoint x: 840, endPoint y: 286, distance: 265.1
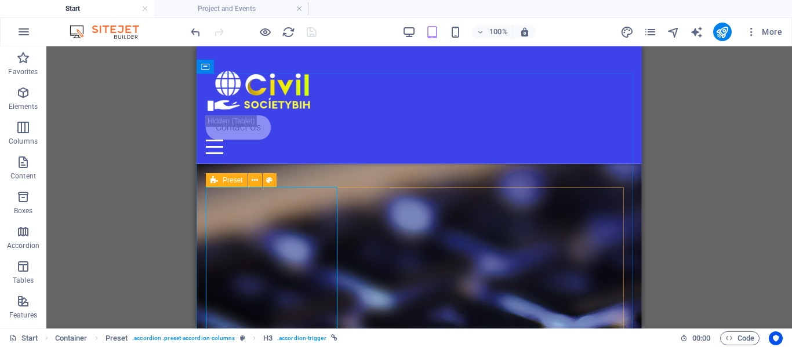
click at [212, 180] on icon at bounding box center [214, 180] width 8 height 14
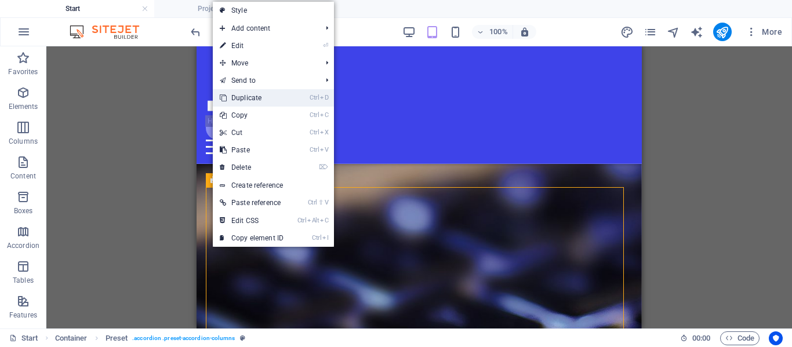
click at [279, 90] on link "Ctrl D Duplicate" at bounding box center [252, 97] width 78 height 17
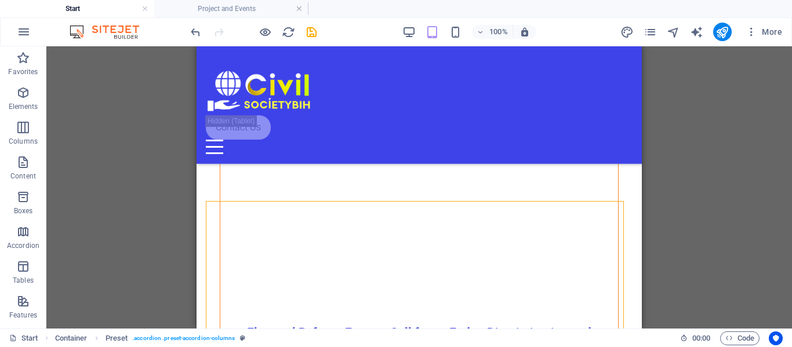
scroll to position [2967, 0]
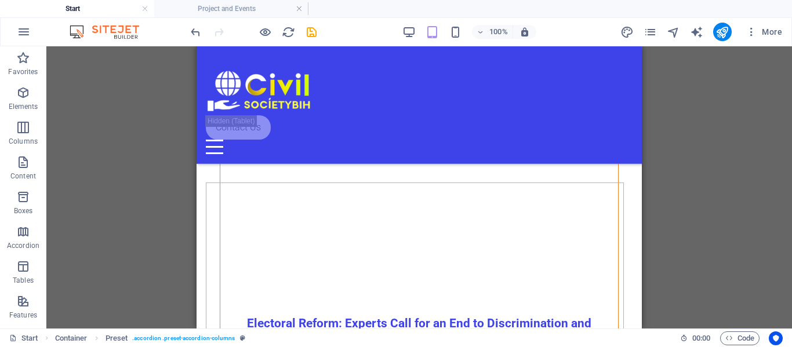
drag, startPoint x: 635, startPoint y: 268, endPoint x: 840, endPoint y: 296, distance: 207.1
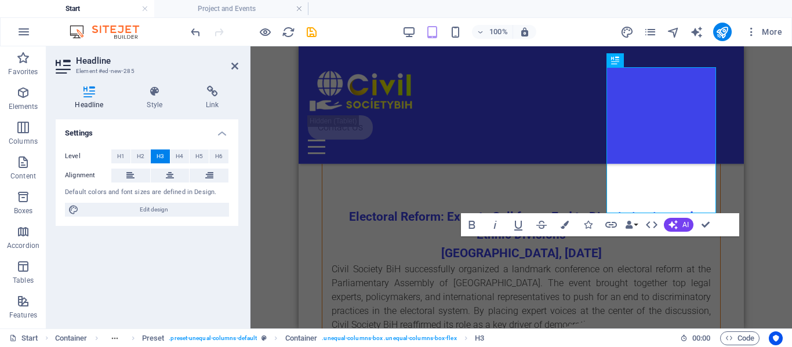
scroll to position [3055, 0]
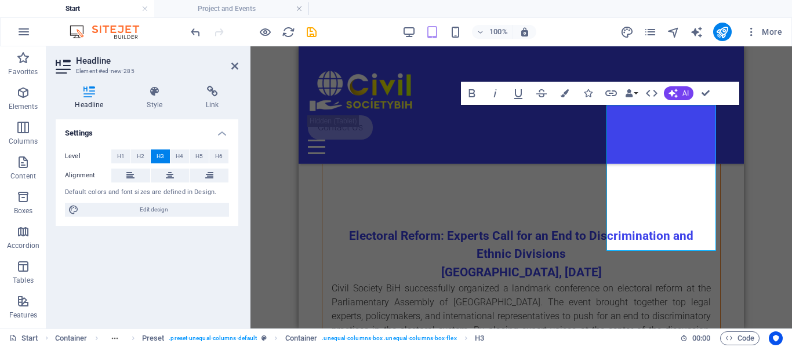
copy h3 "Conference on Extraordinary Elections and Electoral Technologies – [GEOGRAPHIC_…"
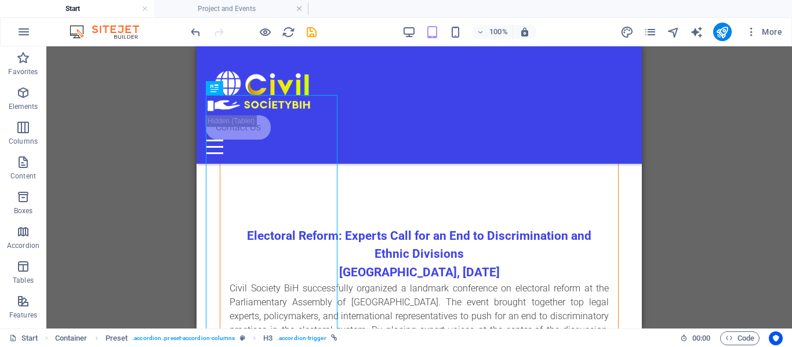
click at [705, 163] on div "H3 Banner Container Image Menu Bar Image Container 2 columns Container Menu Log…" at bounding box center [418, 187] width 745 height 282
click at [310, 30] on icon "save" at bounding box center [311, 32] width 13 height 13
checkbox input "false"
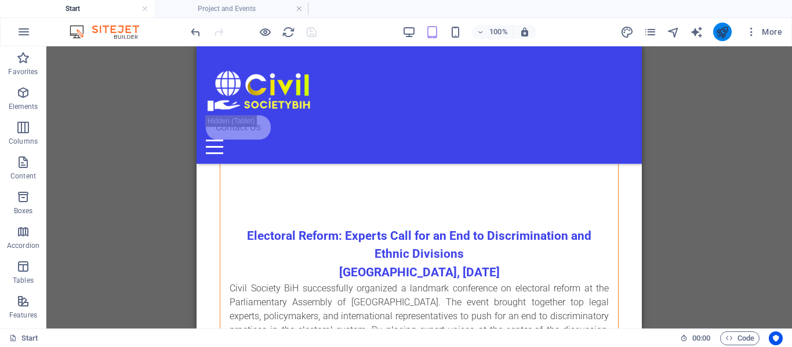
click at [725, 24] on button "publish" at bounding box center [722, 32] width 19 height 19
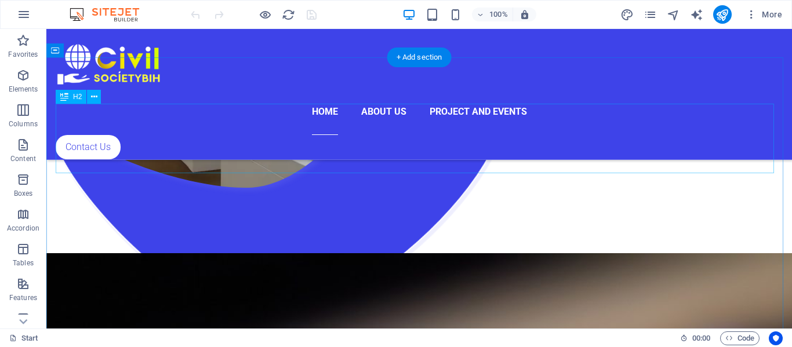
scroll to position [2203, 0]
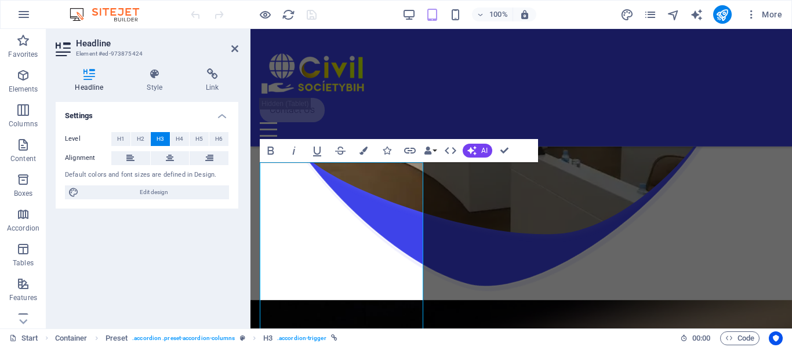
scroll to position [2496, 0]
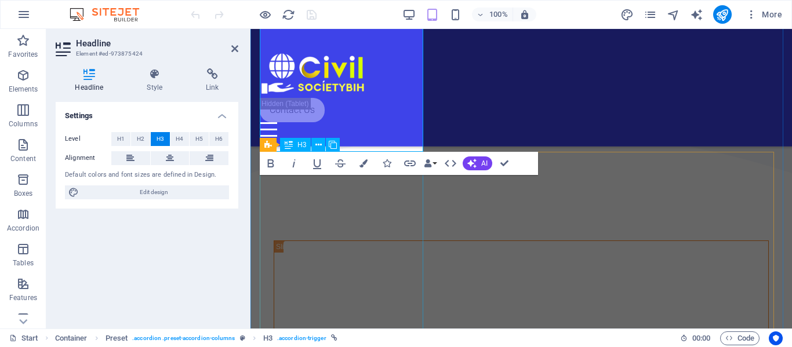
scroll to position [3075, 0]
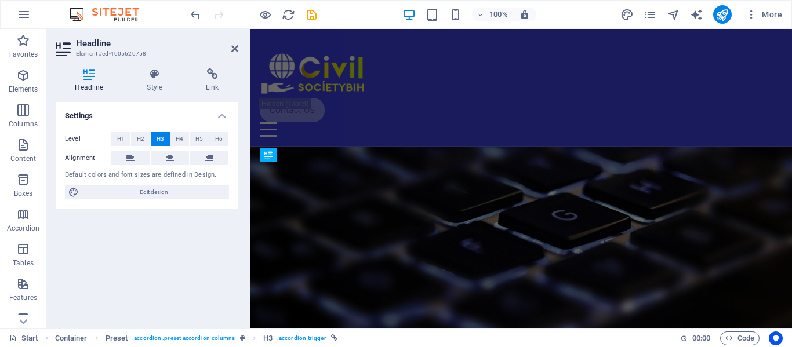
scroll to position [3038, 0]
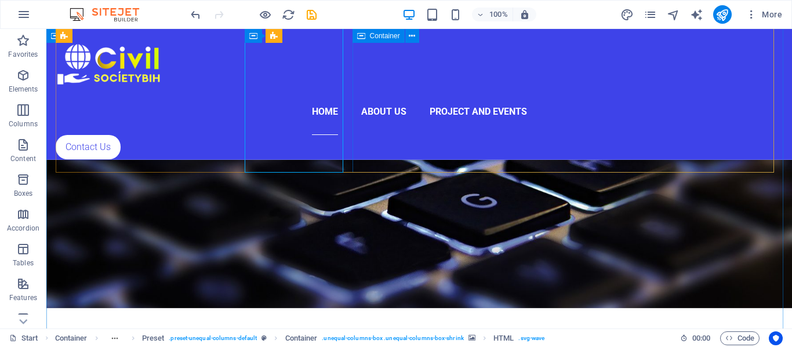
scroll to position [2269, 0]
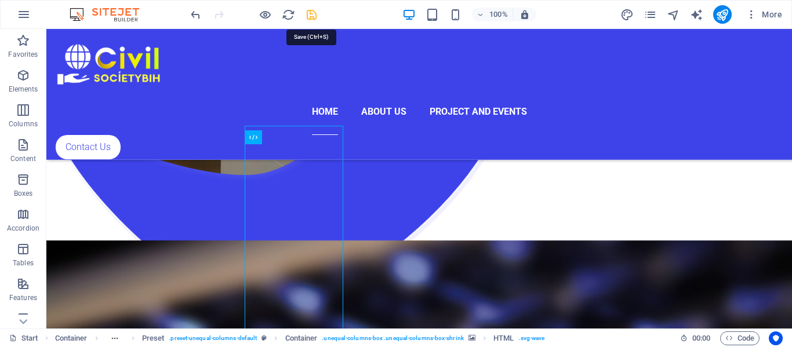
click at [310, 12] on icon "save" at bounding box center [311, 14] width 13 height 13
checkbox input "false"
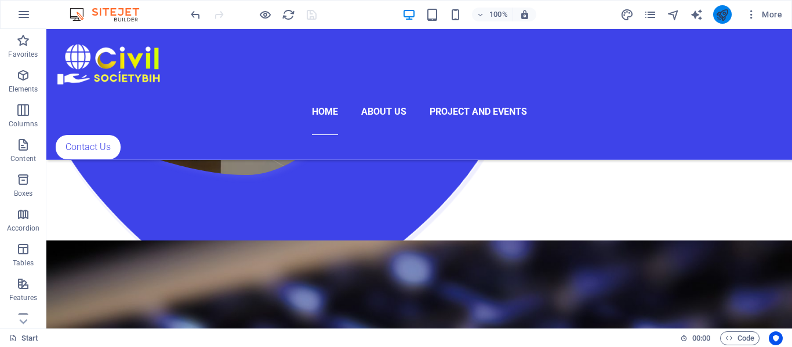
click at [726, 9] on icon "publish" at bounding box center [721, 14] width 13 height 13
click at [726, 14] on icon "publish" at bounding box center [721, 14] width 13 height 13
